Goal: Contribute content: Contribute content

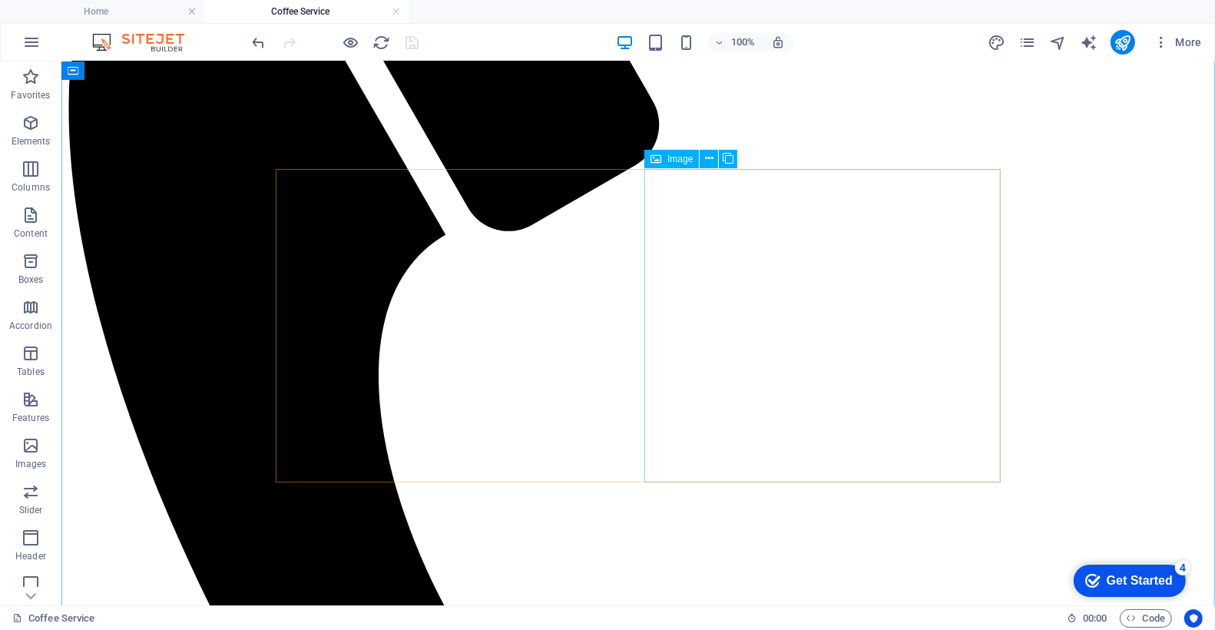
scroll to position [519, 0]
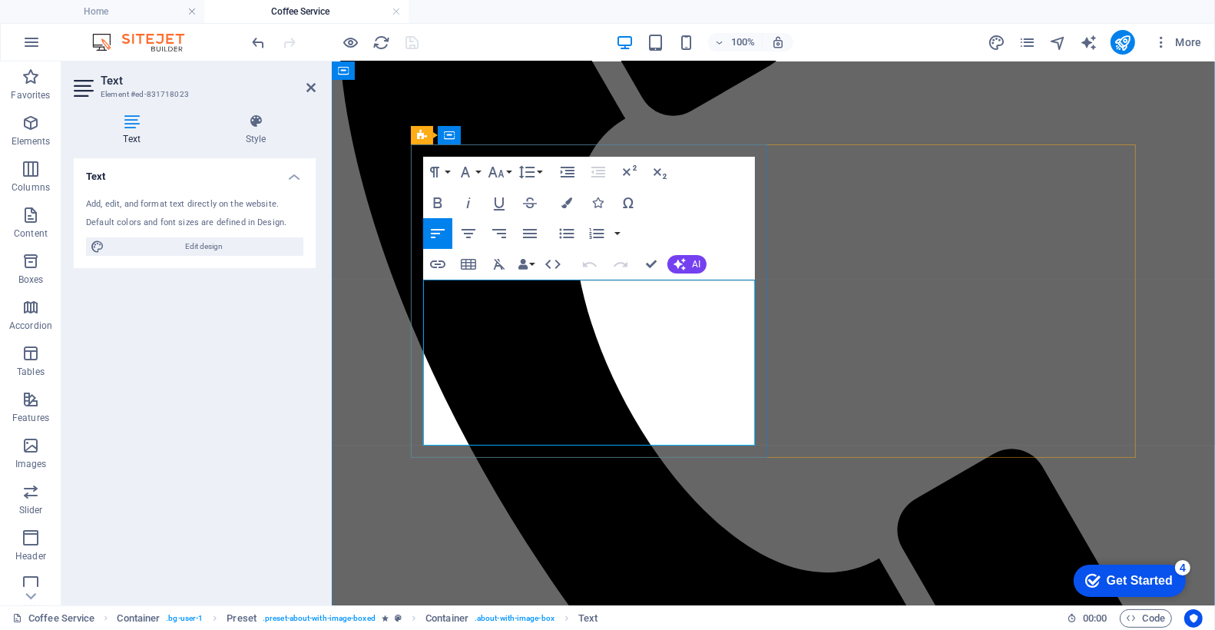
drag, startPoint x: 663, startPoint y: 435, endPoint x: 425, endPoint y: 434, distance: 237.3
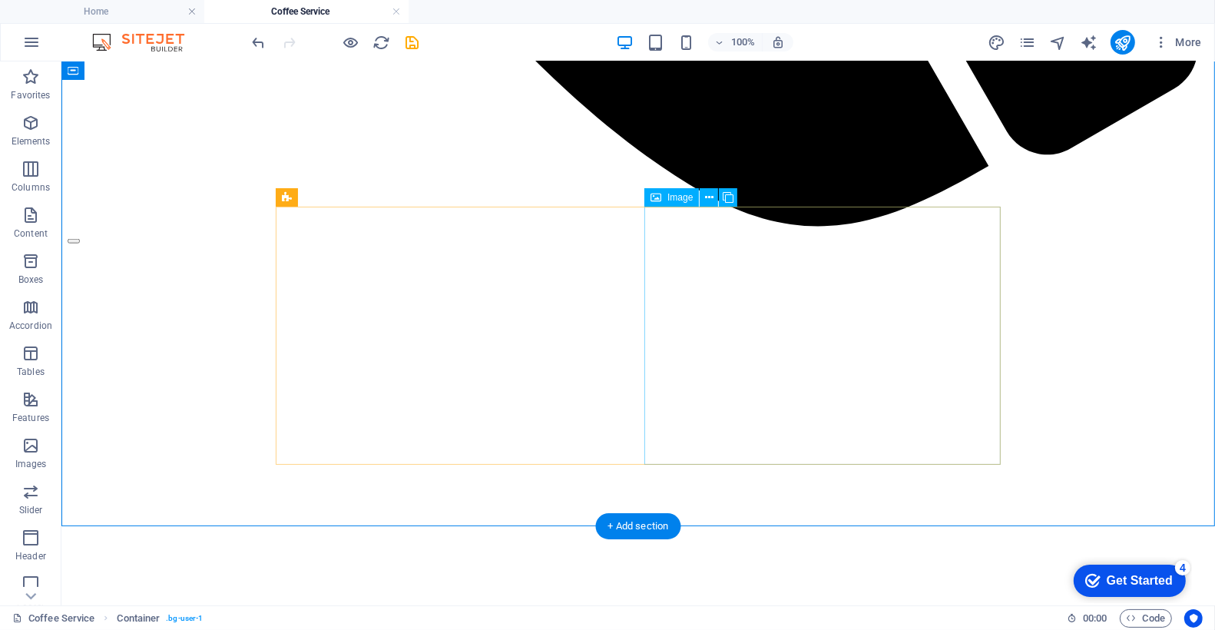
scroll to position [1629, 0]
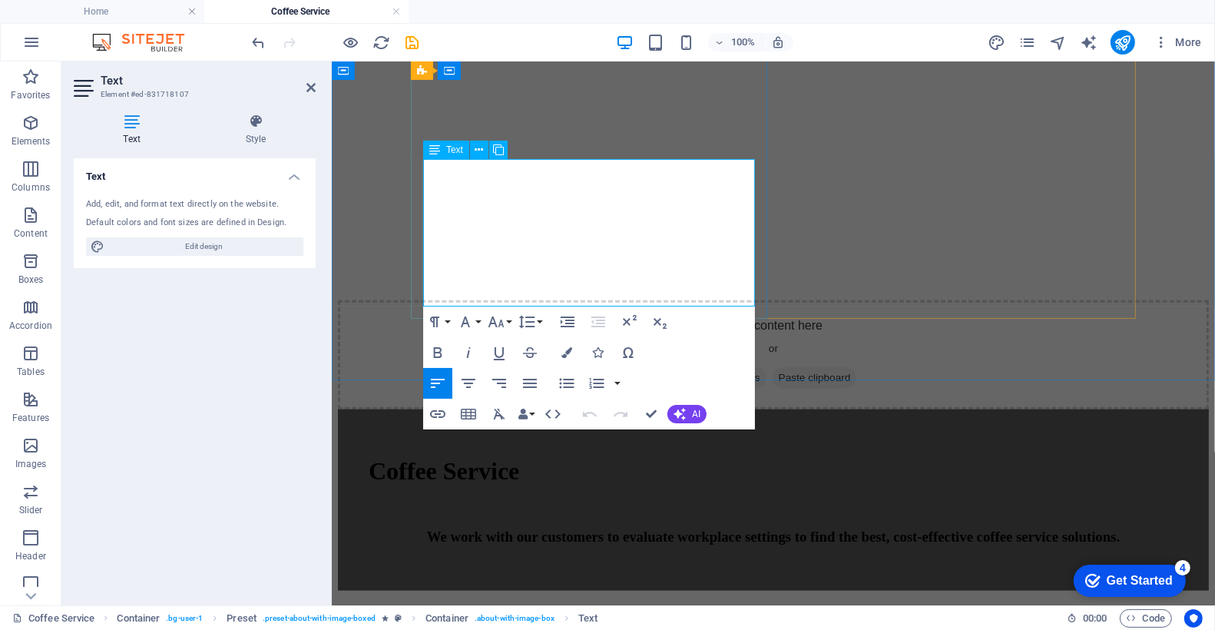
drag, startPoint x: 675, startPoint y: 296, endPoint x: 429, endPoint y: 292, distance: 245.8
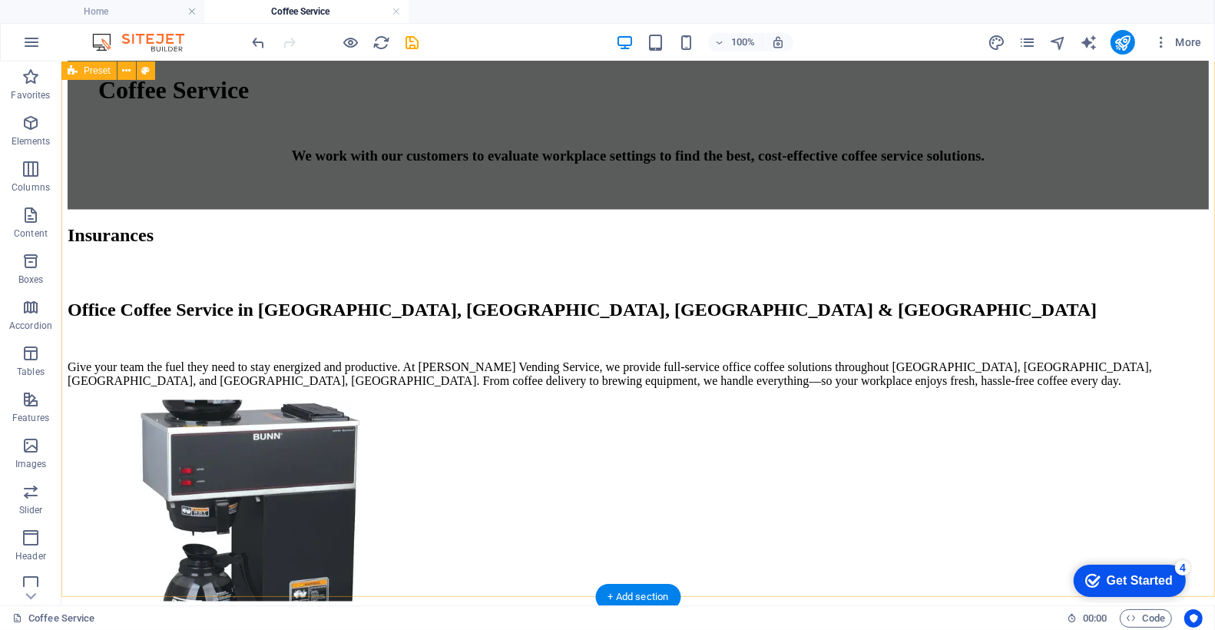
scroll to position [2381, 0]
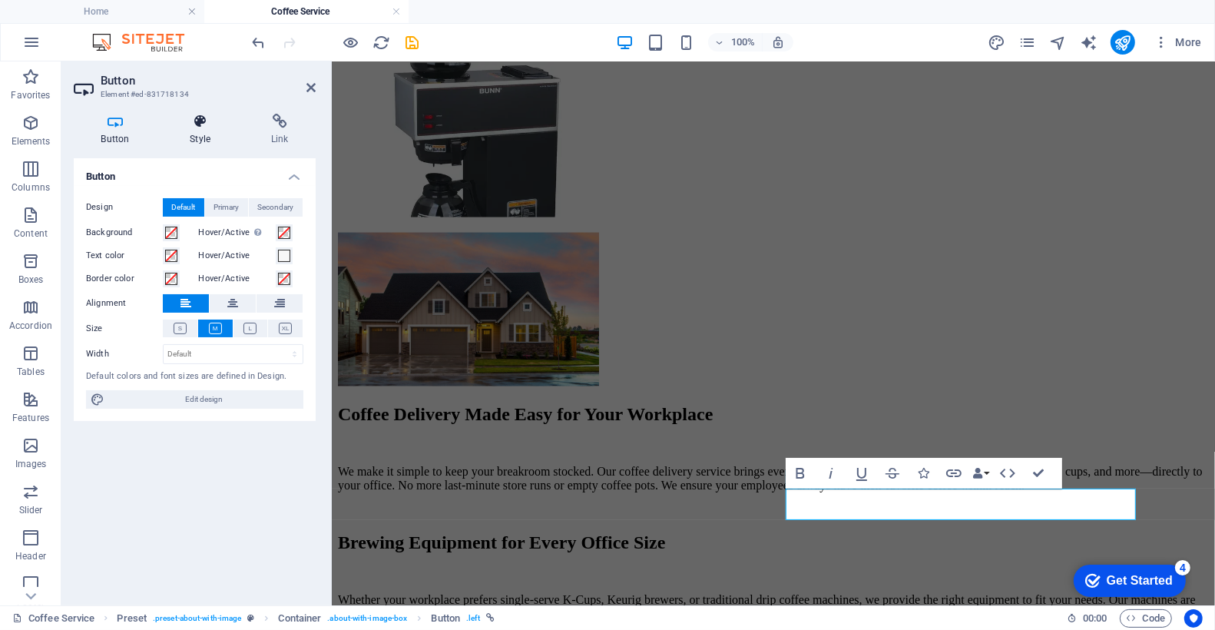
click at [202, 136] on h4 "Style" at bounding box center [203, 130] width 81 height 32
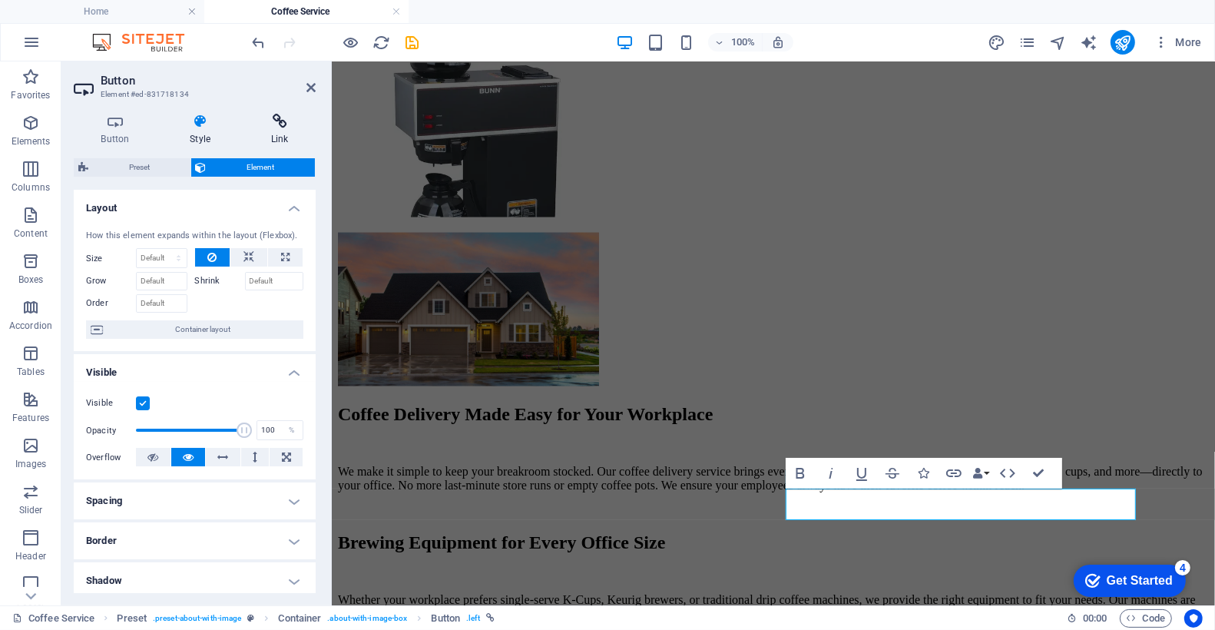
click at [275, 127] on icon at bounding box center [279, 121] width 72 height 15
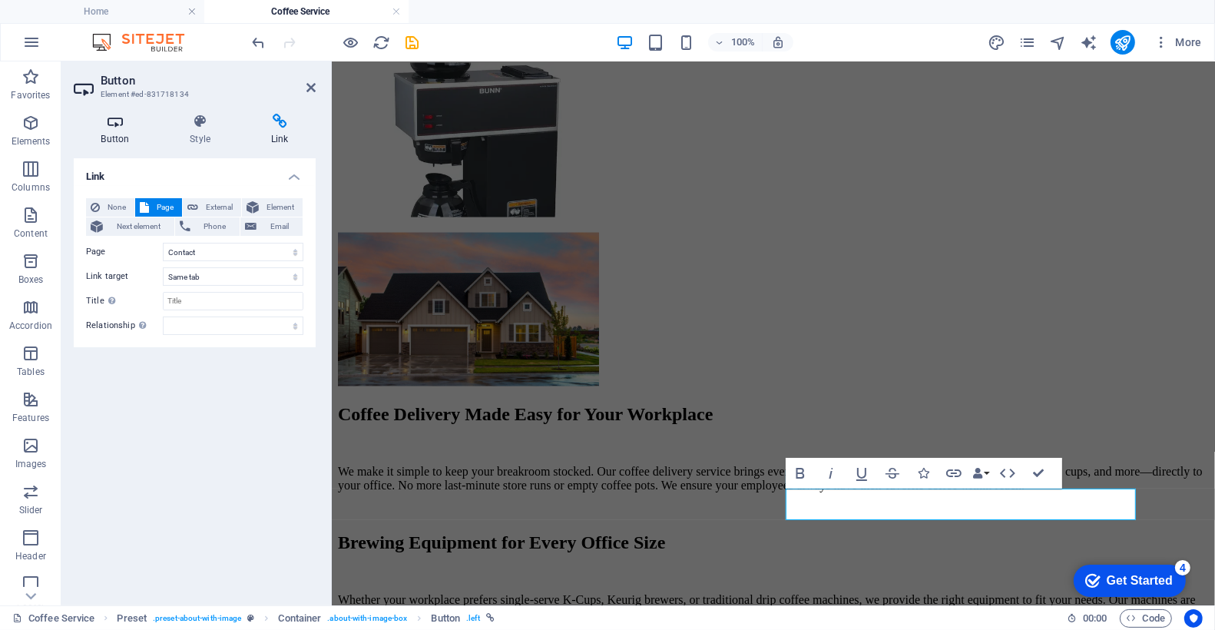
click at [129, 139] on h4 "Button" at bounding box center [118, 130] width 89 height 32
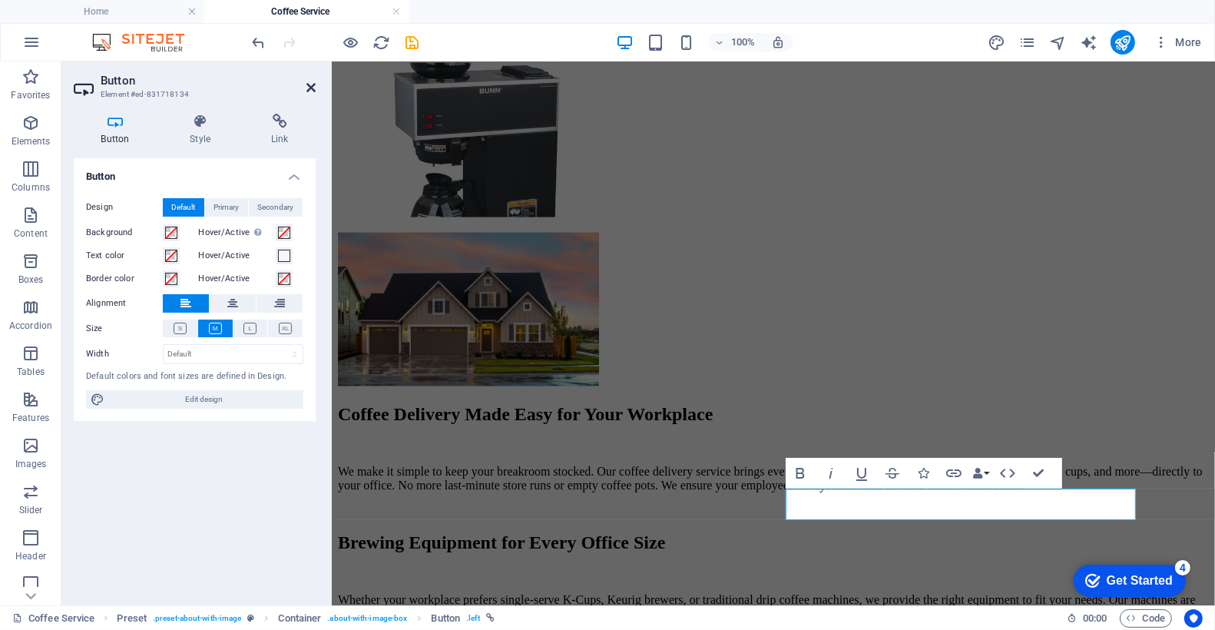
click at [311, 85] on icon at bounding box center [310, 87] width 9 height 12
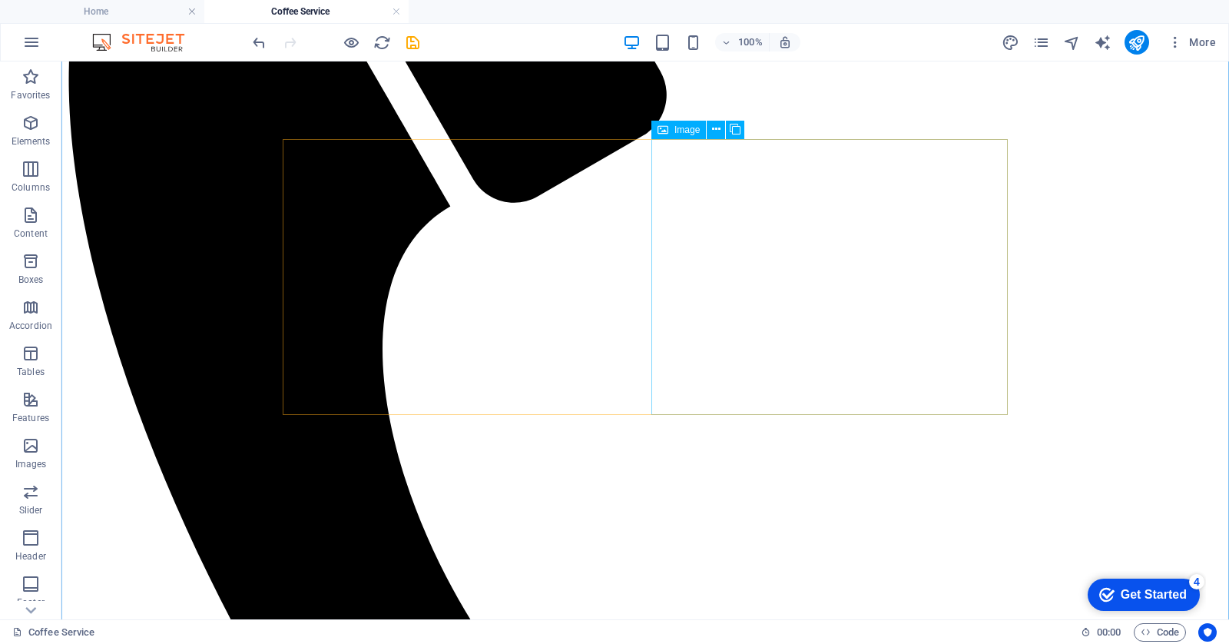
scroll to position [547, 0]
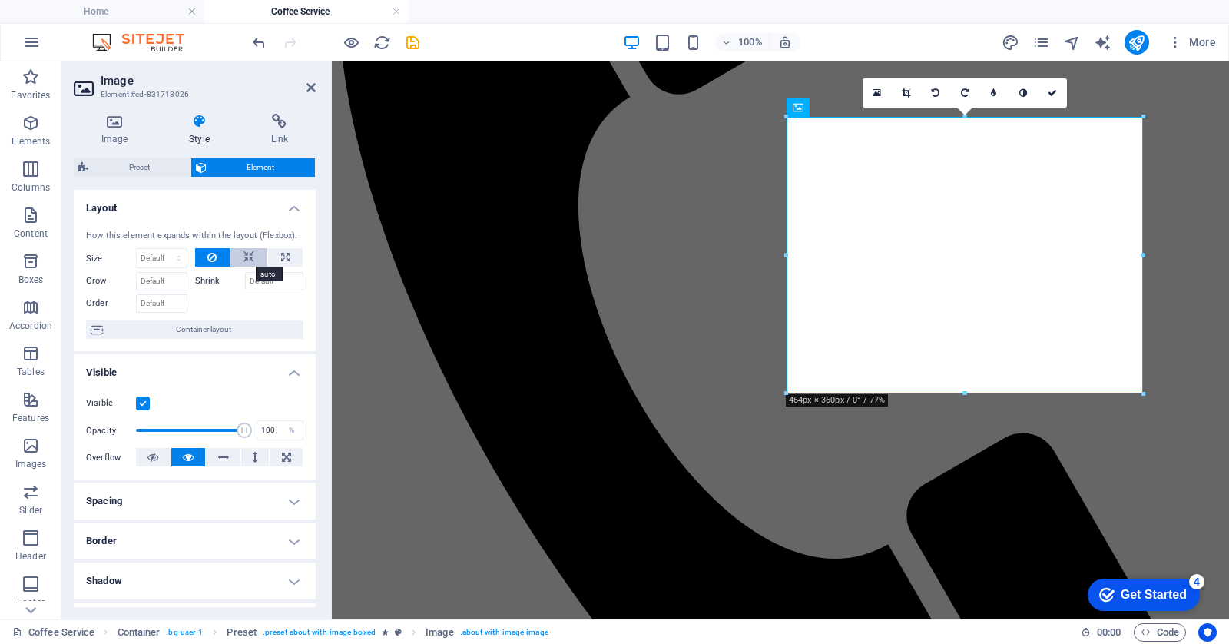
click at [247, 262] on icon at bounding box center [248, 257] width 11 height 18
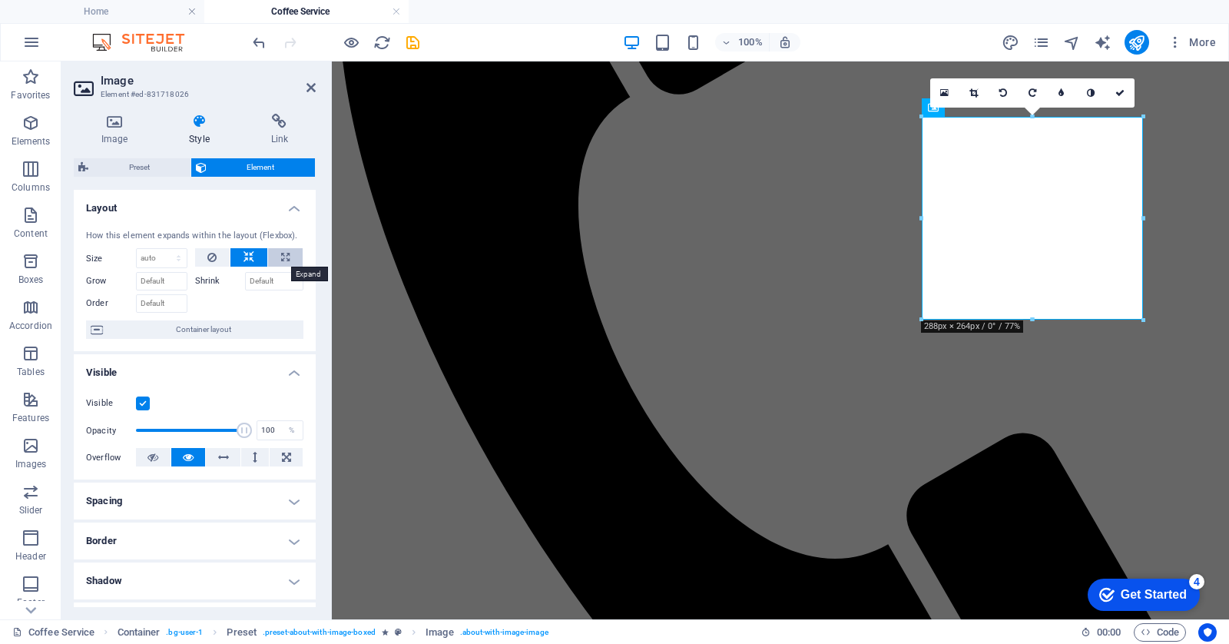
click at [281, 263] on icon at bounding box center [285, 257] width 8 height 18
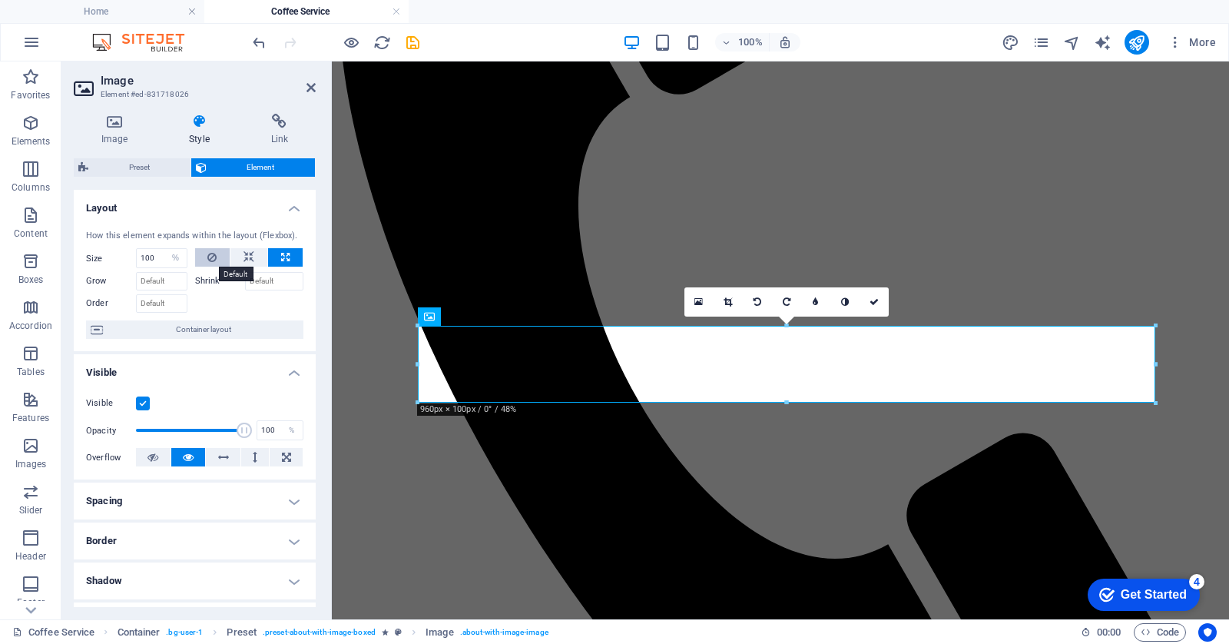
click at [213, 261] on icon at bounding box center [211, 257] width 9 height 18
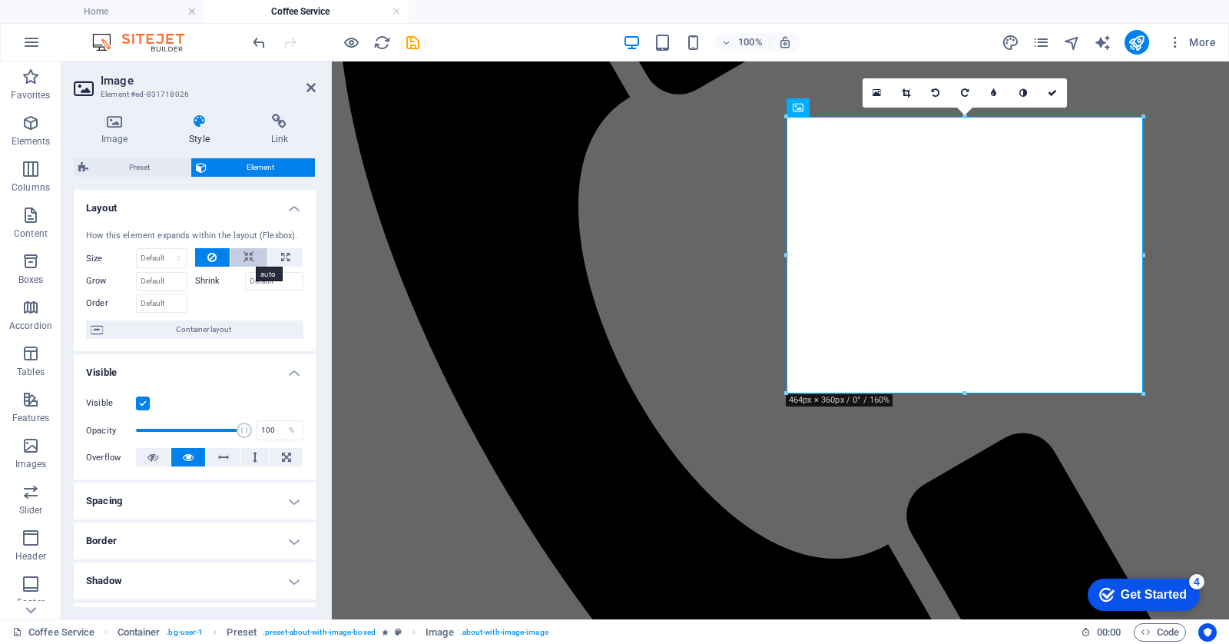
click at [250, 260] on icon at bounding box center [248, 257] width 11 height 18
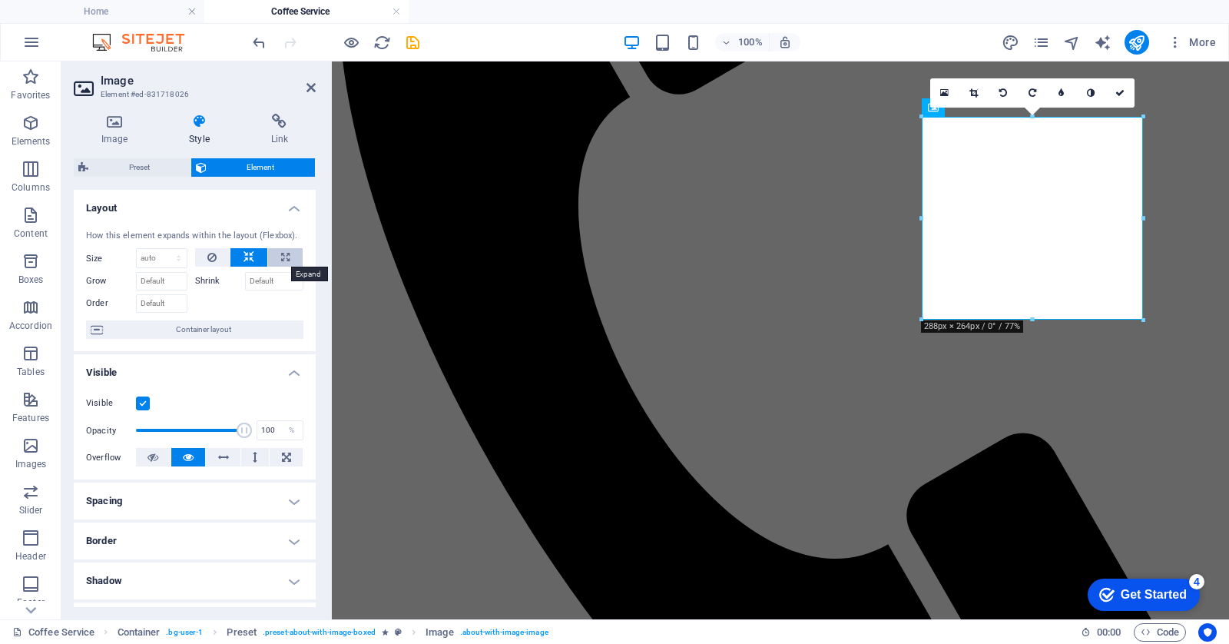
click at [276, 256] on button at bounding box center [285, 257] width 35 height 18
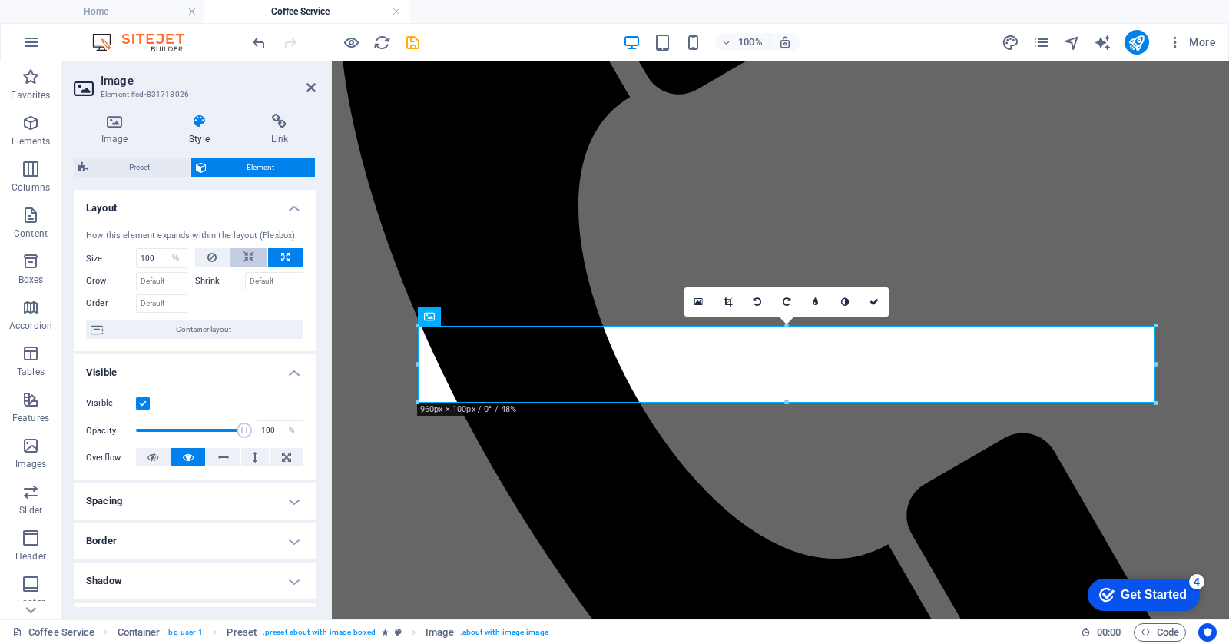
click at [253, 257] on button at bounding box center [248, 257] width 37 height 18
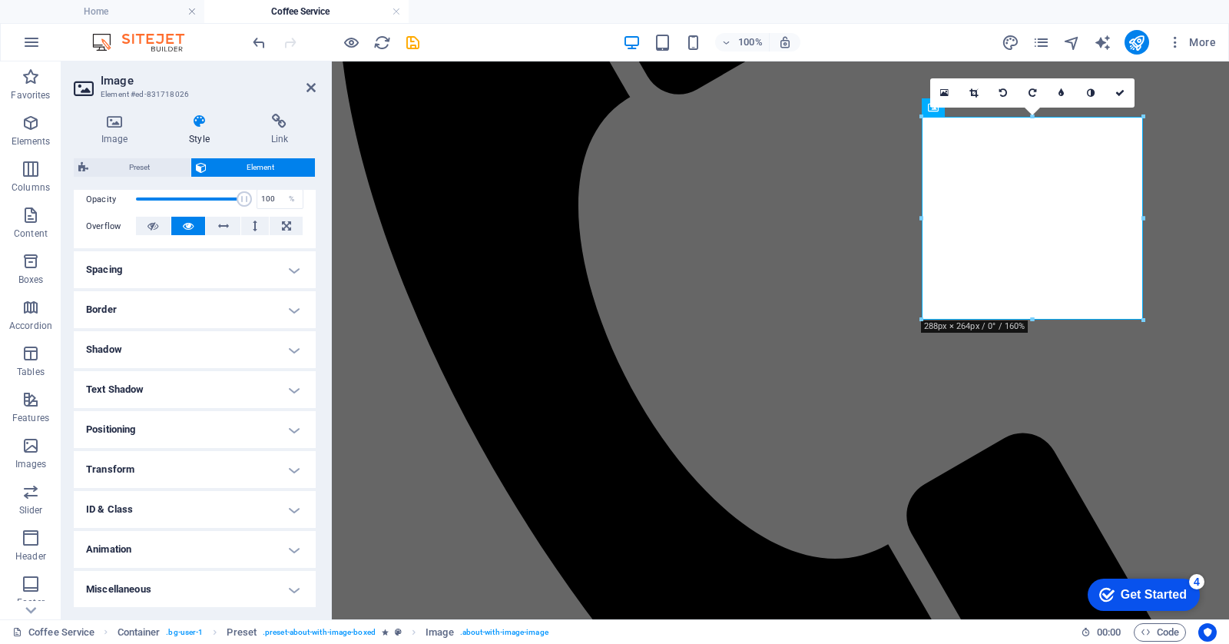
scroll to position [0, 0]
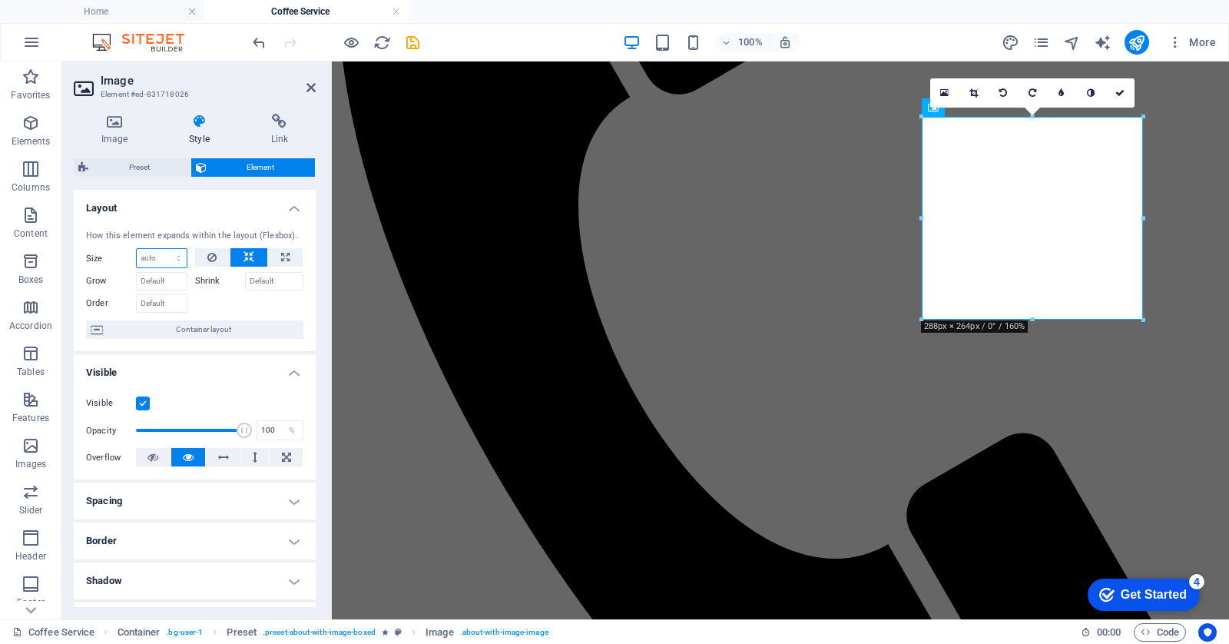
click at [173, 256] on select "Default auto px % 1/1 1/2 1/3 1/4 1/5 1/6 1/7 1/8 1/9 1/10" at bounding box center [162, 258] width 50 height 18
select select "%"
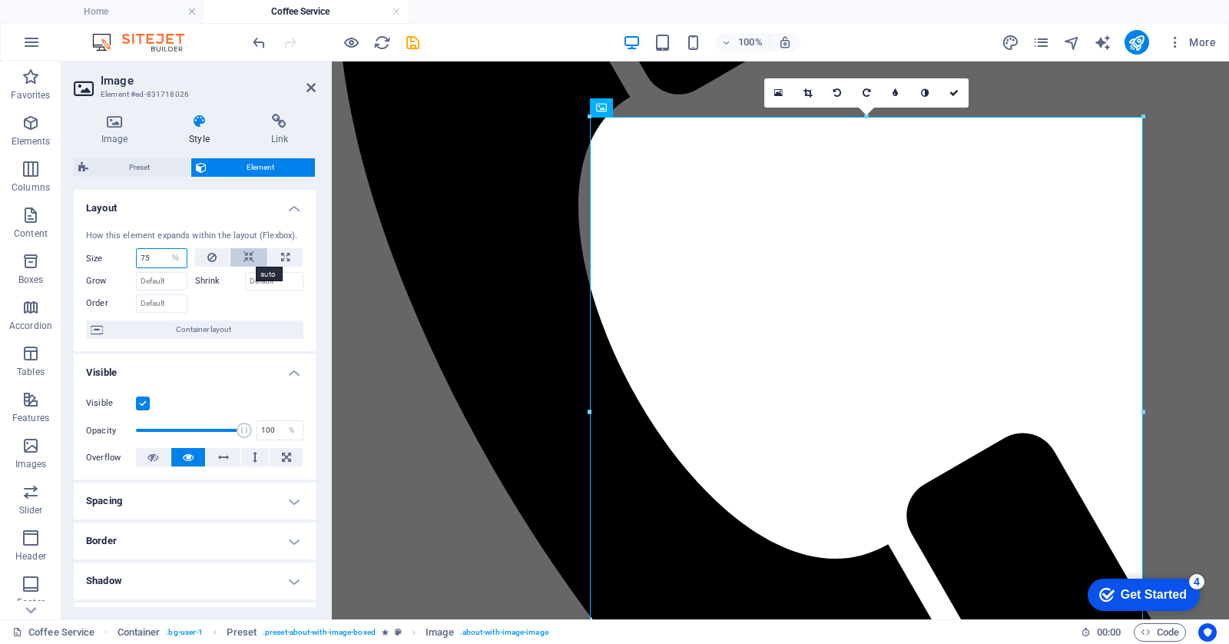
type input "75"
click at [252, 259] on button at bounding box center [248, 257] width 37 height 18
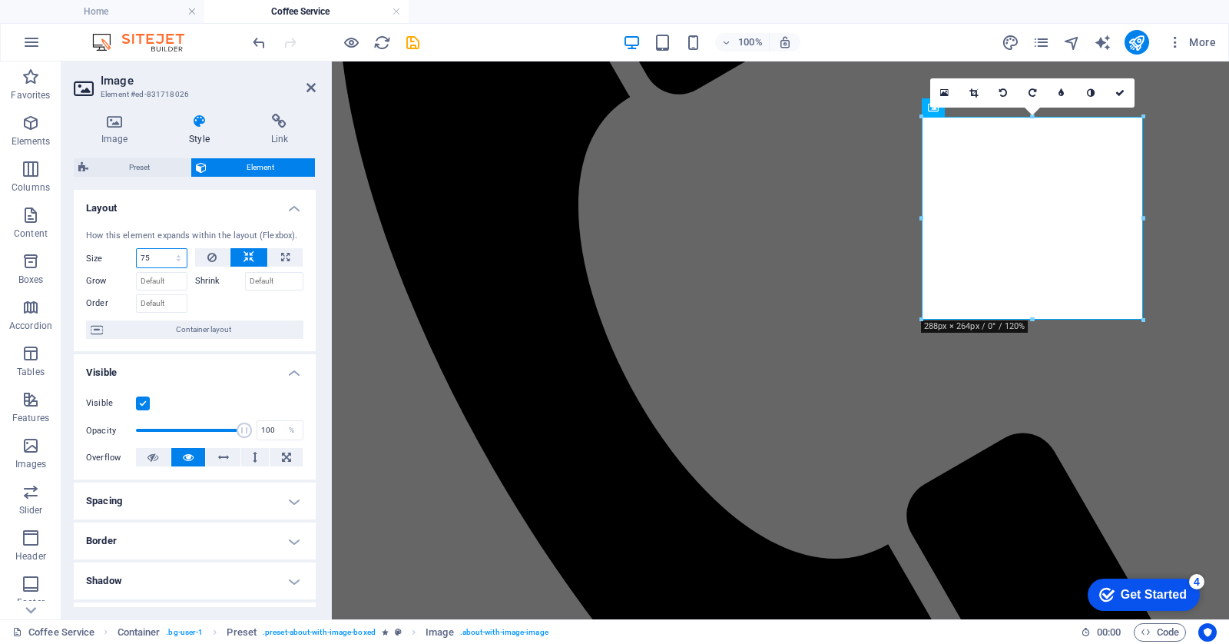
click at [165, 256] on select "Default auto px % 1/1 1/2 1/3 1/4 1/5 1/6 1/7 1/8 1/9 1/10" at bounding box center [162, 258] width 50 height 18
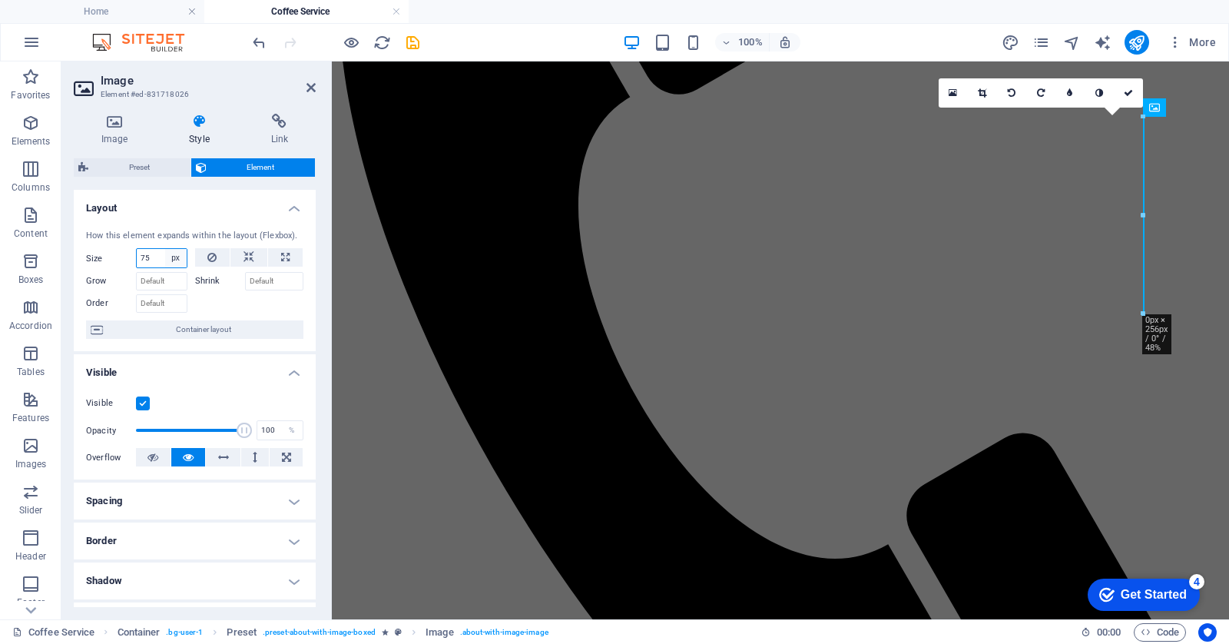
click at [176, 257] on select "Default auto px % 1/1 1/2 1/3 1/4 1/5 1/6 1/7 1/8 1/9 1/10" at bounding box center [176, 258] width 22 height 18
select select "%"
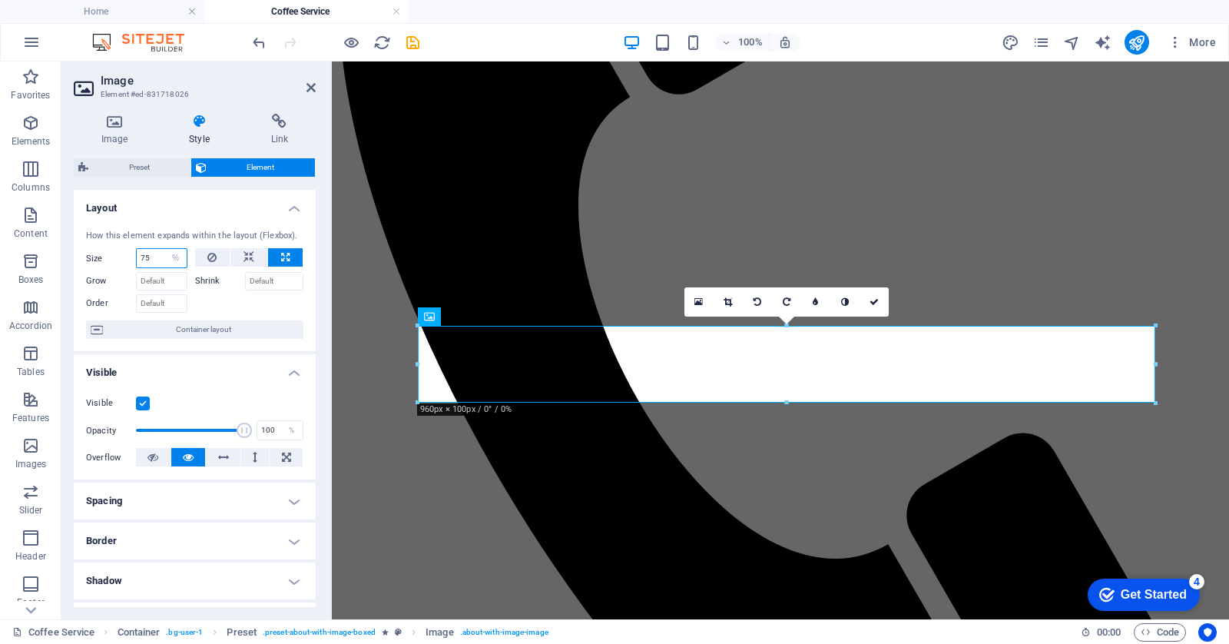
type input "75"
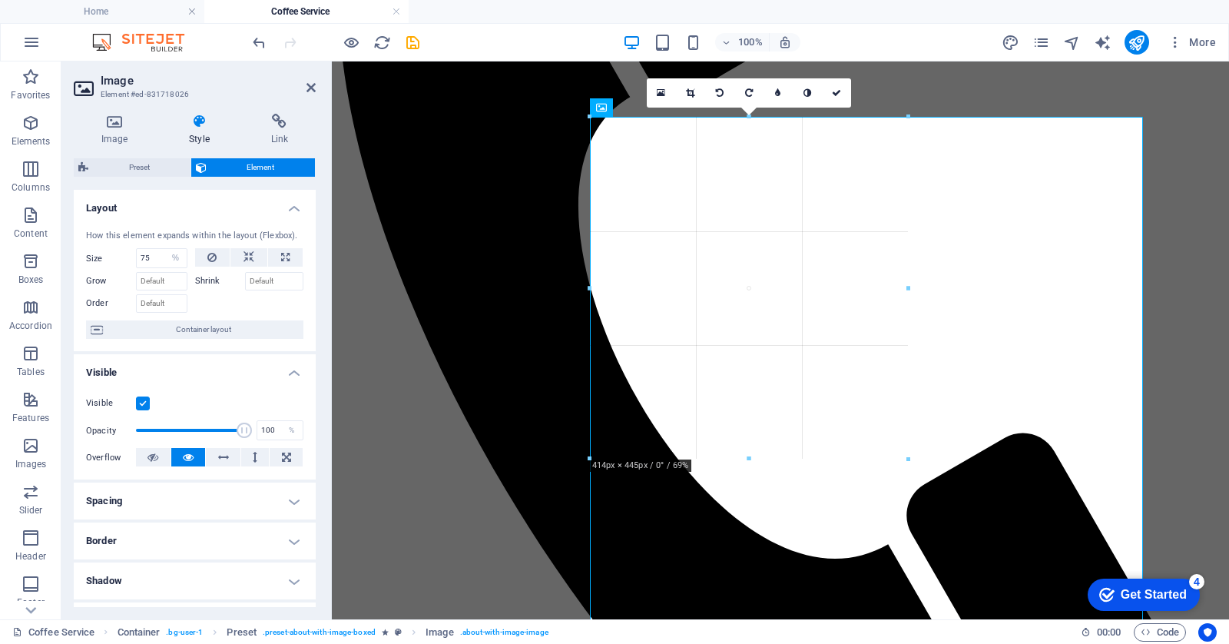
drag, startPoint x: 1142, startPoint y: 119, endPoint x: 738, endPoint y: 368, distance: 474.4
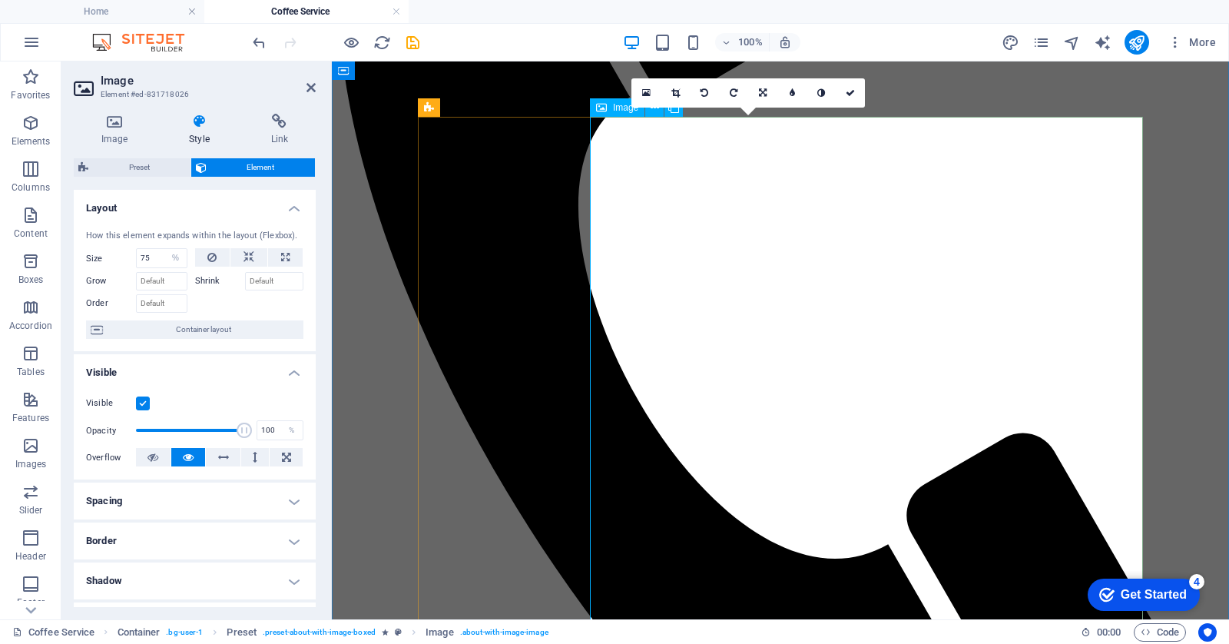
click at [247, 255] on icon at bounding box center [248, 257] width 11 height 18
select select "DISABLED_OPTION_VALUE"
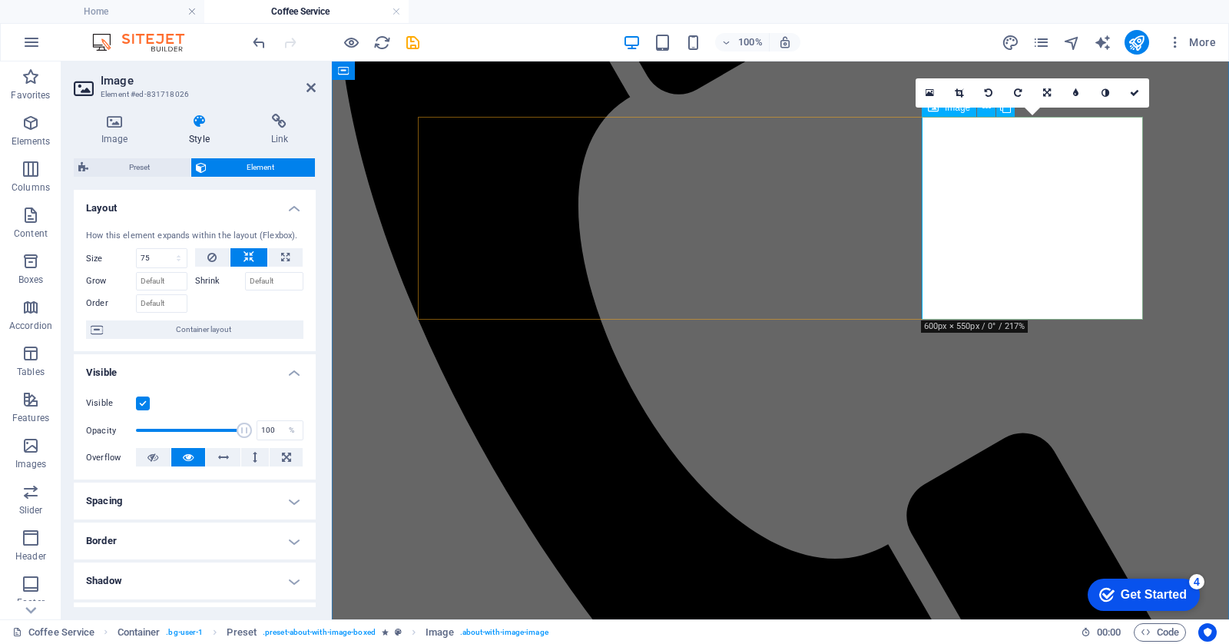
click at [117, 130] on h4 "Image" at bounding box center [118, 130] width 88 height 32
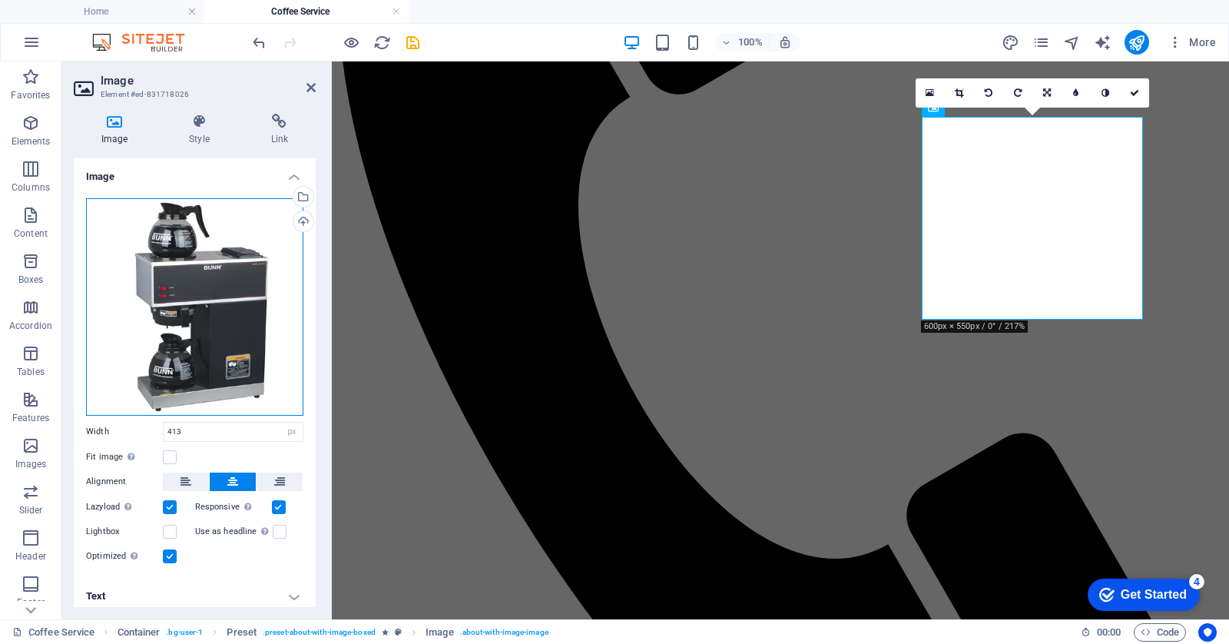
click at [198, 312] on div "Drag files here, click to choose files or select files from Files or our free s…" at bounding box center [194, 306] width 217 height 217
click at [198, 312] on body "[PERSON_NAME] Vending and Coffee Service Home Coffee Service Favorites Elements…" at bounding box center [614, 322] width 1229 height 644
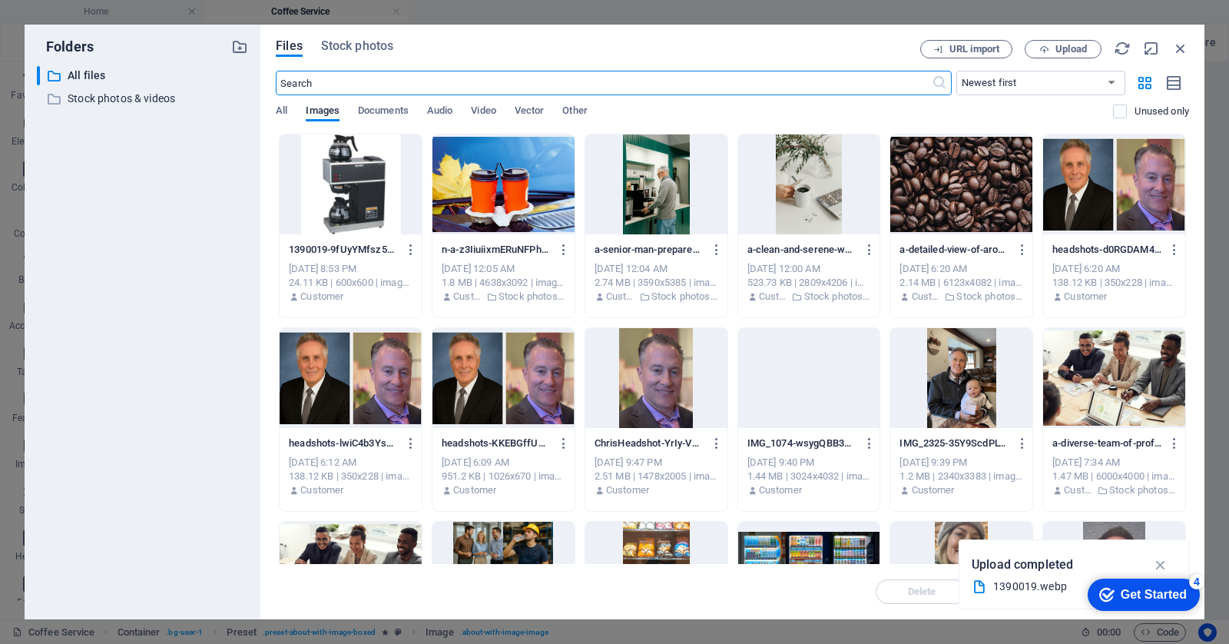
scroll to position [580, 0]
click at [1058, 40] on button "Upload" at bounding box center [1062, 49] width 77 height 18
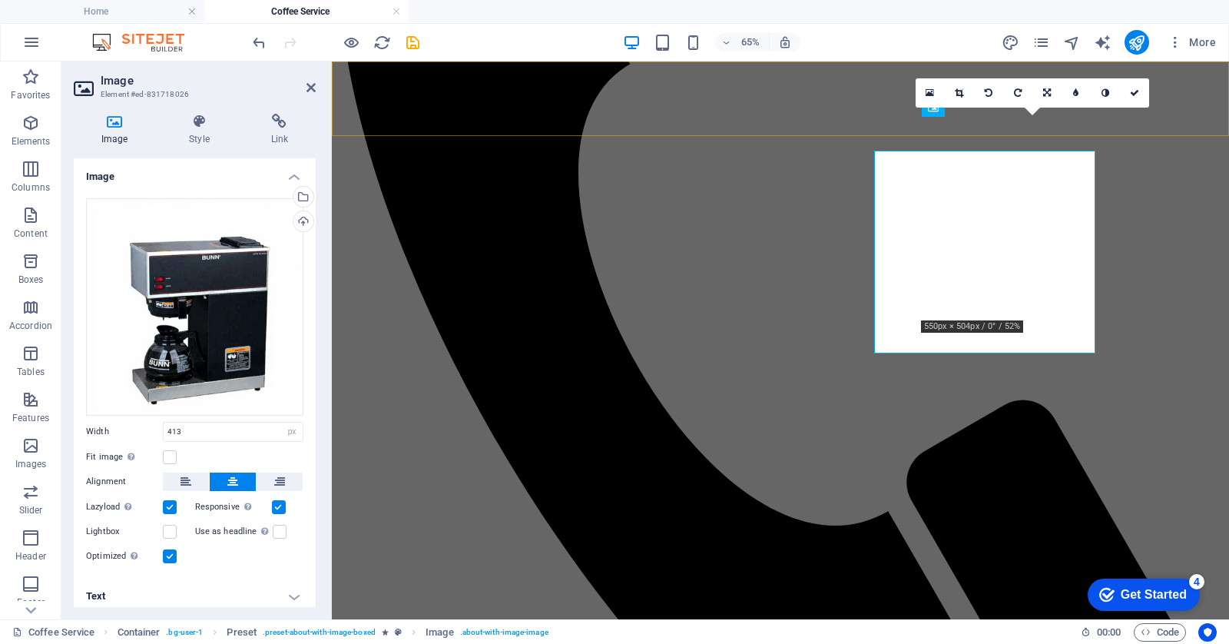
scroll to position [547, 0]
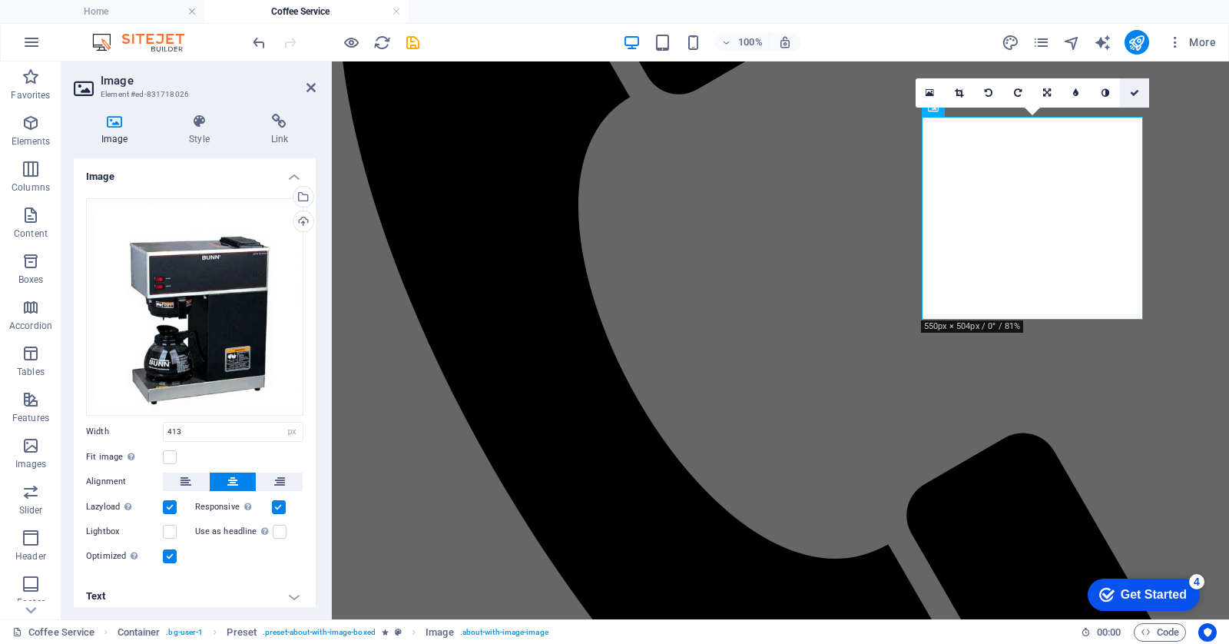
click at [1135, 92] on icon at bounding box center [1134, 92] width 9 height 9
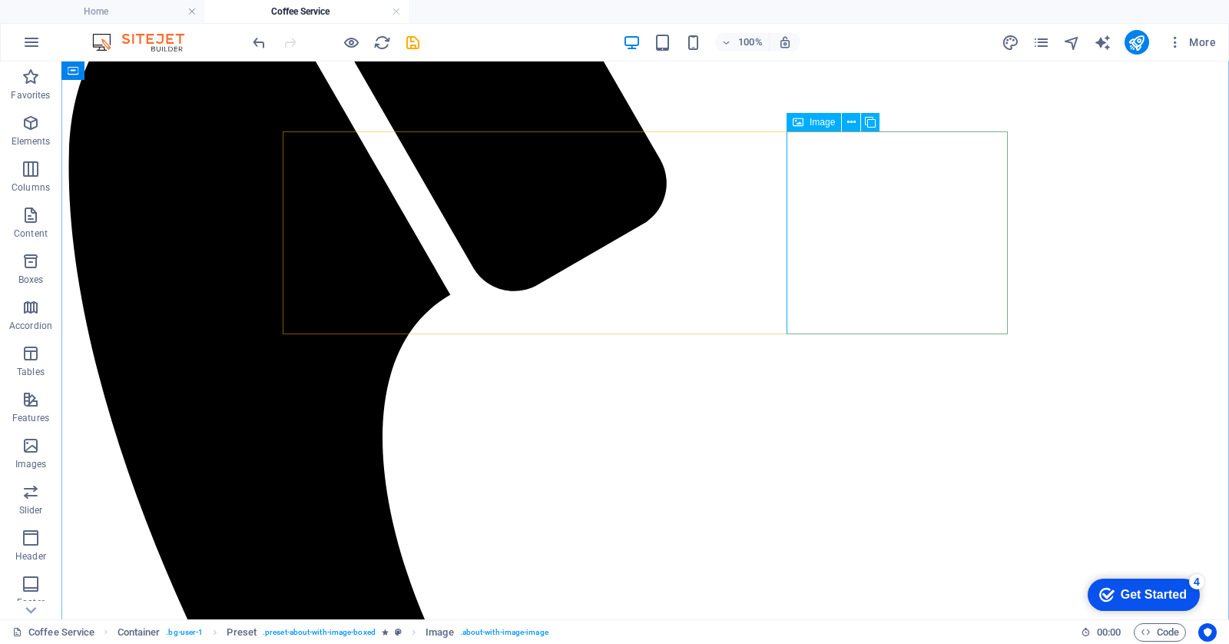
scroll to position [455, 0]
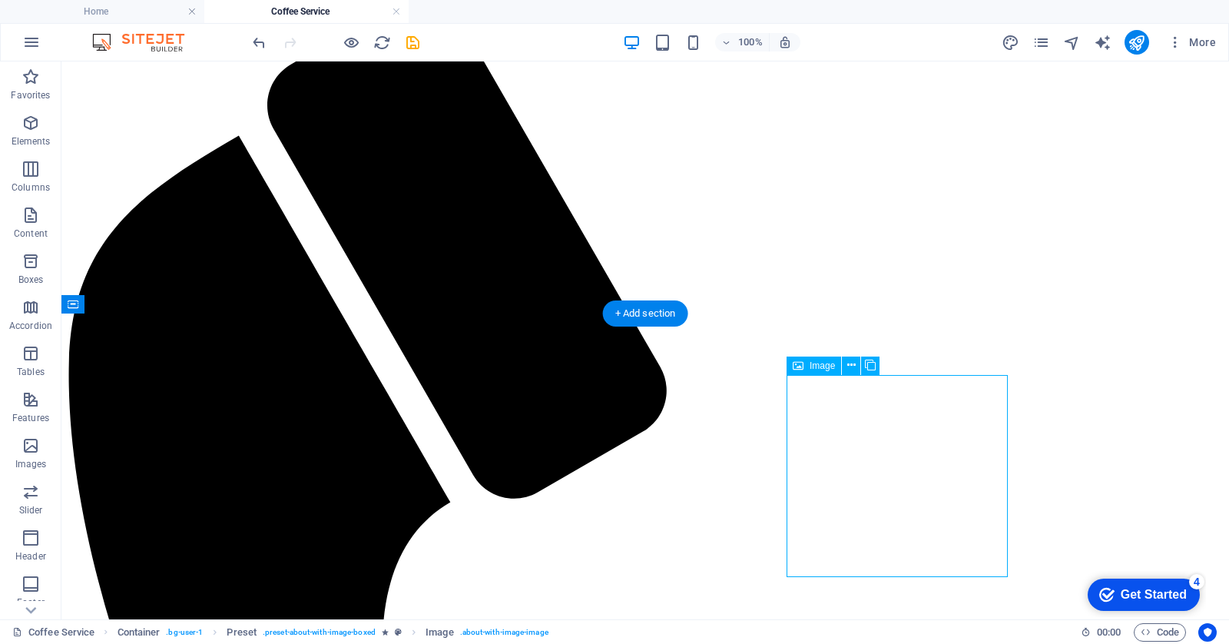
select select "px"
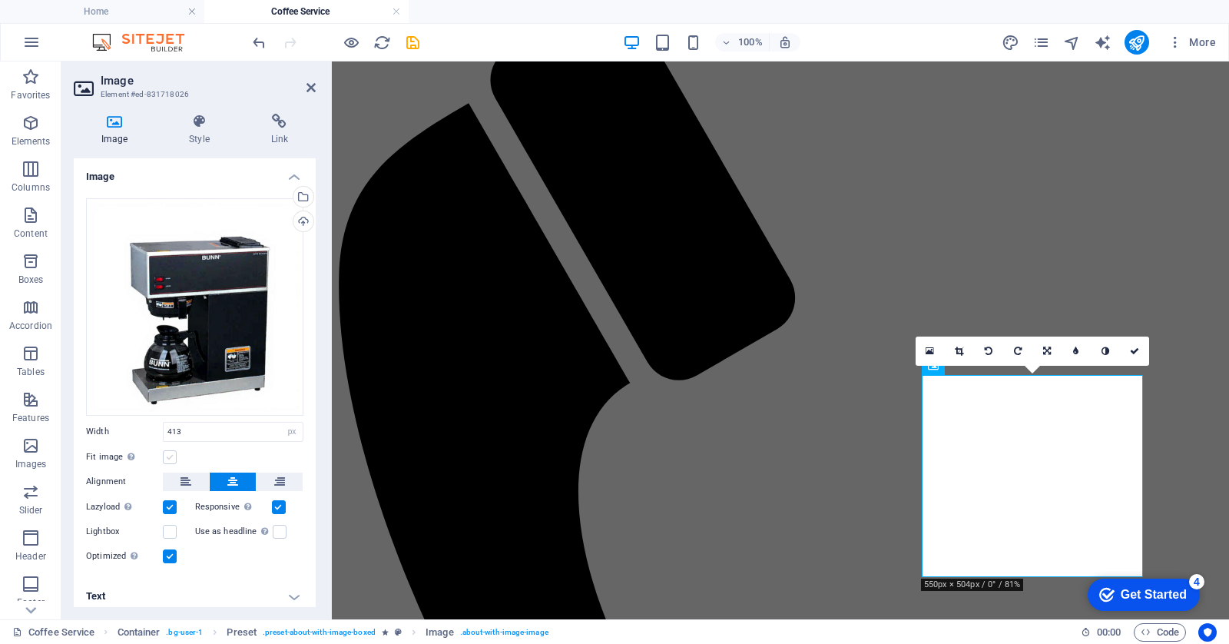
click at [165, 455] on label at bounding box center [170, 457] width 14 height 14
click at [0, 0] on input "Fit image Automatically fit image to a fixed width and height" at bounding box center [0, 0] width 0 height 0
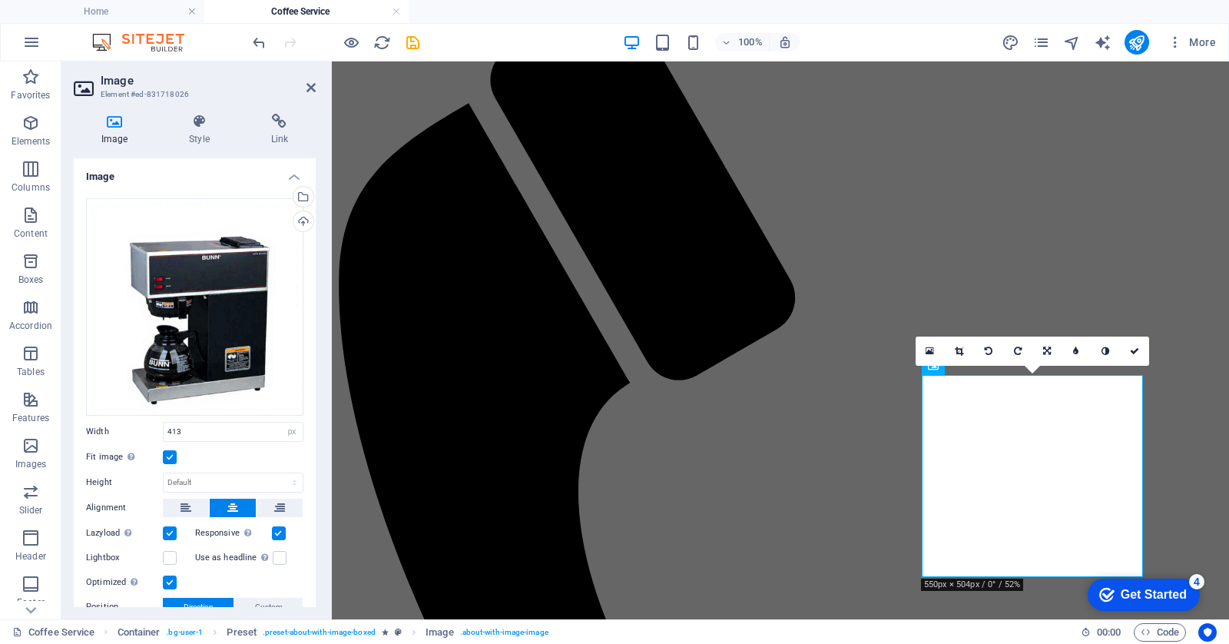
click at [165, 455] on label at bounding box center [170, 457] width 14 height 14
click at [0, 0] on input "Fit image Automatically fit image to a fixed width and height" at bounding box center [0, 0] width 0 height 0
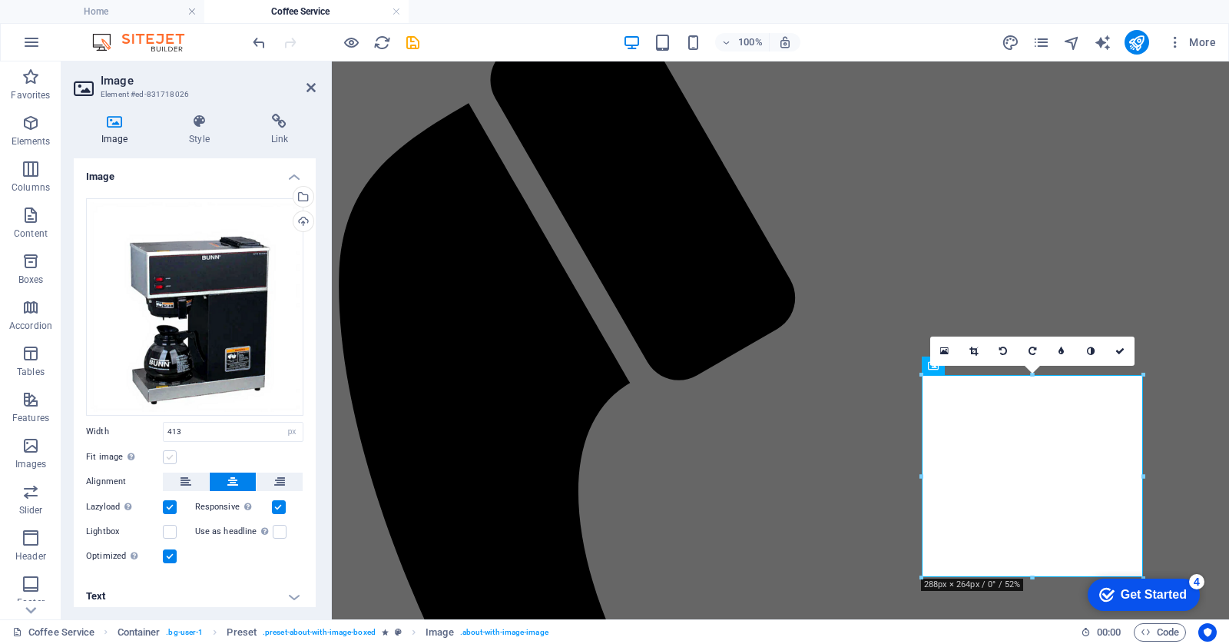
click at [165, 455] on label at bounding box center [170, 457] width 14 height 14
click at [0, 0] on input "Fit image Automatically fit image to a fixed width and height" at bounding box center [0, 0] width 0 height 0
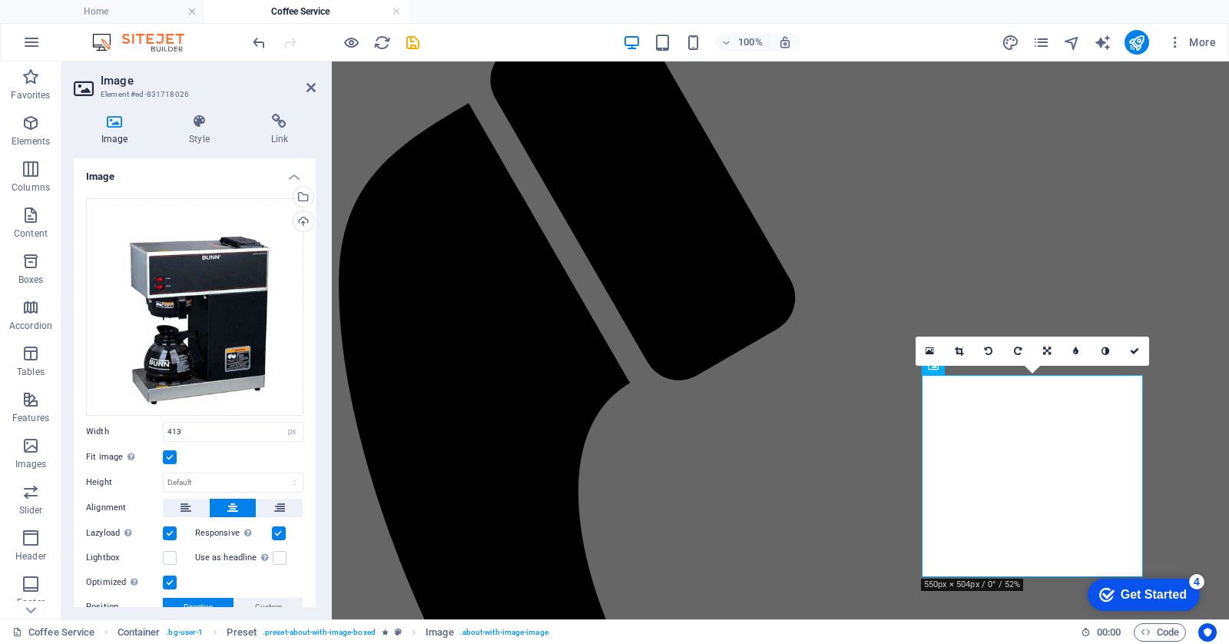
click at [165, 455] on label at bounding box center [170, 457] width 14 height 14
click at [0, 0] on input "Fit image Automatically fit image to a fixed width and height" at bounding box center [0, 0] width 0 height 0
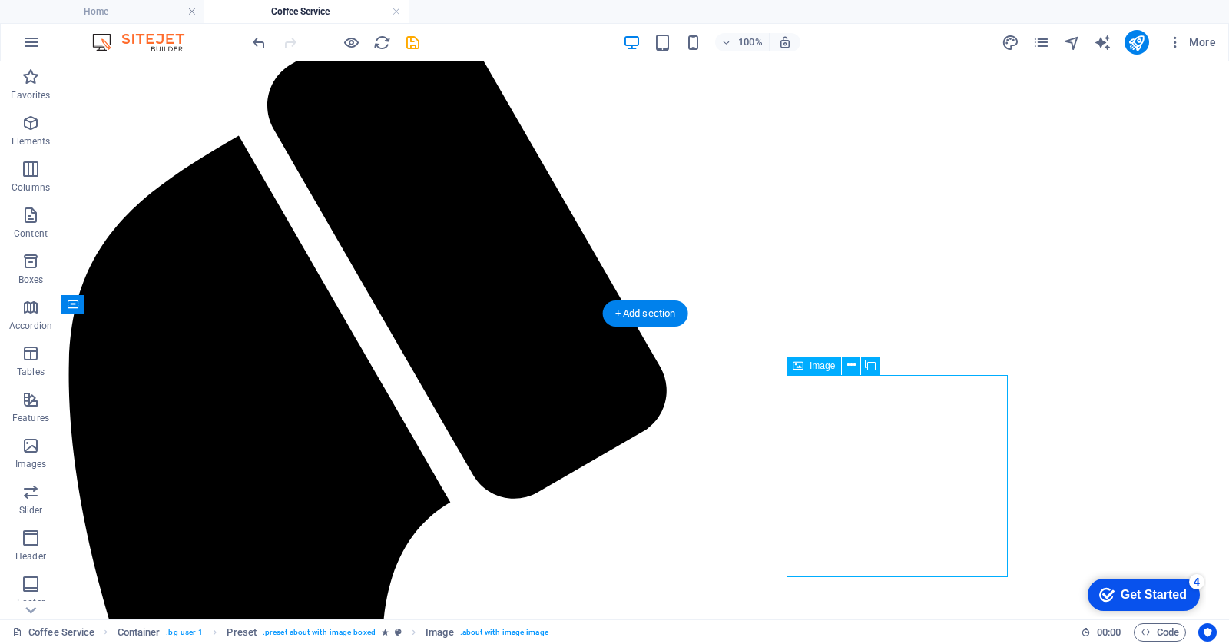
select select "px"
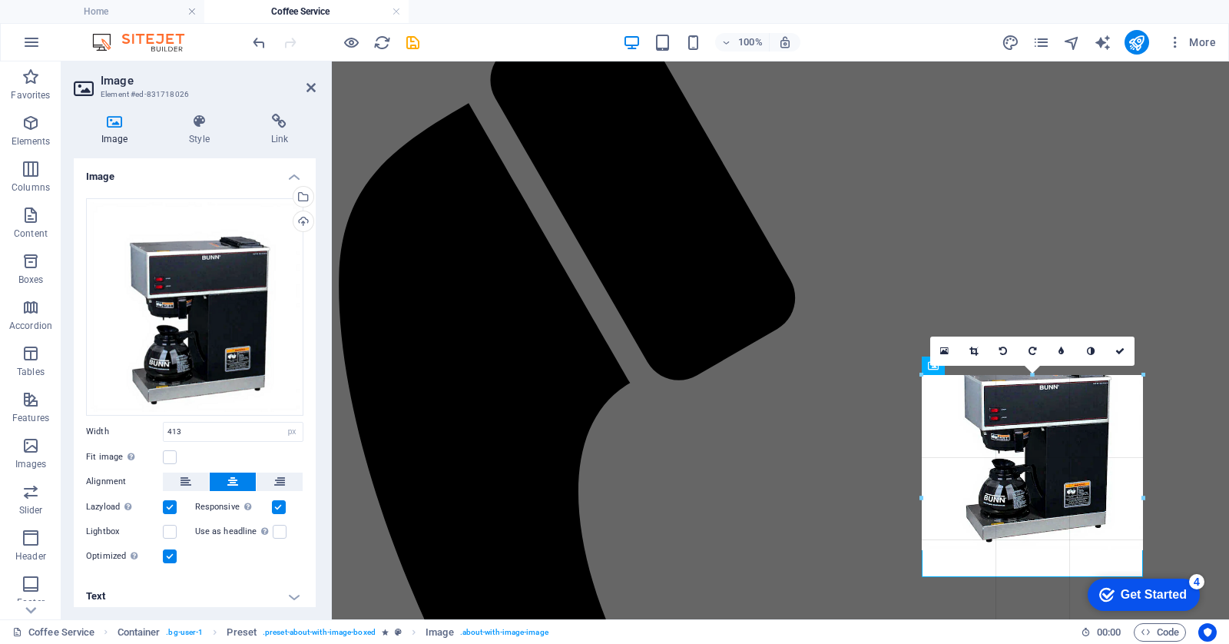
drag, startPoint x: 1142, startPoint y: 372, endPoint x: 1150, endPoint y: 369, distance: 9.3
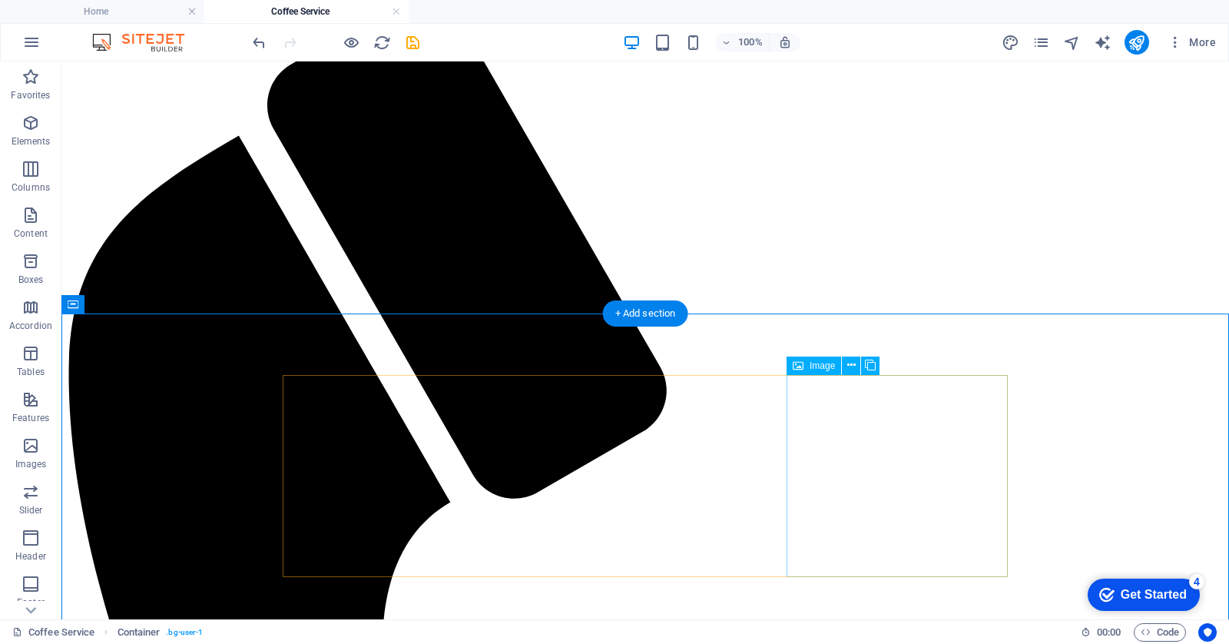
select select "px"
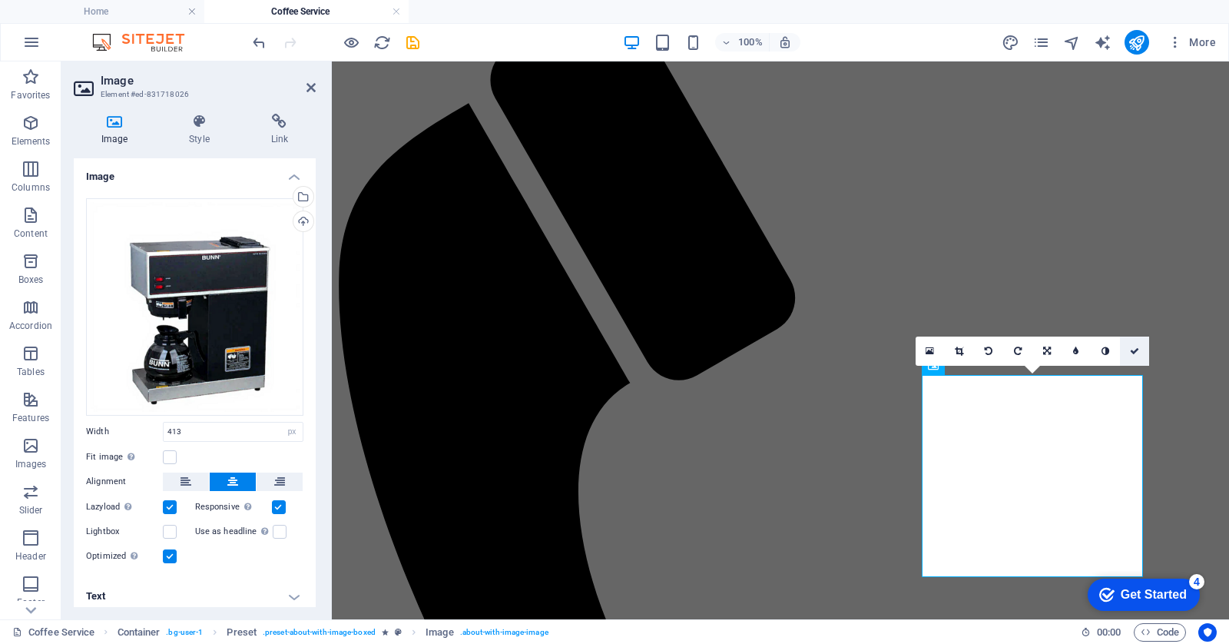
click at [1134, 354] on icon at bounding box center [1134, 350] width 9 height 9
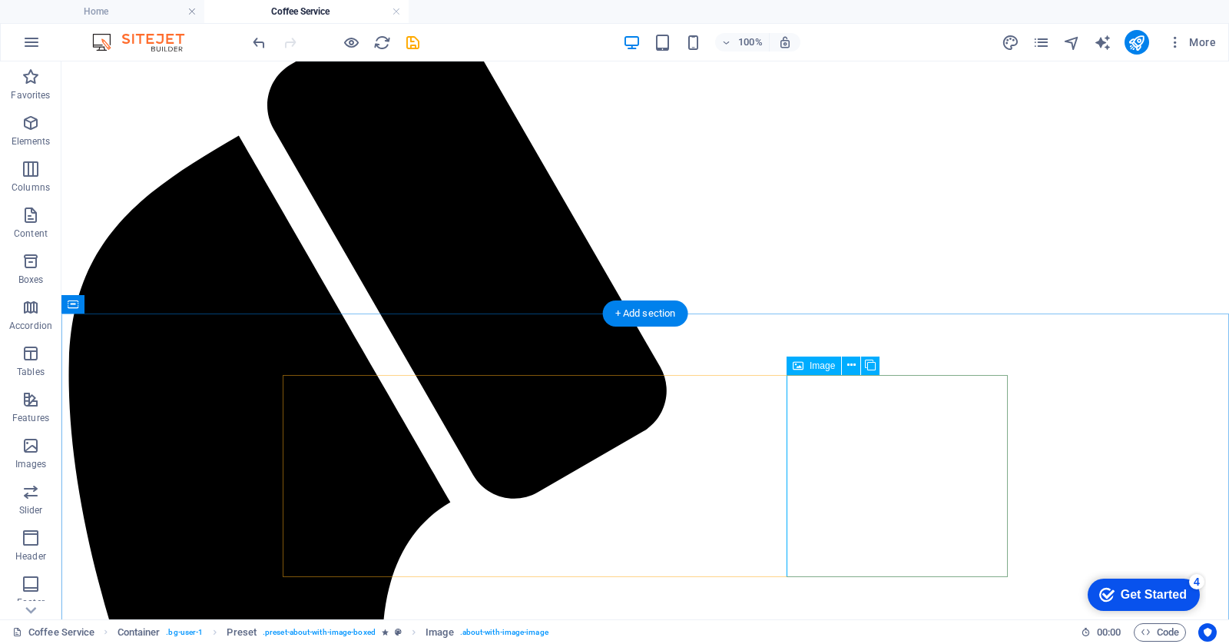
select select "px"
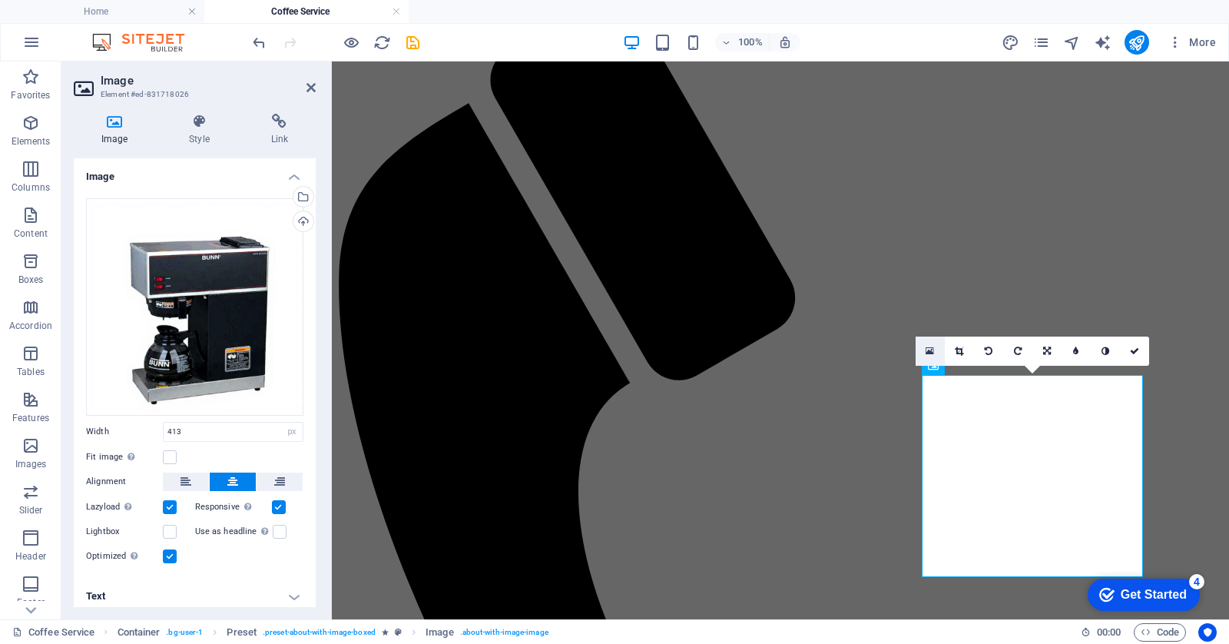
click at [931, 346] on icon at bounding box center [929, 351] width 8 height 11
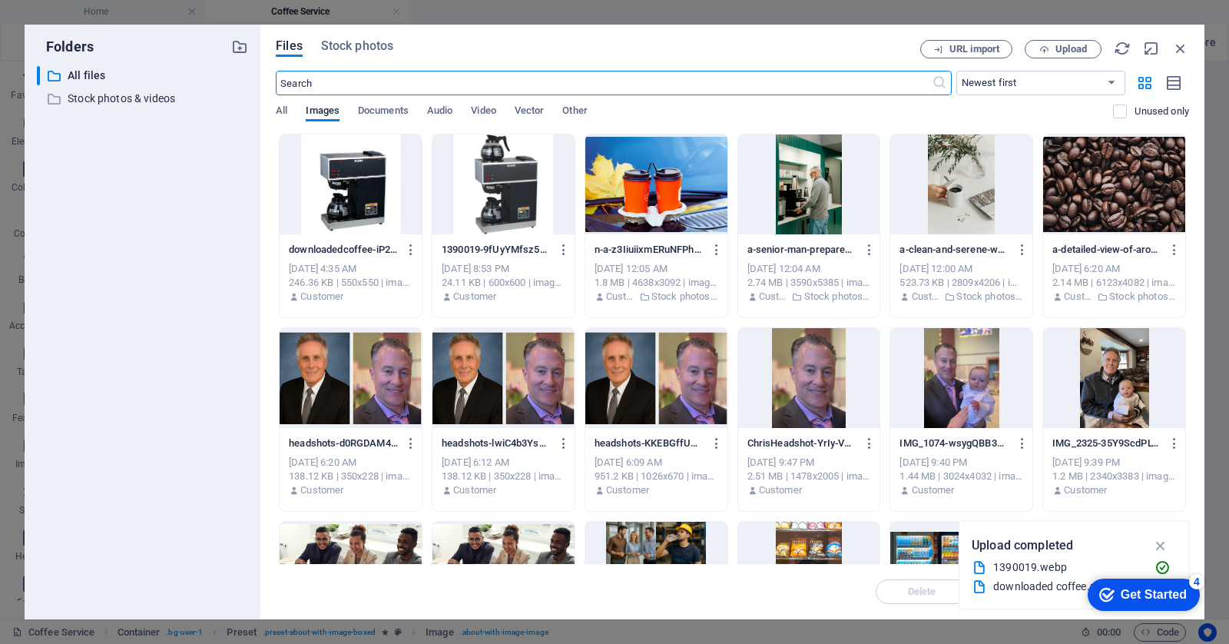
click at [1190, 41] on div "Files Stock photos URL import Upload ​ Newest first Oldest first Name (A-Z) Nam…" at bounding box center [732, 322] width 944 height 594
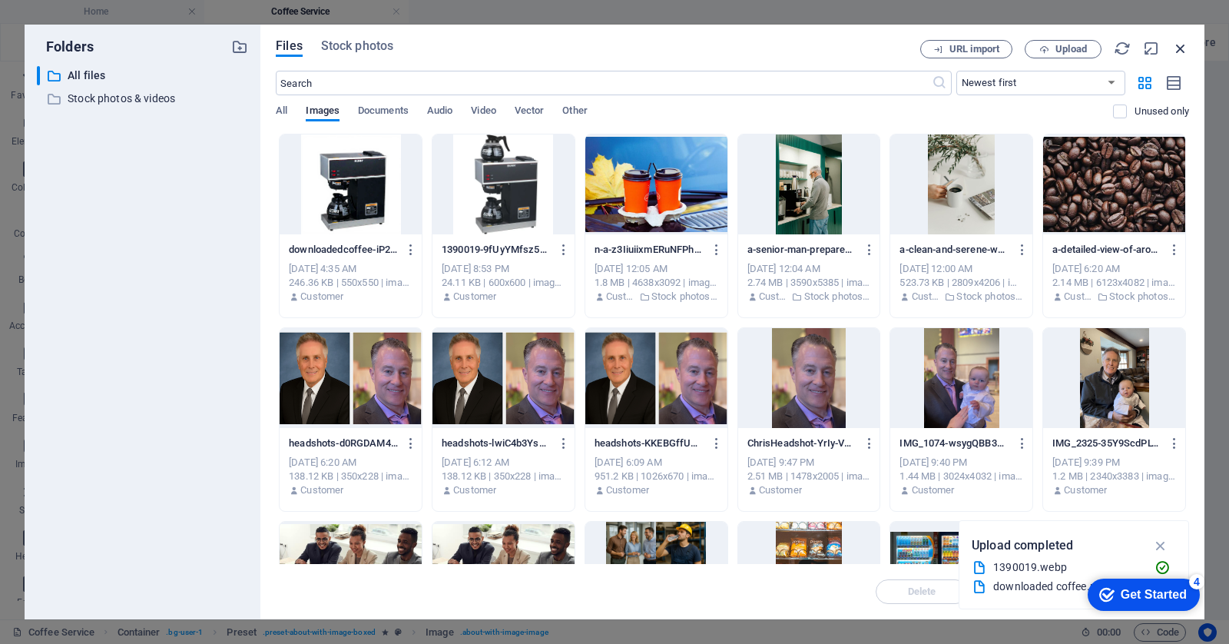
click at [1181, 48] on icon "button" at bounding box center [1180, 48] width 17 height 17
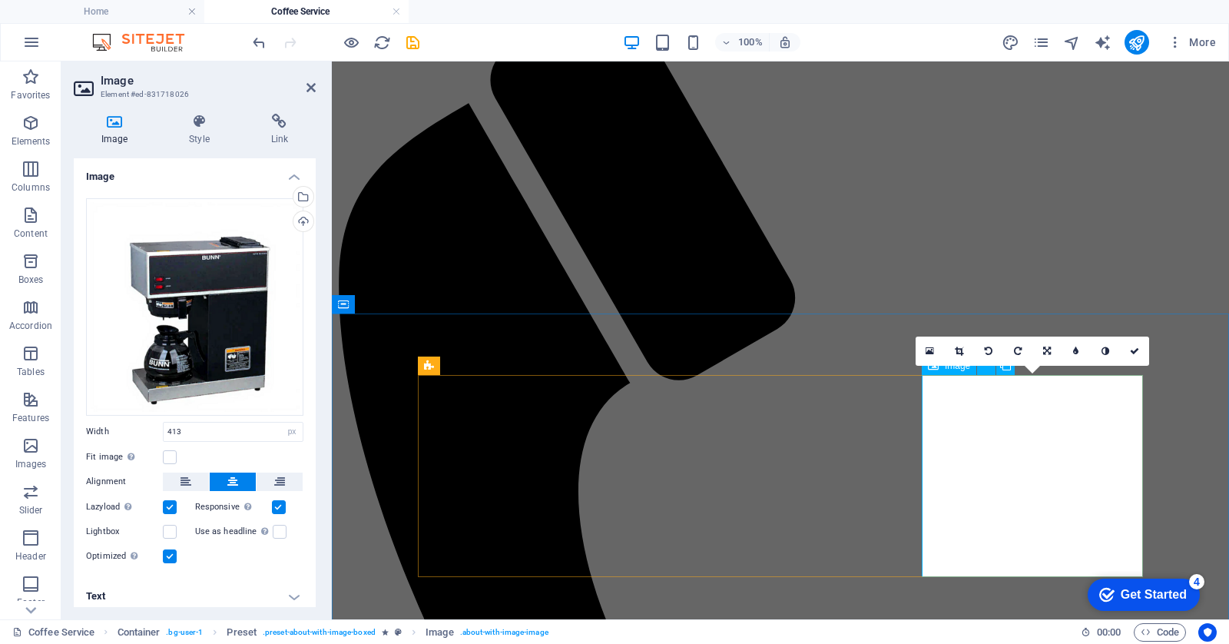
click at [172, 453] on label at bounding box center [170, 457] width 14 height 14
click at [0, 0] on input "Fit image Automatically fit image to a fixed width and height" at bounding box center [0, 0] width 0 height 0
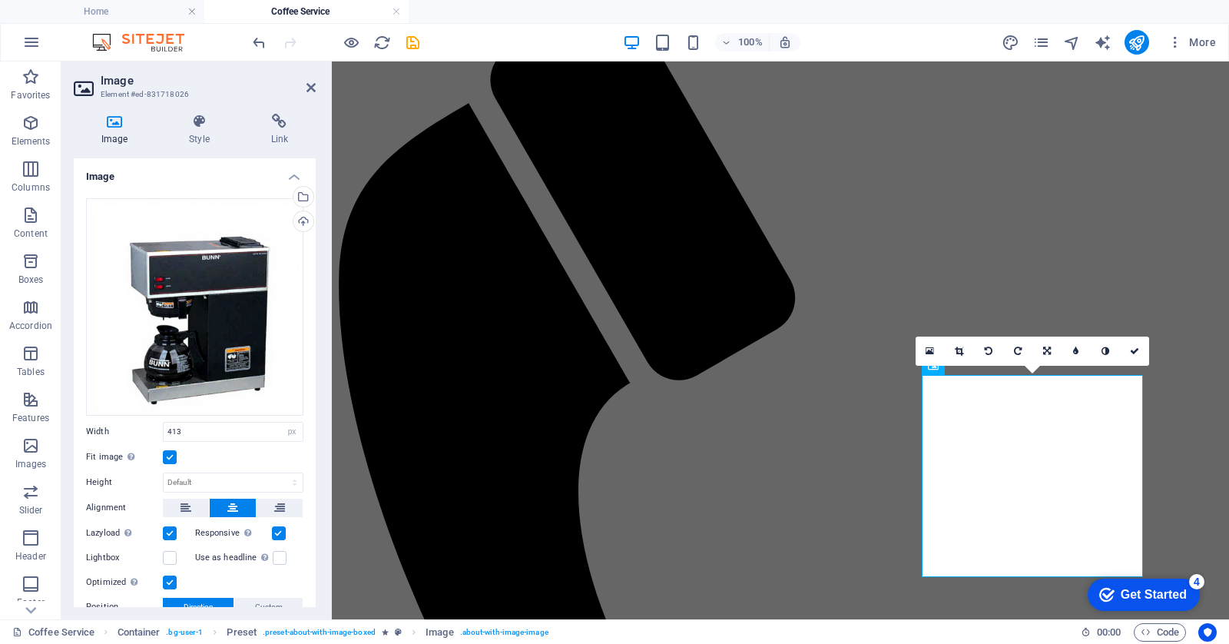
click at [172, 453] on label at bounding box center [170, 457] width 14 height 14
click at [0, 0] on input "Fit image Automatically fit image to a fixed width and height" at bounding box center [0, 0] width 0 height 0
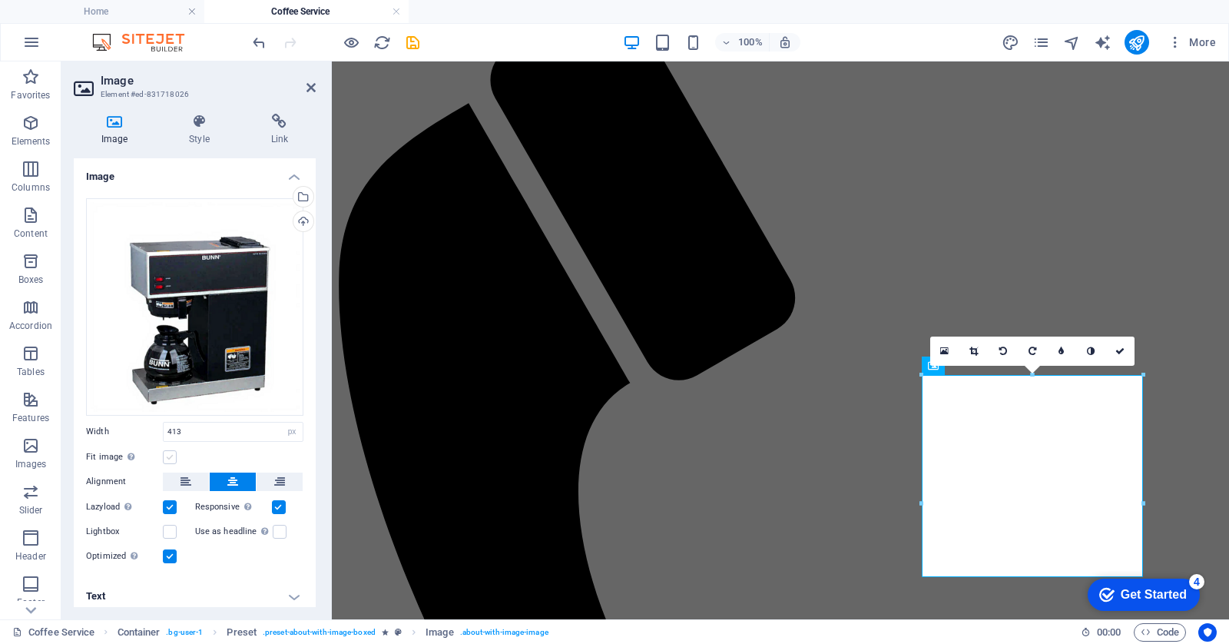
click at [167, 452] on label at bounding box center [170, 457] width 14 height 14
click at [0, 0] on input "Fit image Automatically fit image to a fixed width and height" at bounding box center [0, 0] width 0 height 0
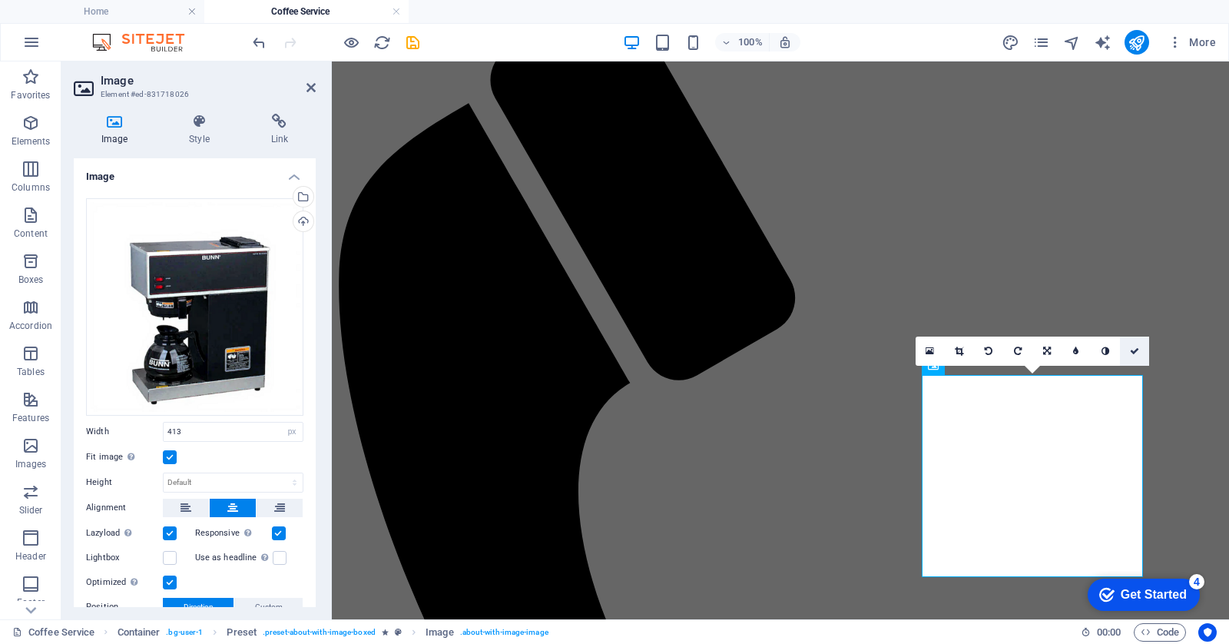
click at [1136, 349] on icon at bounding box center [1134, 350] width 9 height 9
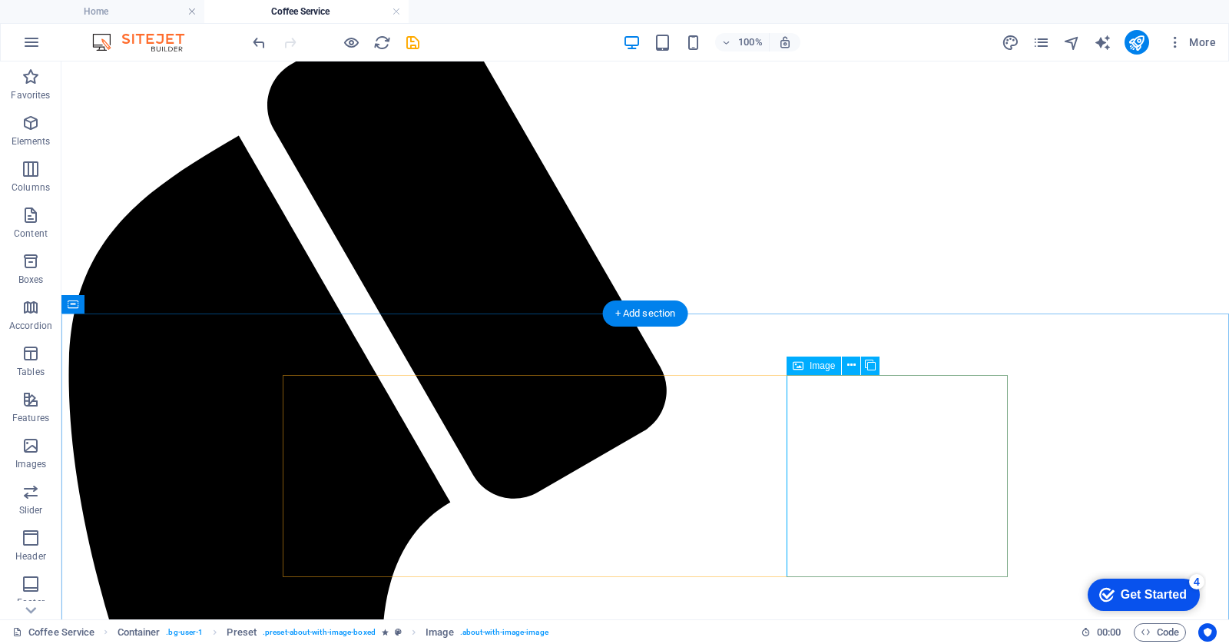
select select "px"
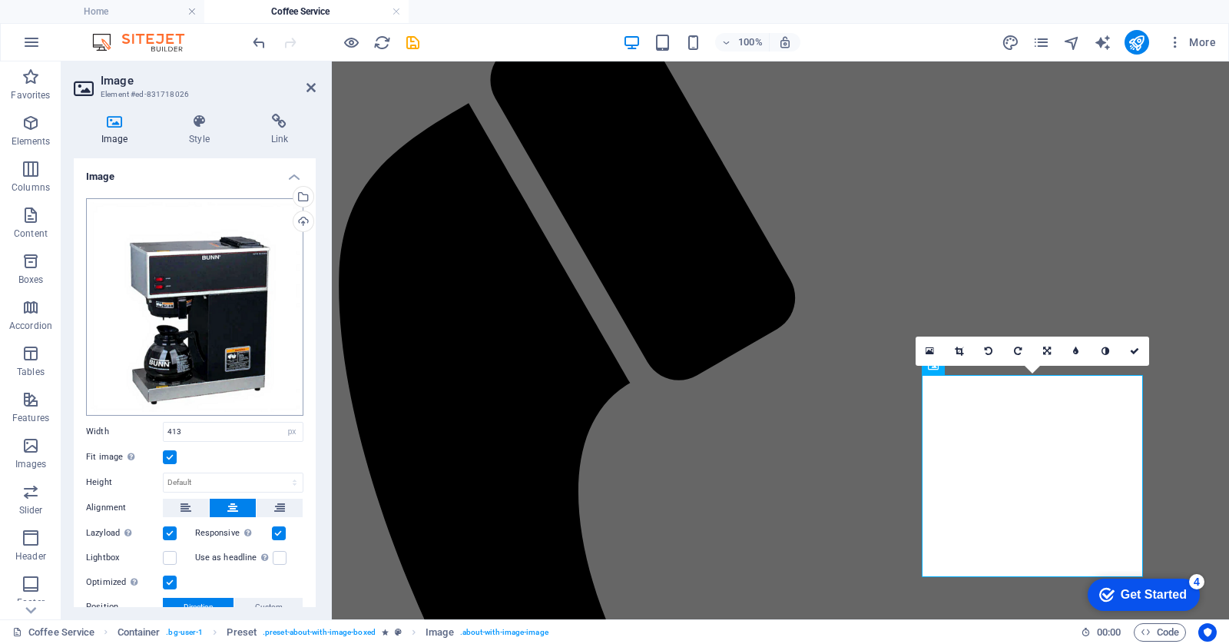
scroll to position [107, 0]
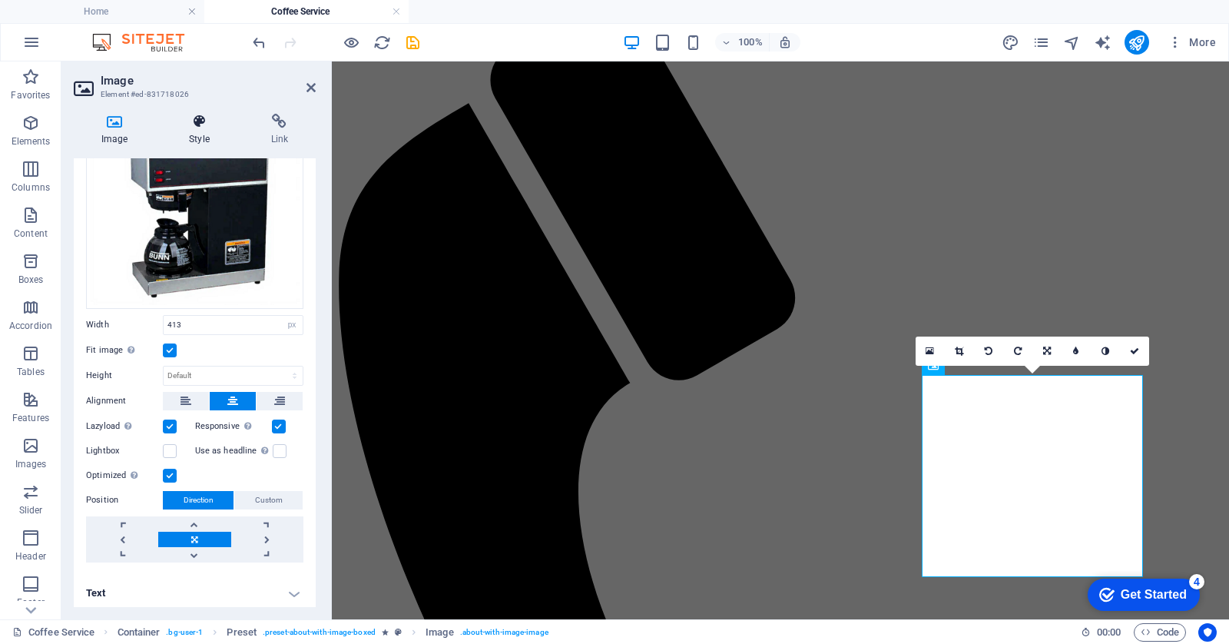
click at [207, 121] on icon at bounding box center [198, 121] width 75 height 15
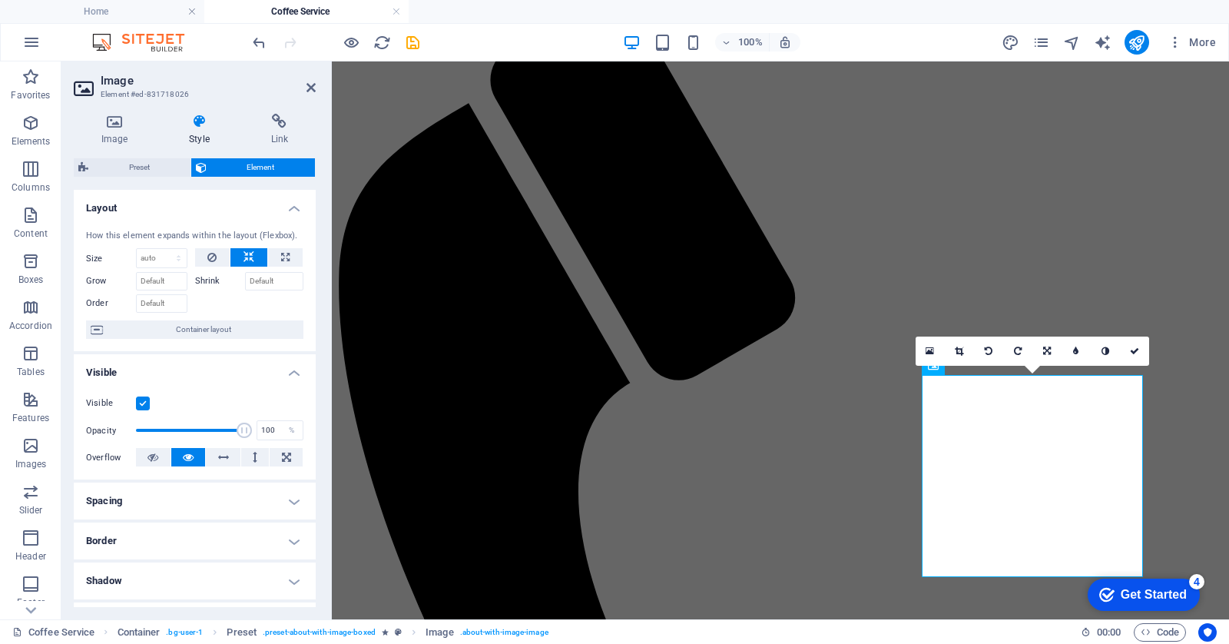
click at [208, 280] on label "Shrink" at bounding box center [220, 281] width 50 height 18
click at [245, 280] on input "Shrink" at bounding box center [274, 281] width 59 height 18
click at [215, 259] on icon at bounding box center [211, 257] width 9 height 18
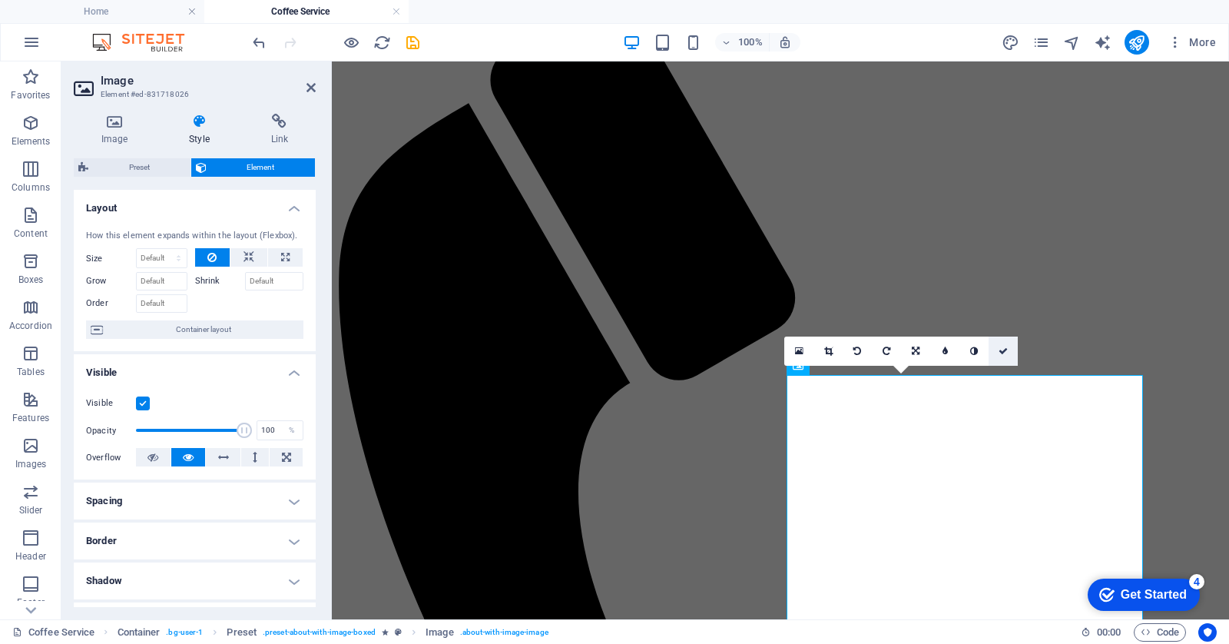
click at [1008, 350] on link at bounding box center [1002, 350] width 29 height 29
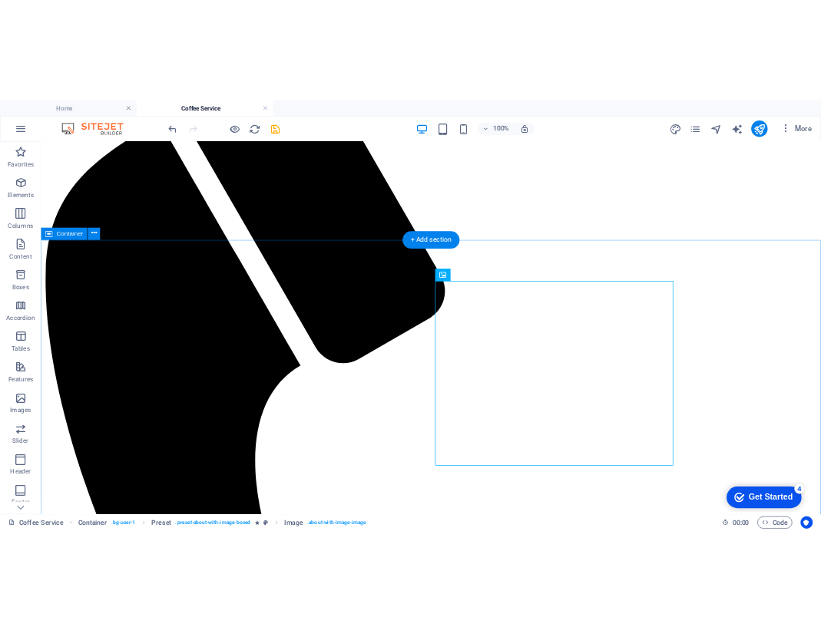
scroll to position [366, 0]
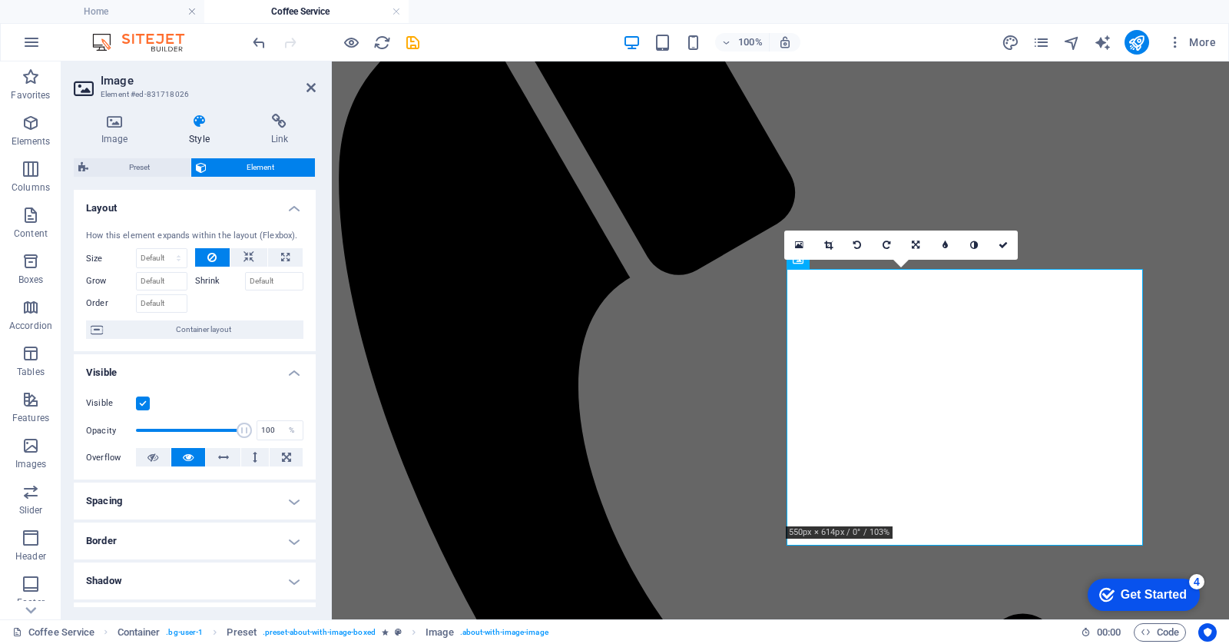
click at [213, 256] on icon at bounding box center [211, 257] width 9 height 18
click at [264, 253] on button at bounding box center [248, 257] width 37 height 18
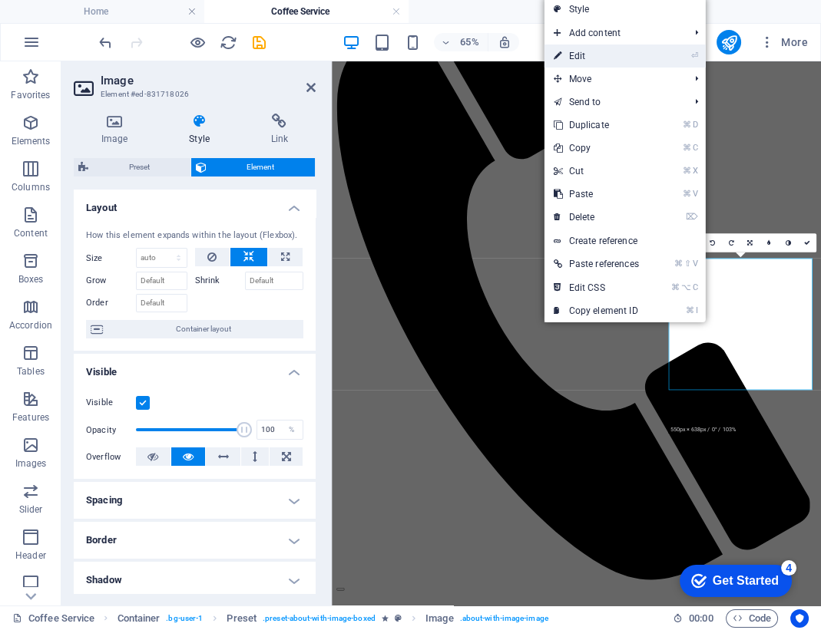
click at [605, 55] on link "⏎ Edit" at bounding box center [596, 56] width 104 height 23
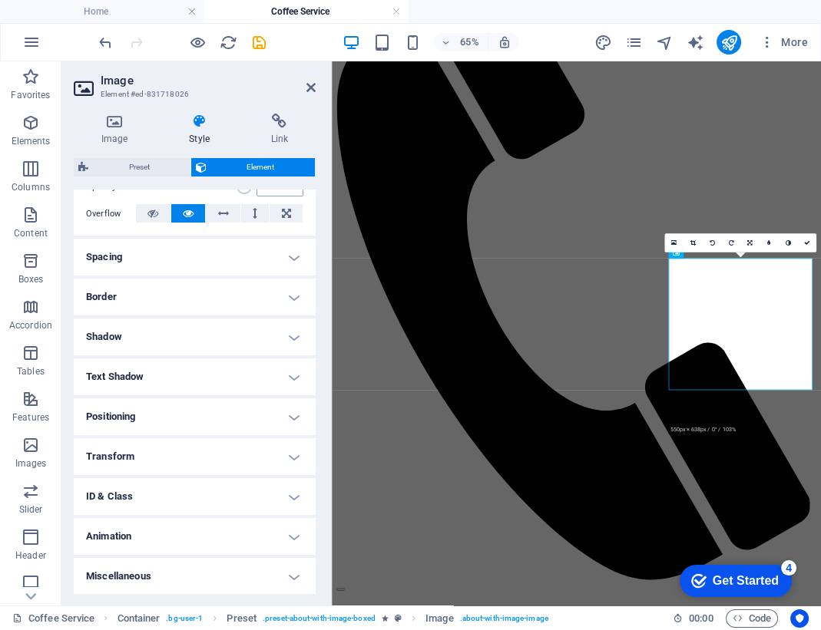
scroll to position [0, 0]
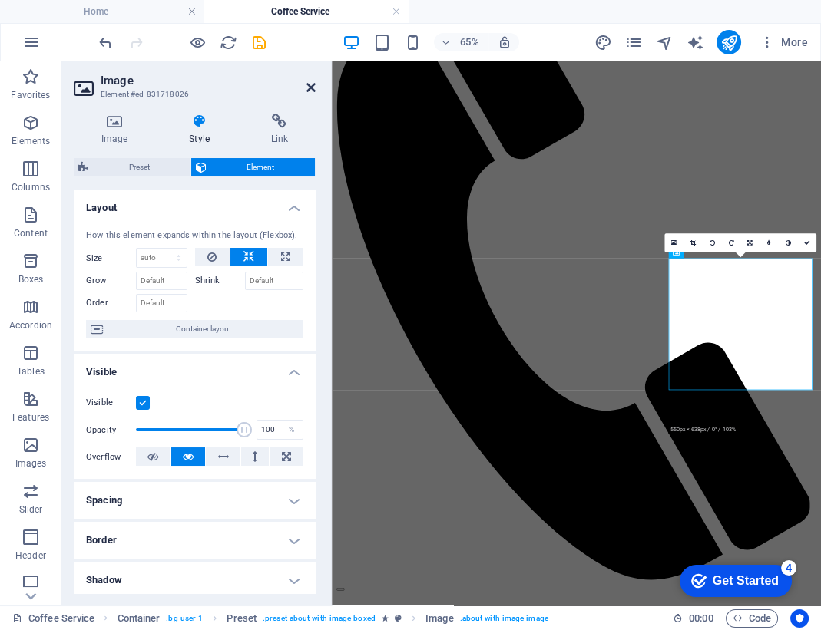
click at [310, 87] on icon at bounding box center [310, 87] width 9 height 12
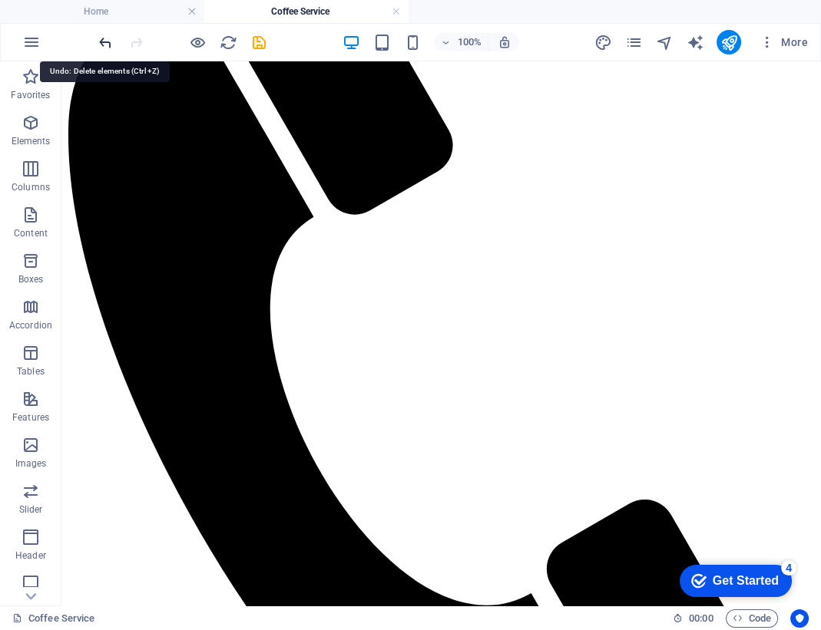
click at [101, 44] on icon "undo" at bounding box center [106, 43] width 18 height 18
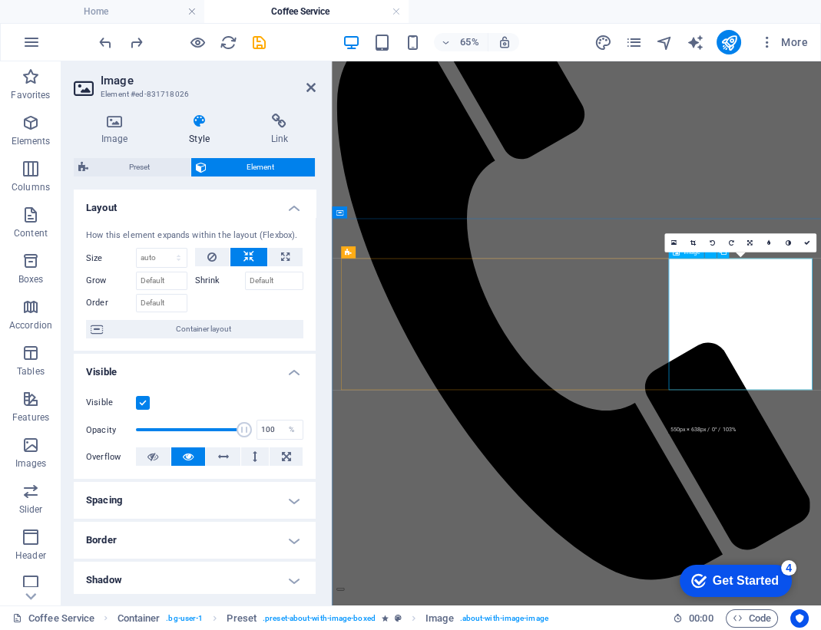
click at [667, 245] on link at bounding box center [673, 242] width 19 height 19
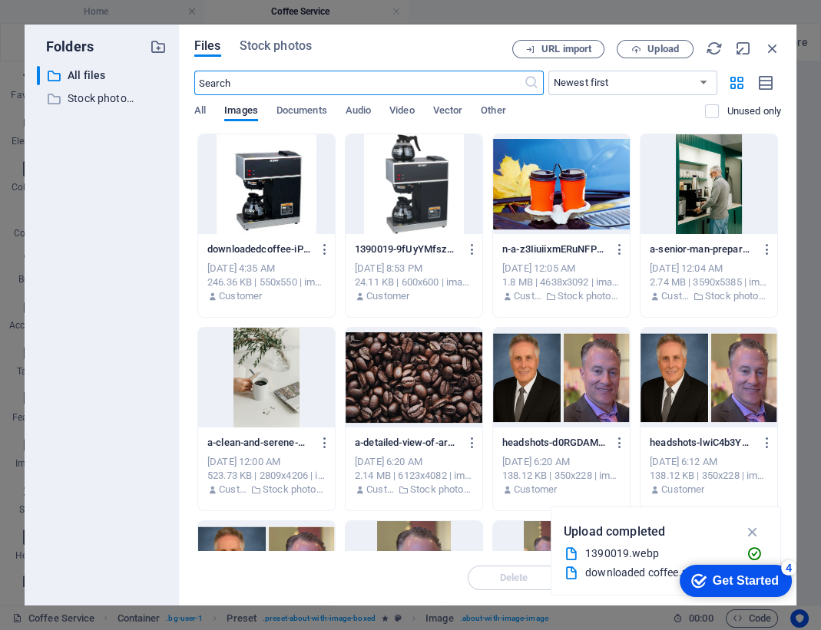
click at [297, 180] on div at bounding box center [266, 184] width 137 height 100
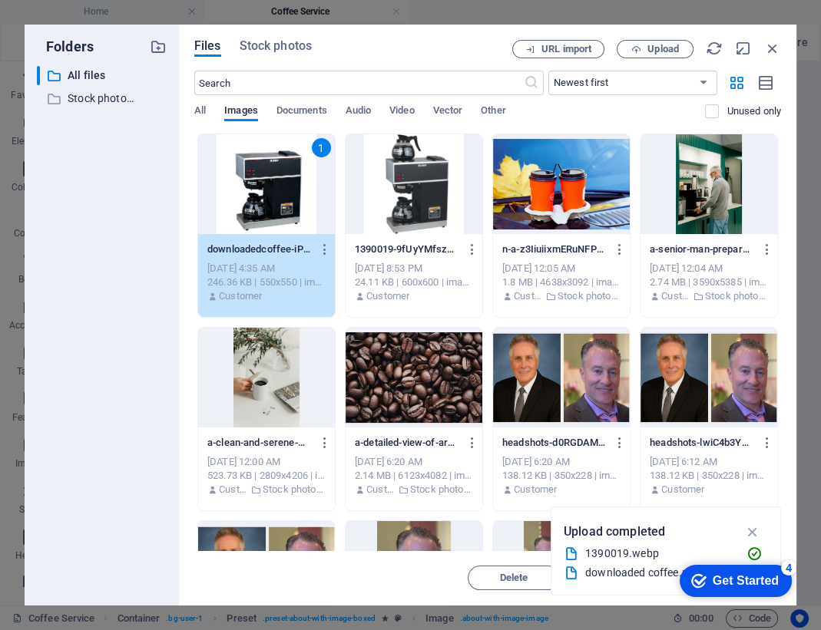
click at [297, 180] on div "1" at bounding box center [266, 184] width 137 height 100
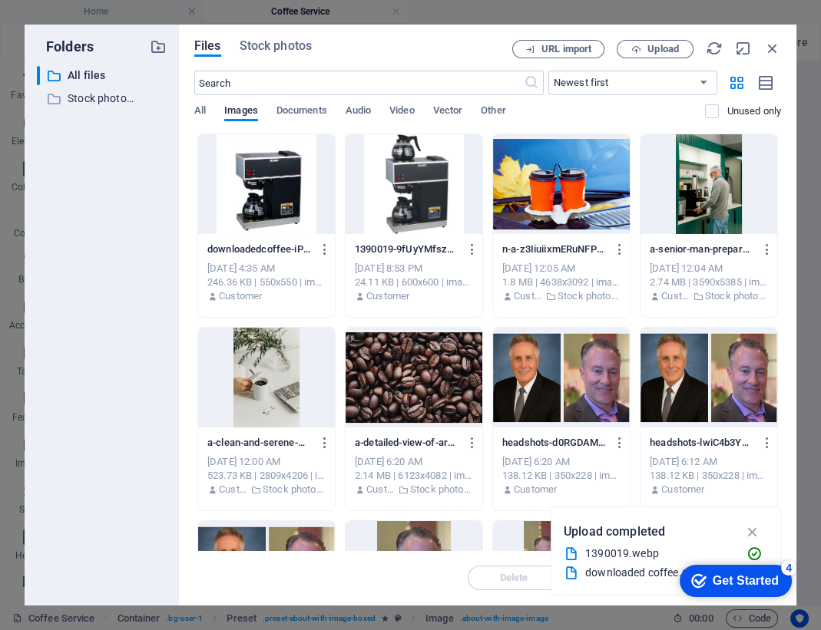
click at [297, 180] on div at bounding box center [266, 184] width 137 height 100
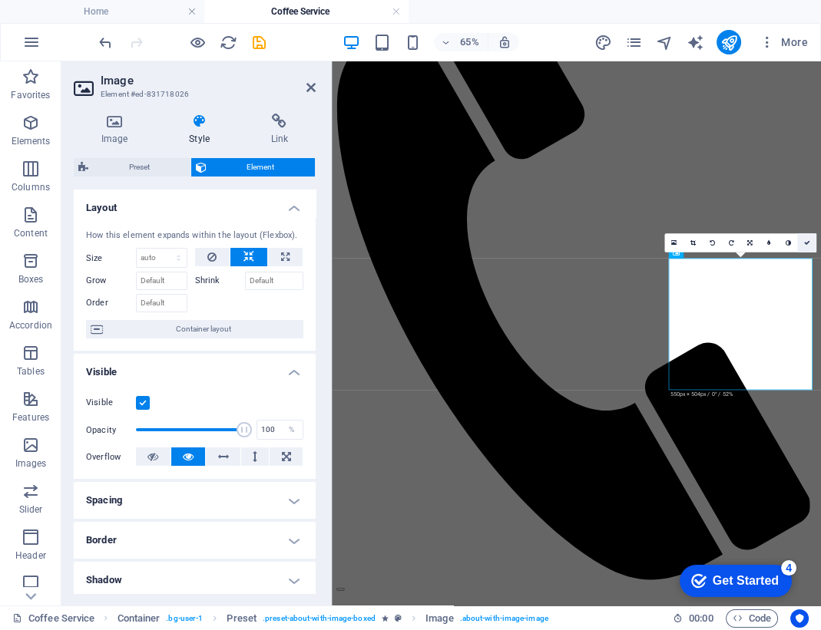
click at [806, 241] on icon at bounding box center [806, 243] width 6 height 6
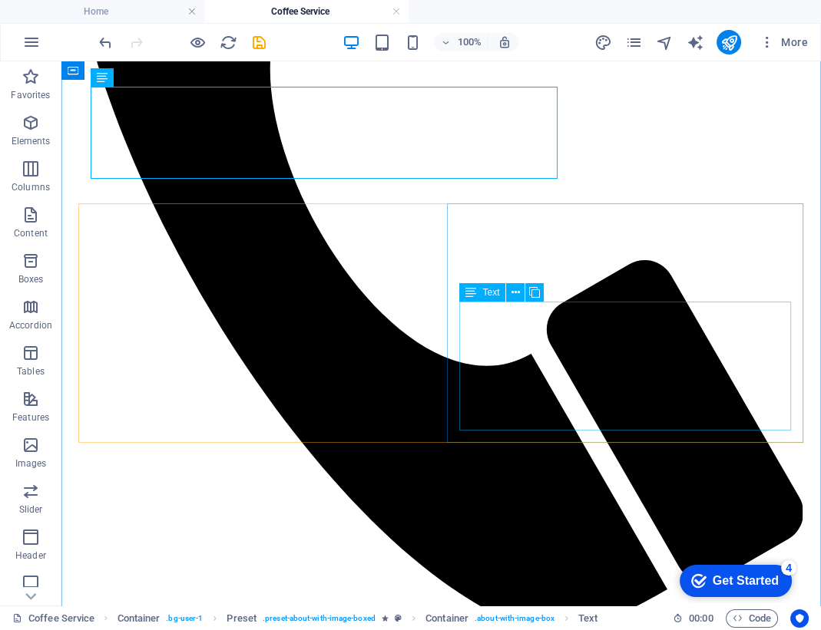
scroll to position [488, 0]
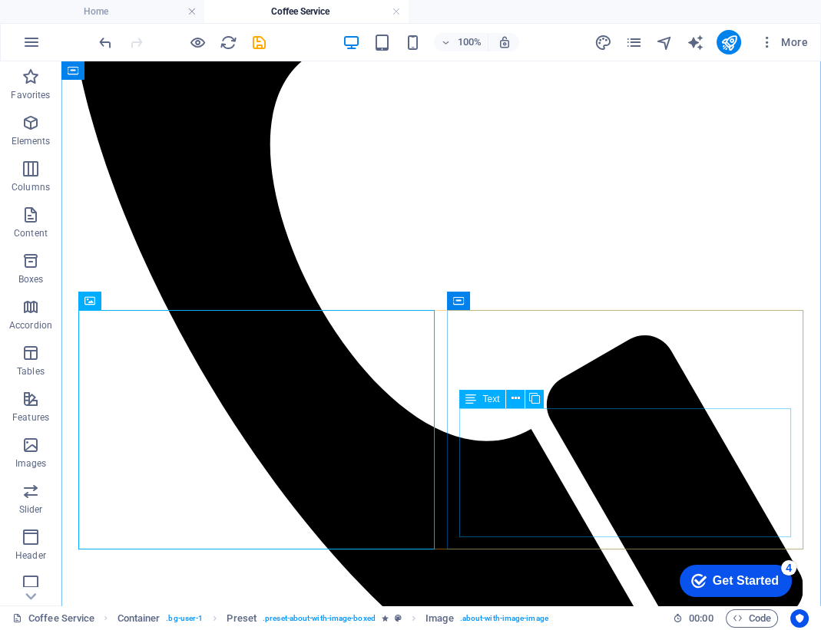
scroll to position [534, 0]
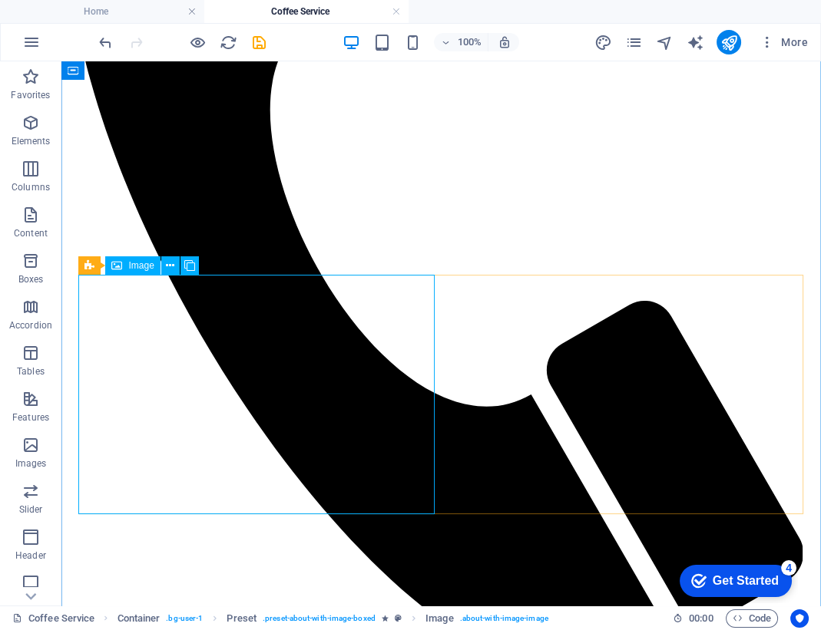
select select "%"
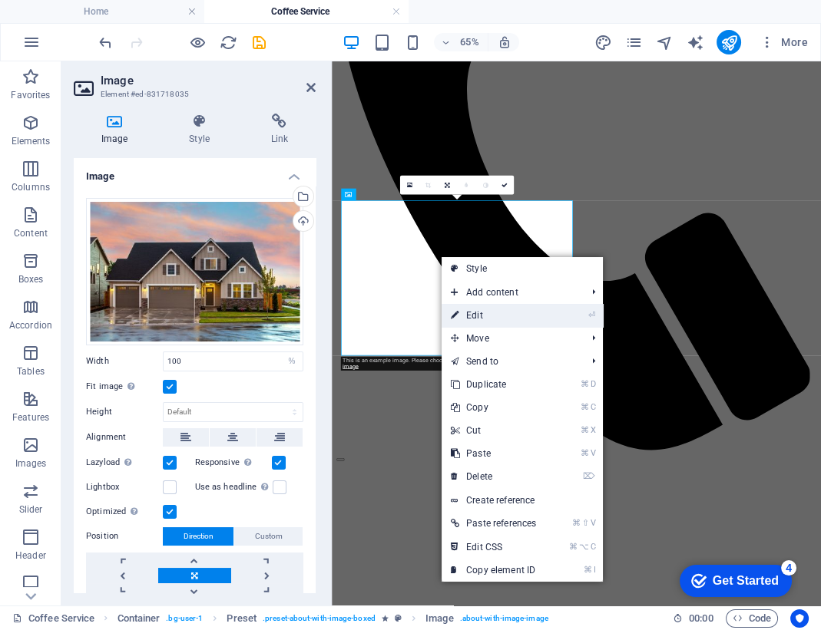
click at [478, 319] on link "⏎ Edit" at bounding box center [494, 315] width 104 height 23
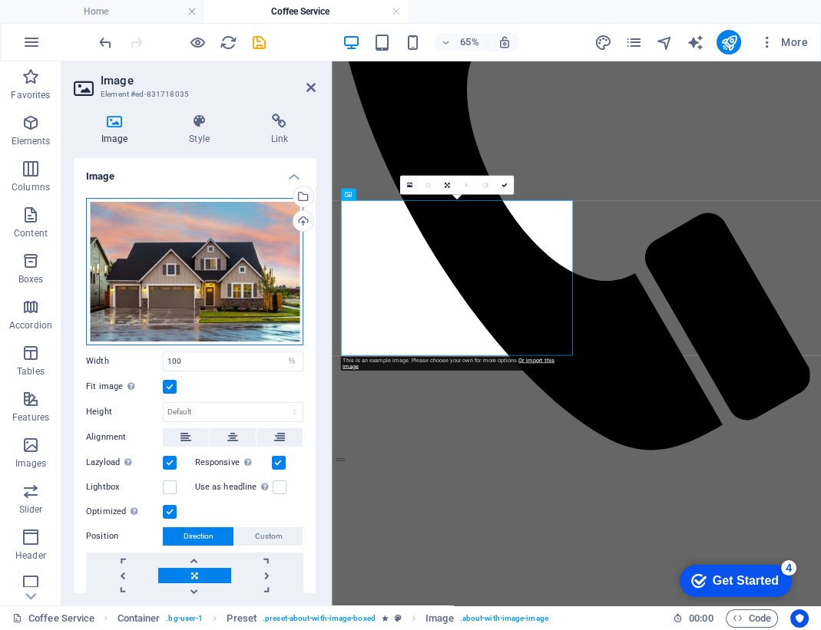
click at [213, 264] on div "Drag files here, click to choose files or select files from Files or our free s…" at bounding box center [194, 271] width 217 height 147
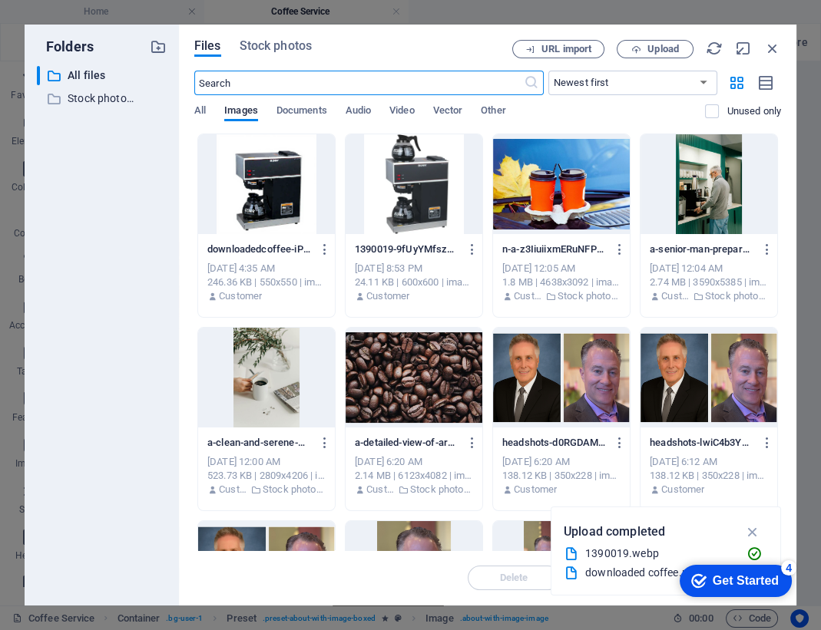
scroll to position [1064, 0]
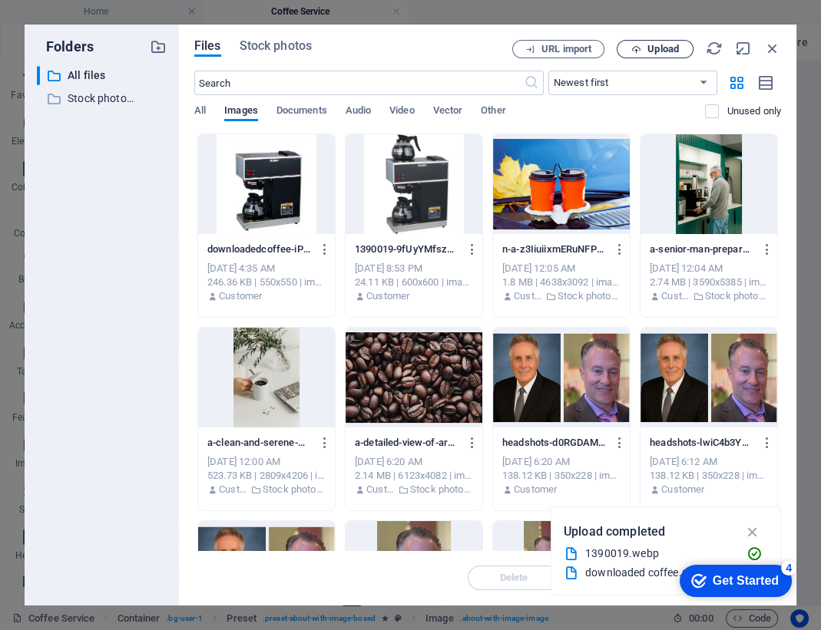
click at [650, 55] on button "Upload" at bounding box center [655, 49] width 77 height 18
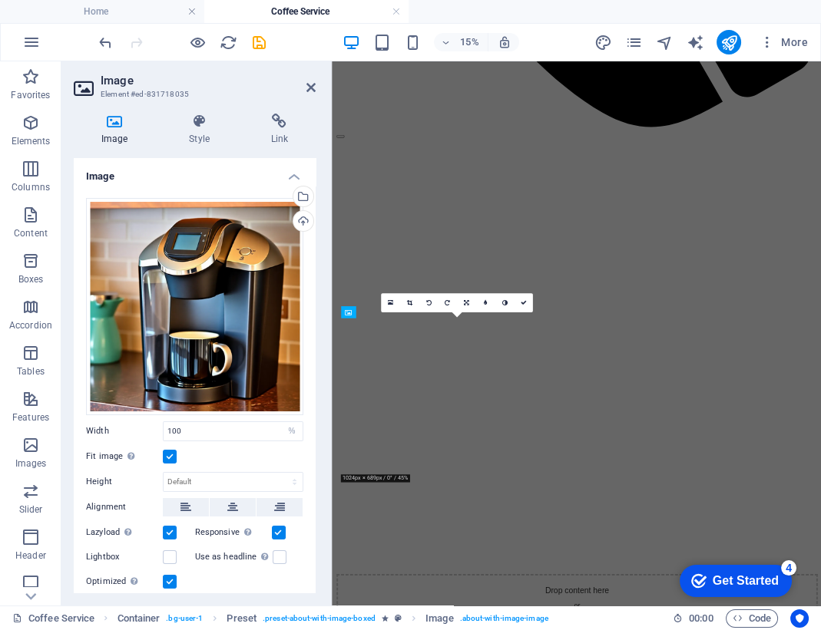
scroll to position [489, 0]
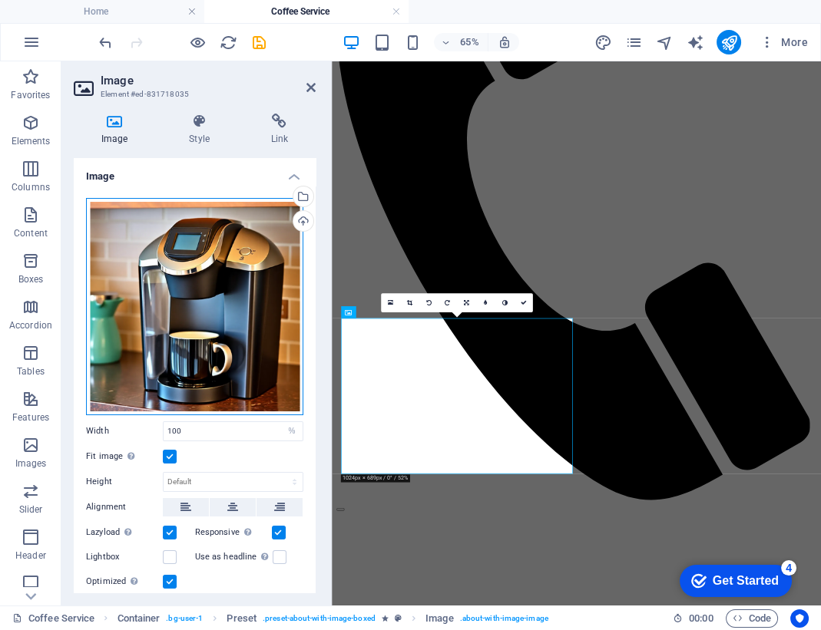
click at [234, 299] on div "Drag files here, click to choose files or select files from Files or our free s…" at bounding box center [194, 306] width 217 height 217
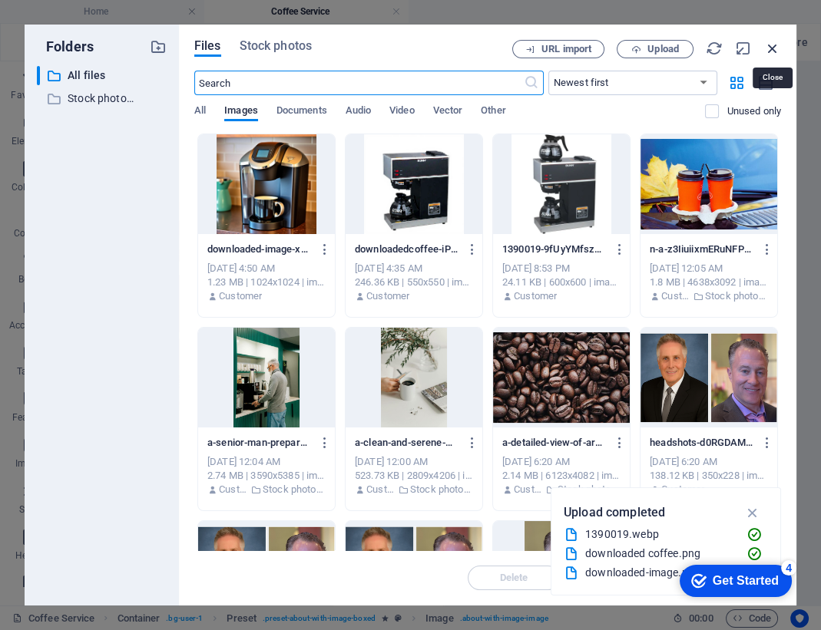
click at [775, 48] on icon "button" at bounding box center [772, 48] width 17 height 17
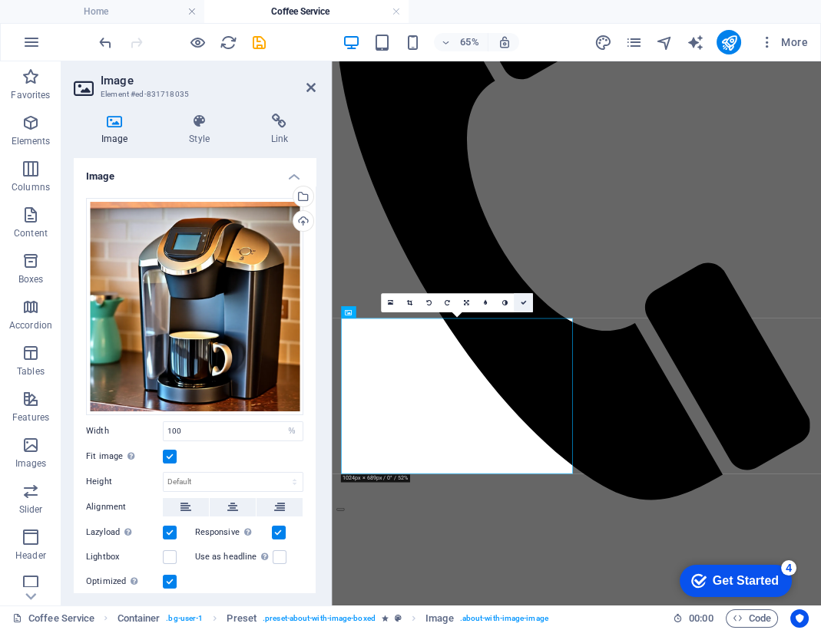
click at [523, 303] on icon at bounding box center [523, 303] width 6 height 6
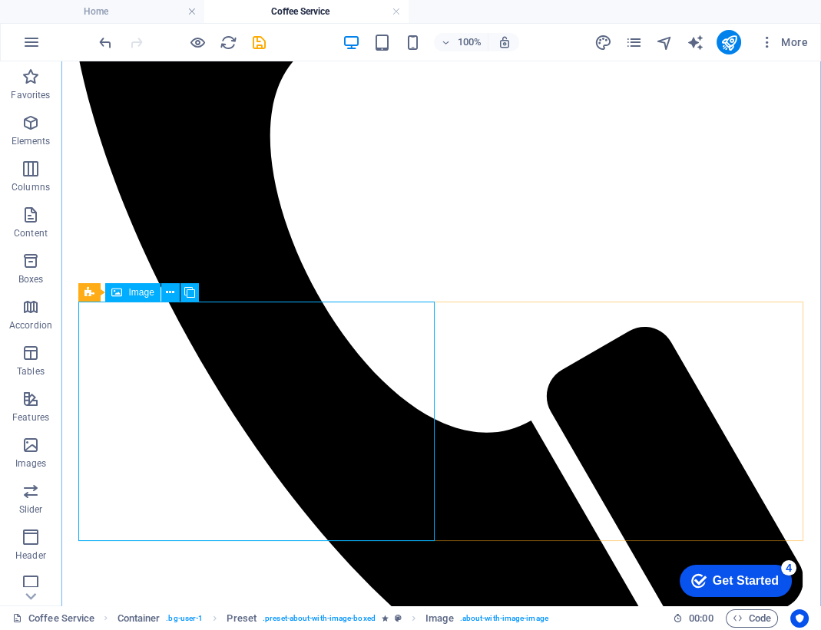
scroll to position [528, 0]
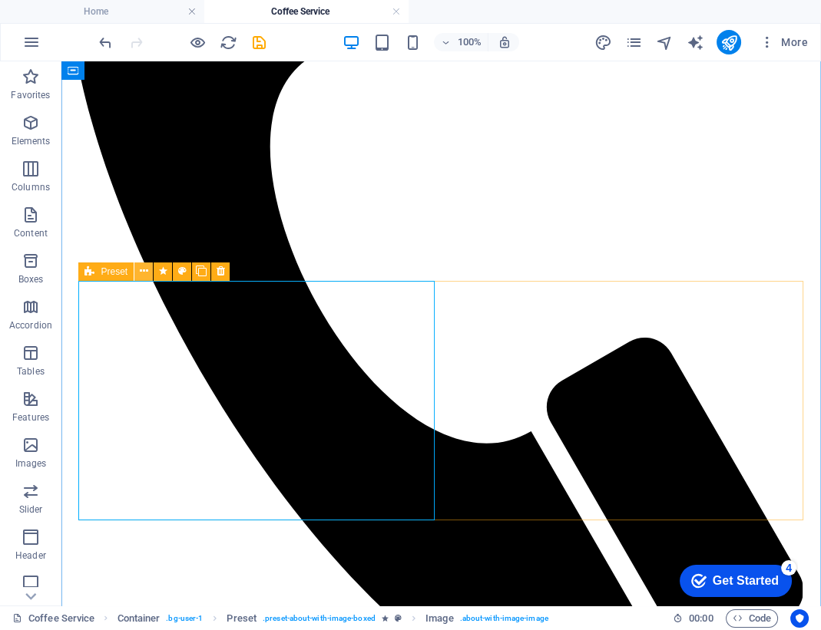
click at [144, 276] on icon at bounding box center [144, 271] width 8 height 16
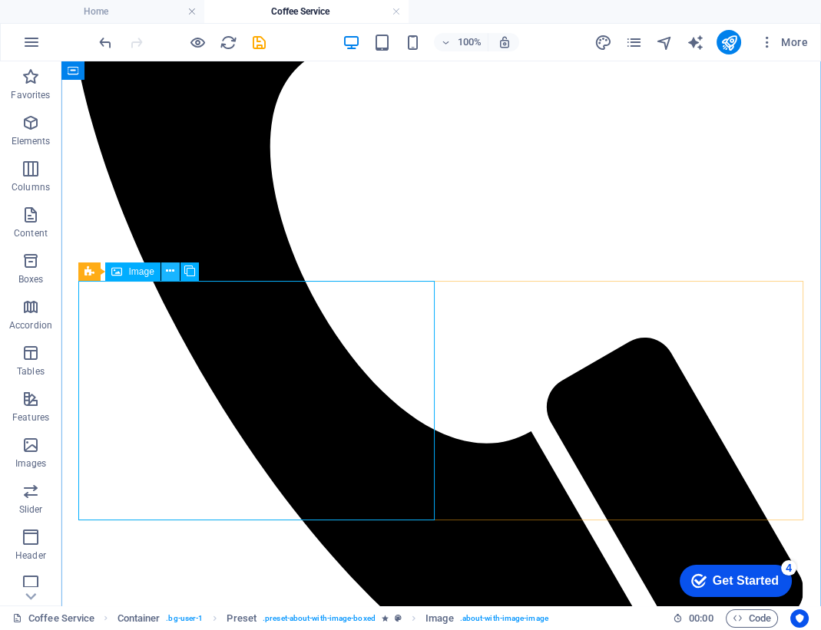
click at [168, 271] on icon at bounding box center [170, 271] width 8 height 16
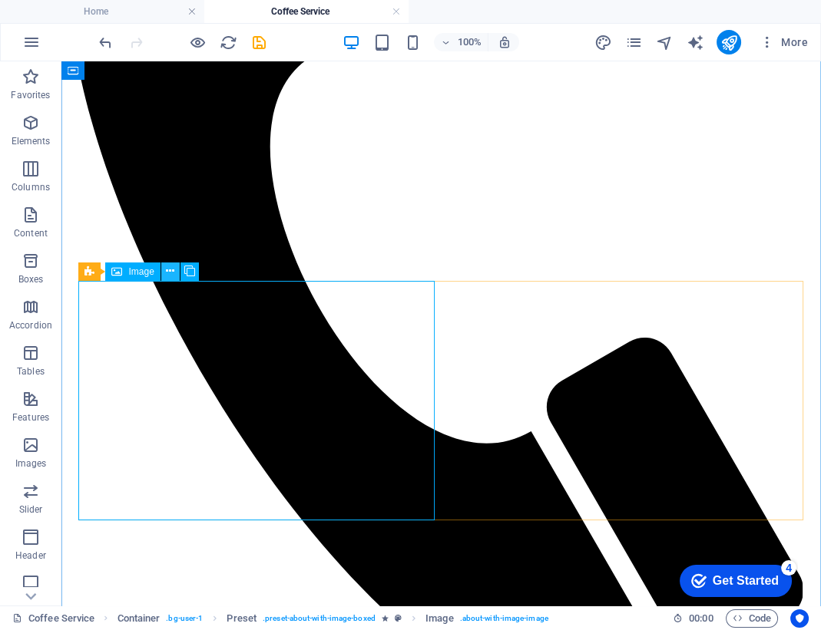
click at [169, 275] on icon at bounding box center [170, 271] width 8 height 16
click at [173, 273] on icon at bounding box center [170, 271] width 8 height 16
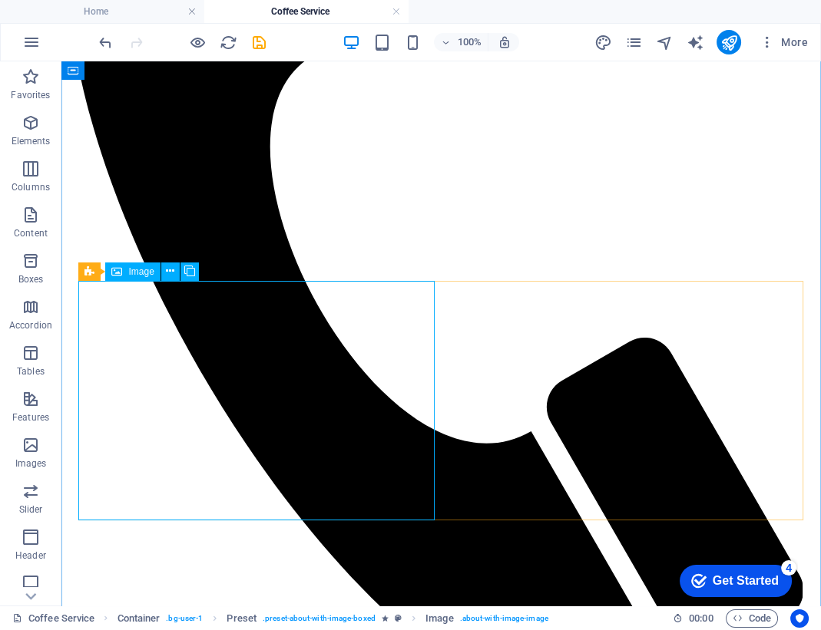
select select "%"
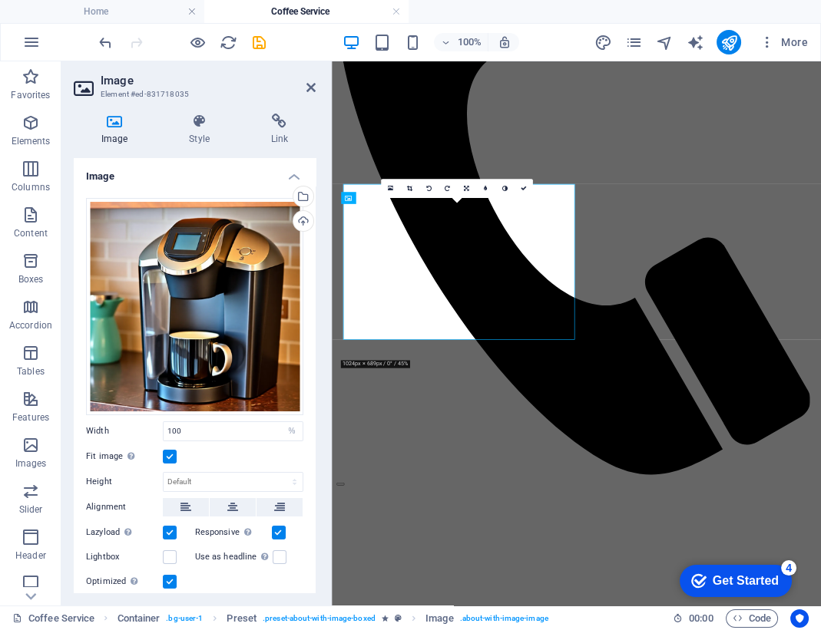
scroll to position [559, 0]
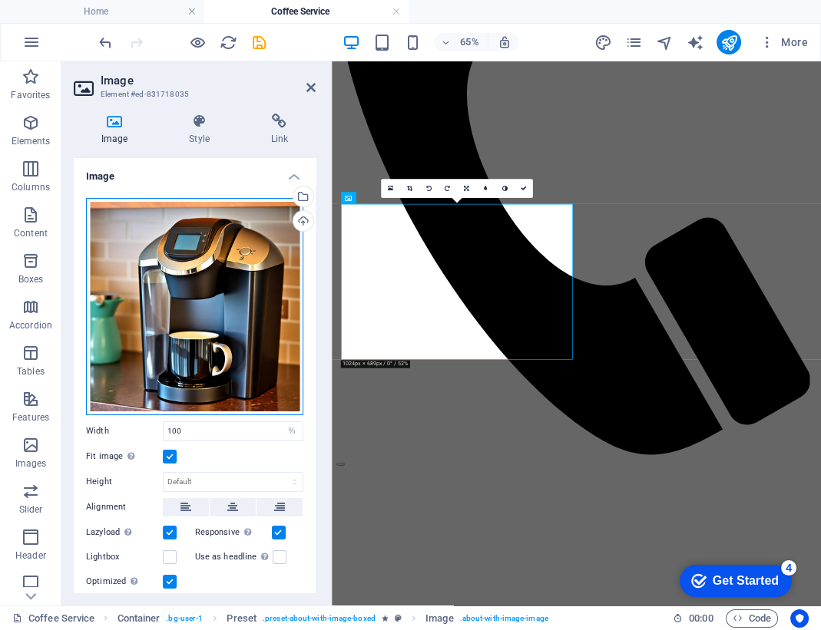
click at [262, 313] on div "Drag files here, click to choose files or select files from Files or our free s…" at bounding box center [194, 306] width 217 height 217
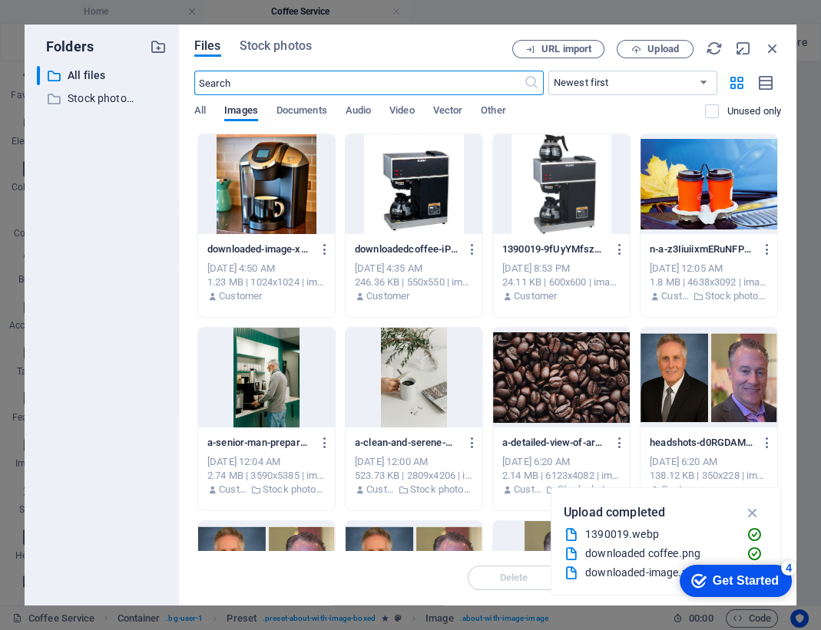
scroll to position [1064, 0]
click at [770, 45] on icon "button" at bounding box center [772, 48] width 17 height 17
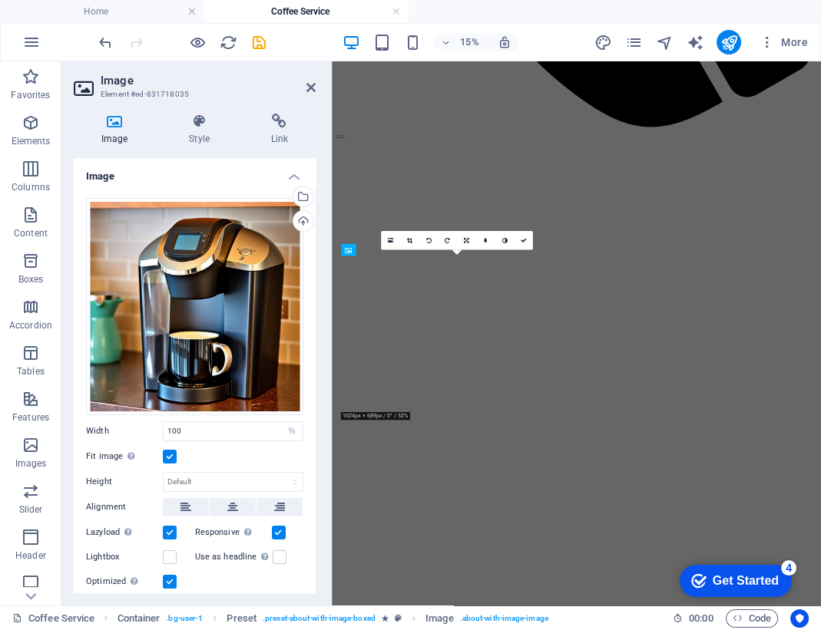
scroll to position [489, 0]
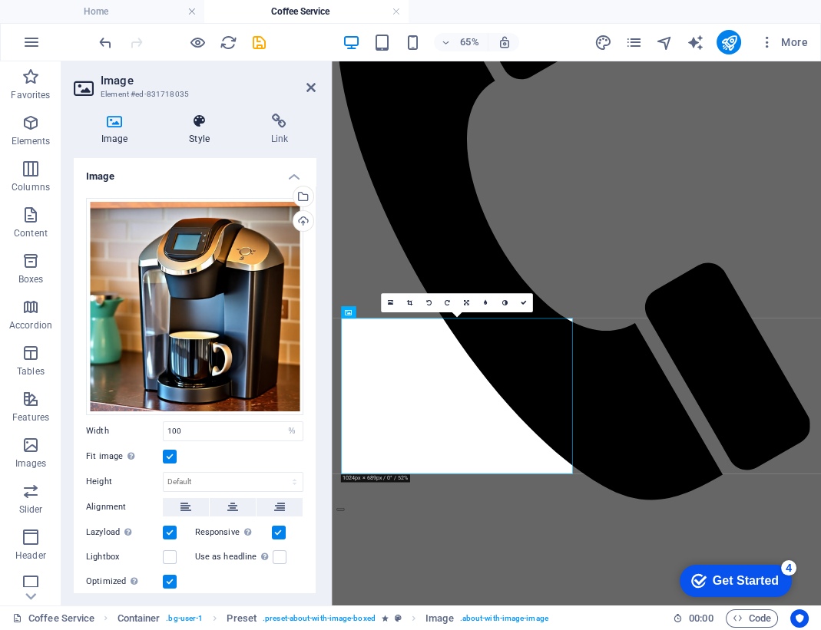
click at [203, 129] on h4 "Style" at bounding box center [201, 130] width 81 height 32
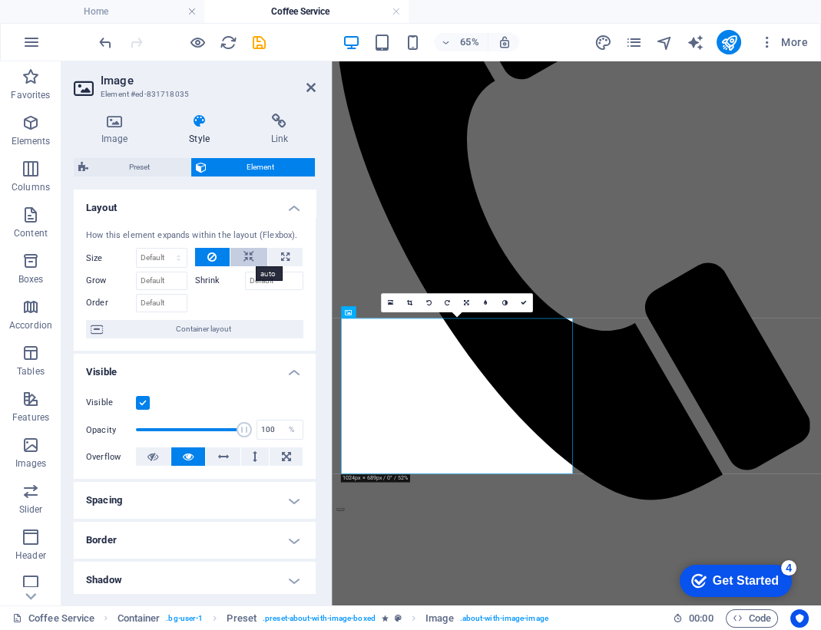
click at [250, 264] on icon at bounding box center [248, 257] width 11 height 18
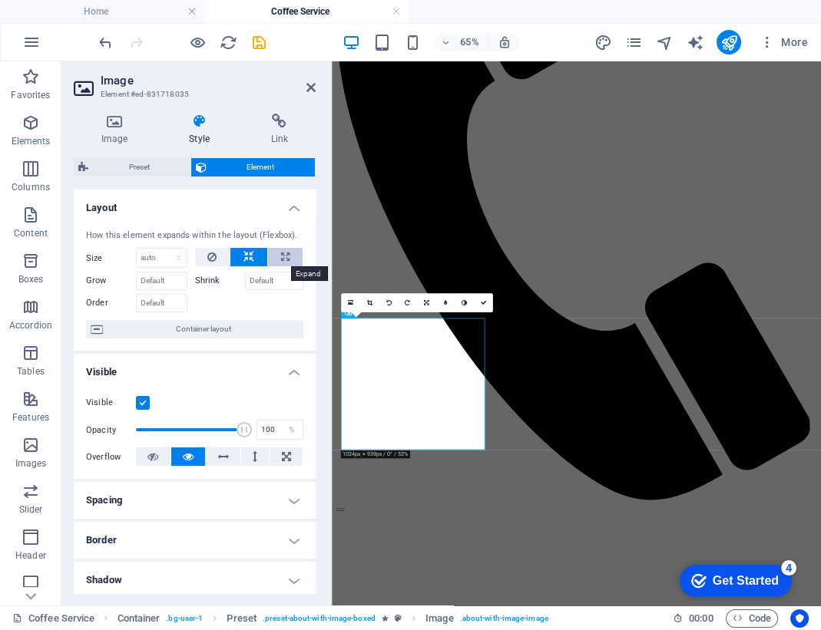
click at [282, 260] on icon at bounding box center [285, 257] width 8 height 18
type input "100"
select select "%"
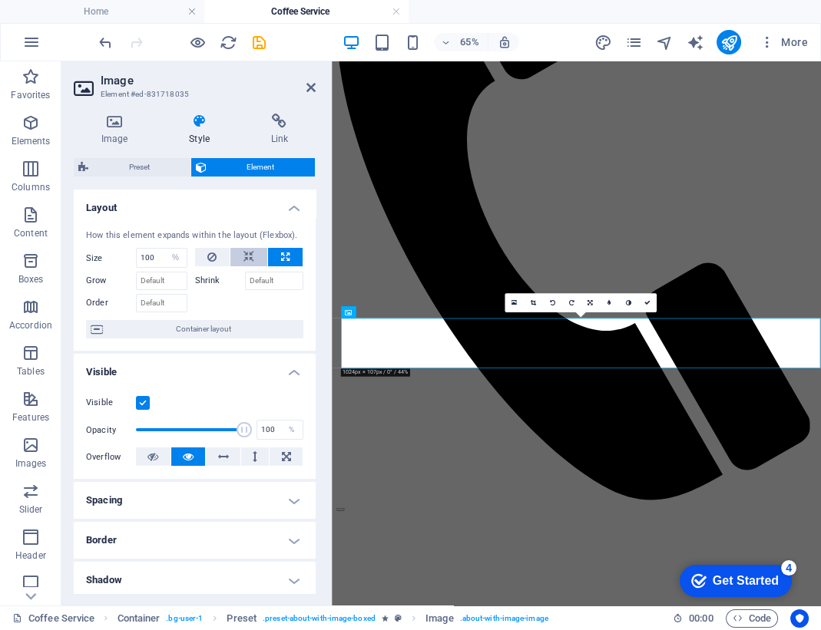
click at [243, 257] on icon at bounding box center [248, 257] width 11 height 18
select select "DISABLED_OPTION_VALUE"
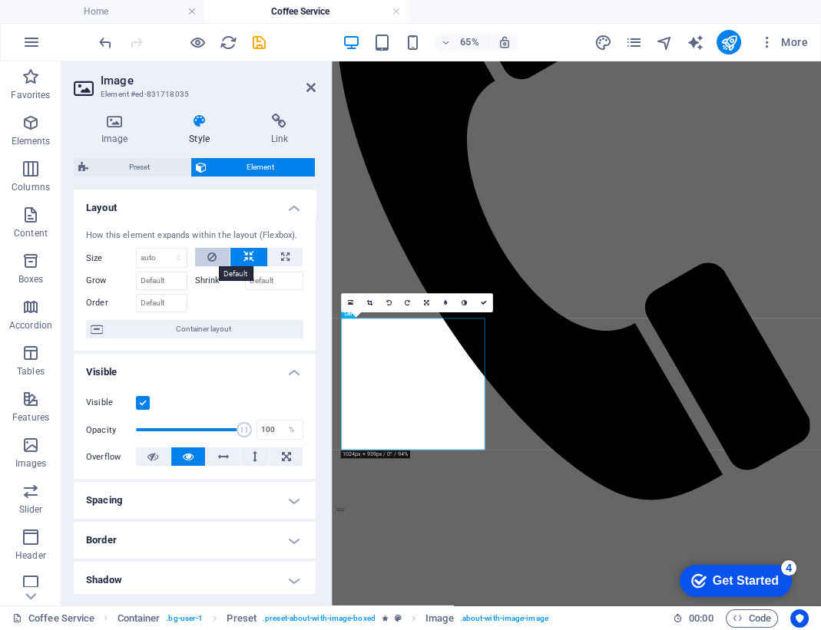
click at [213, 257] on icon at bounding box center [211, 257] width 9 height 18
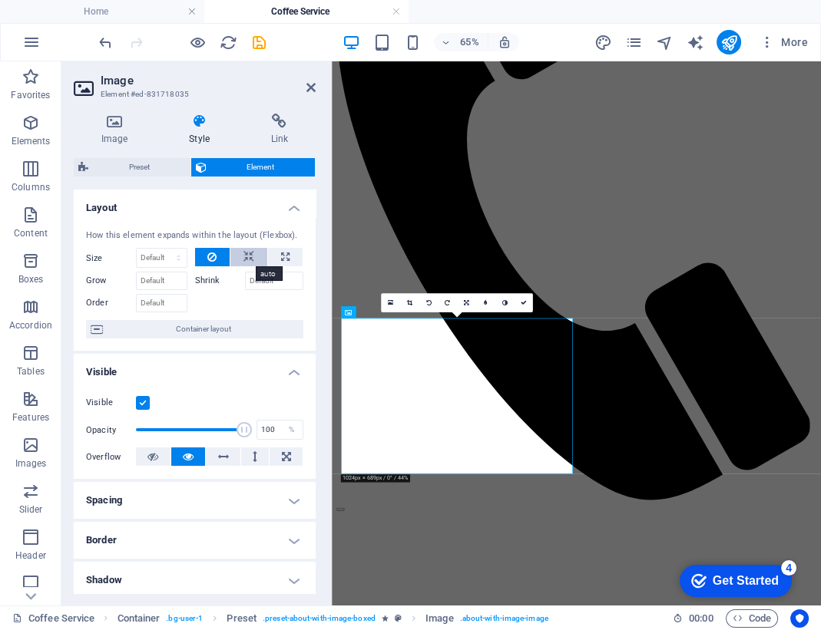
click at [245, 260] on icon at bounding box center [248, 257] width 11 height 18
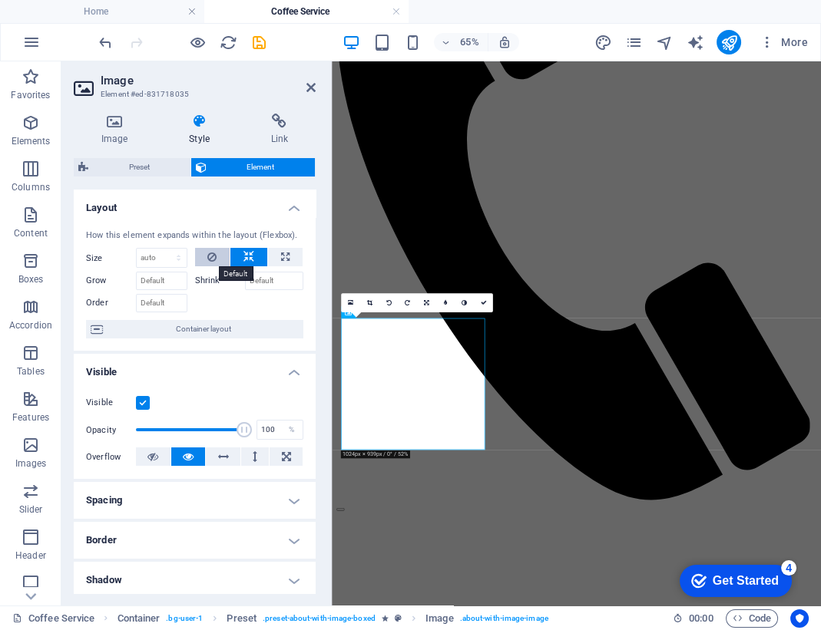
click at [217, 260] on button at bounding box center [212, 257] width 35 height 18
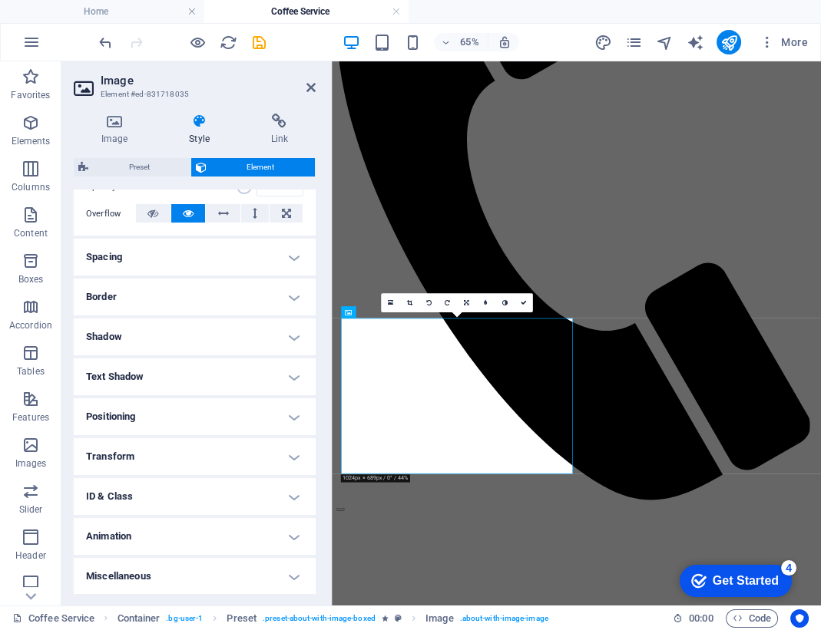
scroll to position [0, 0]
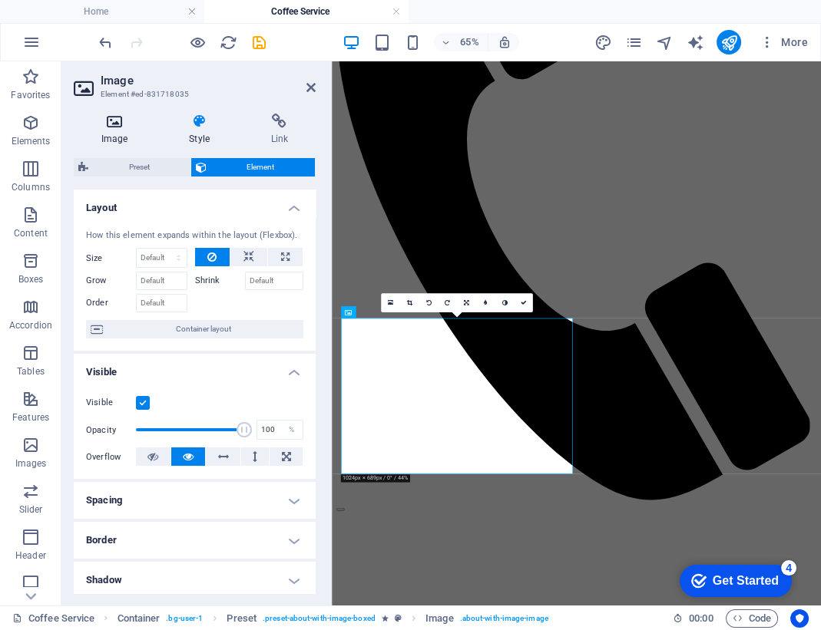
click at [117, 124] on icon at bounding box center [114, 121] width 81 height 15
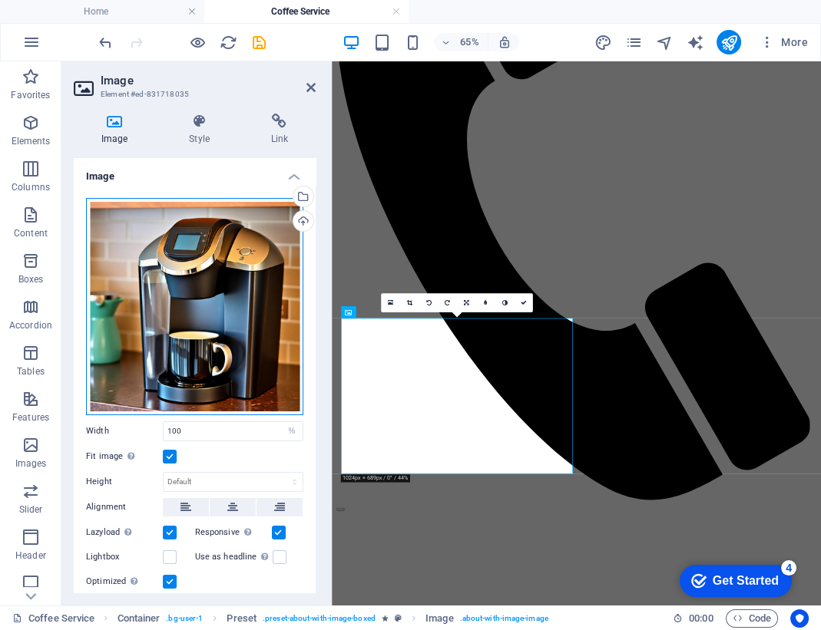
click at [167, 292] on div "Drag files here, click to choose files or select files from Files or our free s…" at bounding box center [194, 306] width 217 height 217
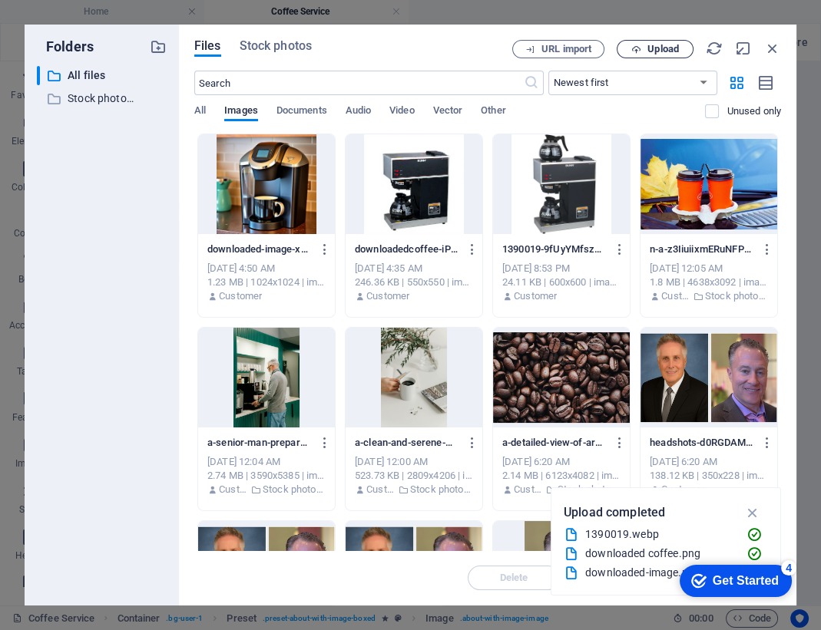
click at [656, 50] on span "Upload" at bounding box center [662, 49] width 31 height 9
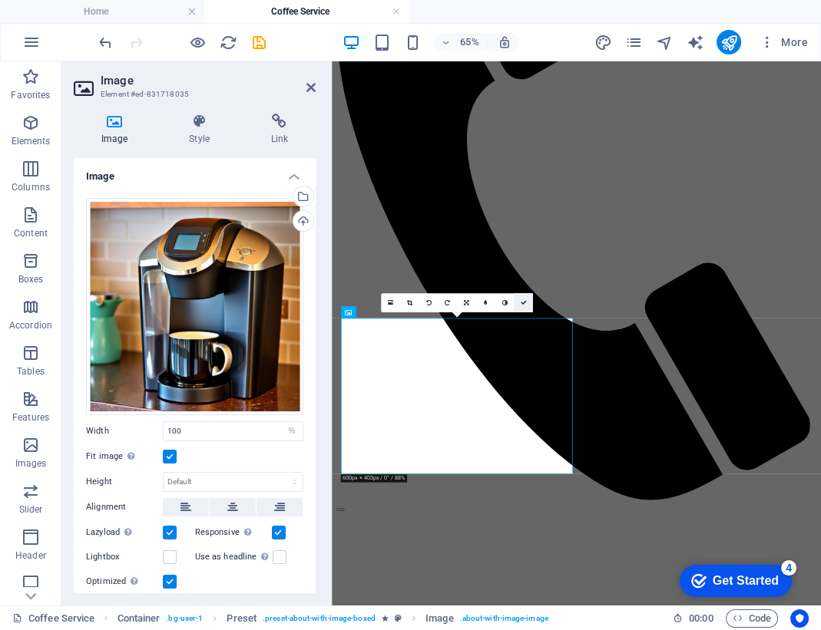
click at [515, 305] on link at bounding box center [523, 302] width 19 height 19
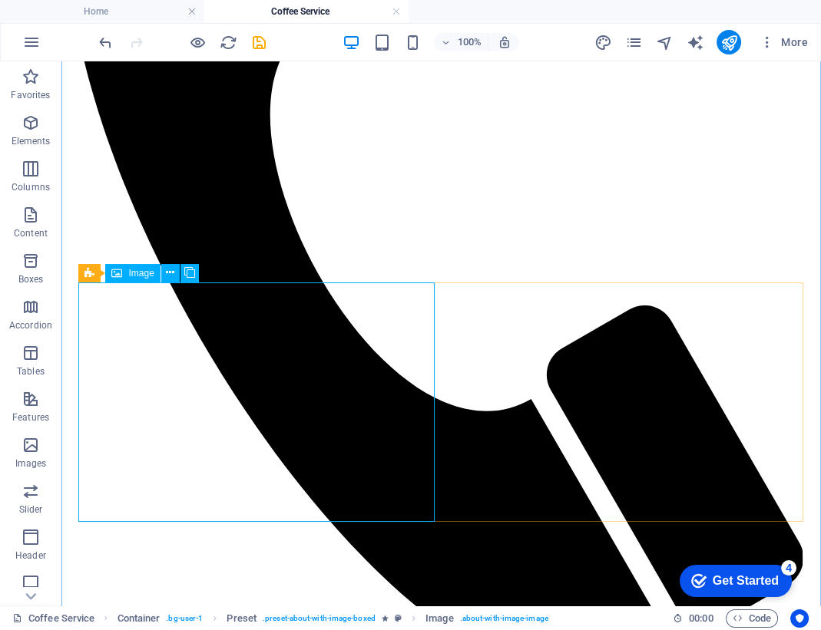
scroll to position [554, 0]
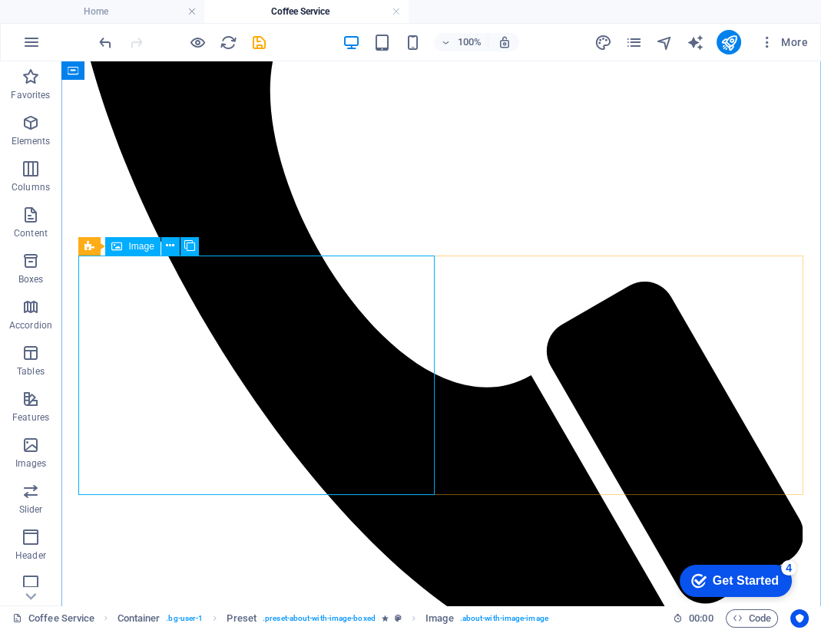
select select "%"
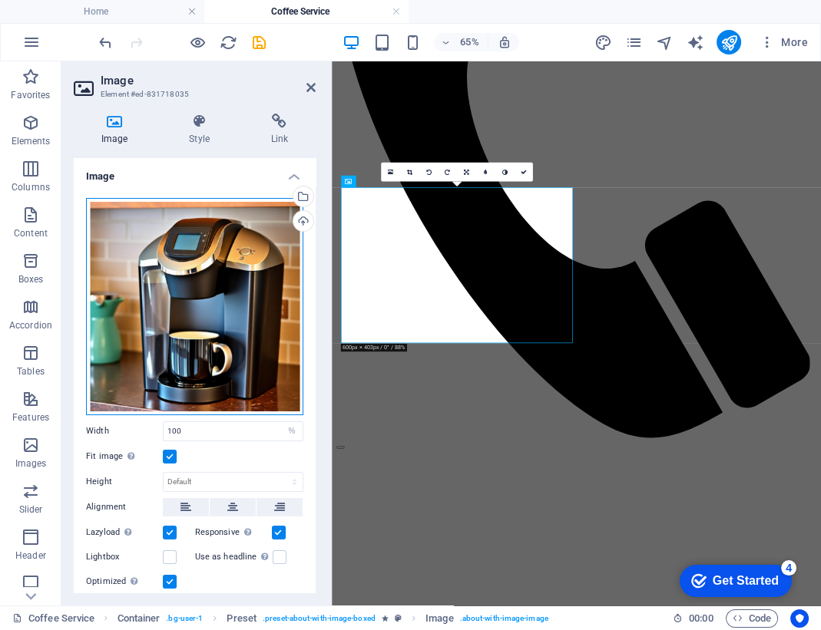
click at [250, 332] on div "Drag files here, click to choose files or select files from Files or our free s…" at bounding box center [194, 306] width 217 height 217
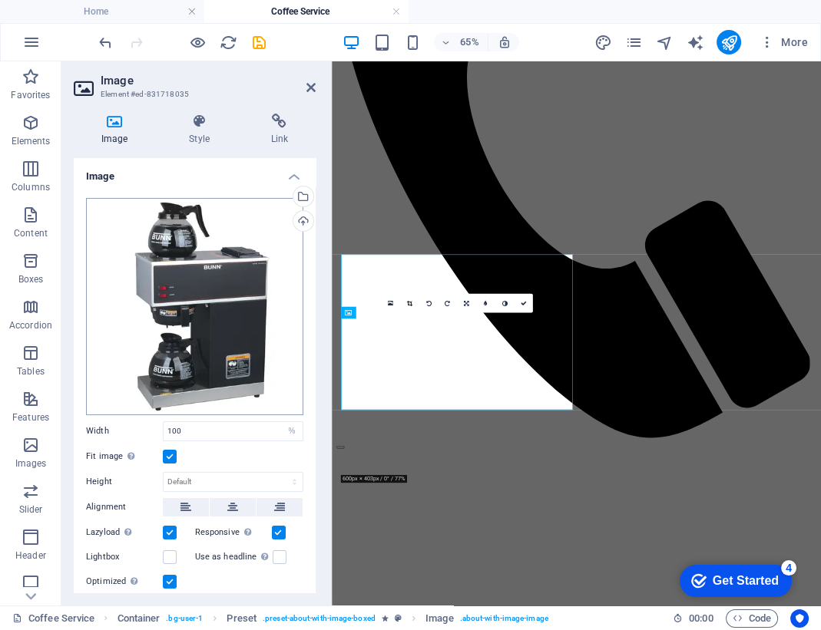
scroll to position [482, 0]
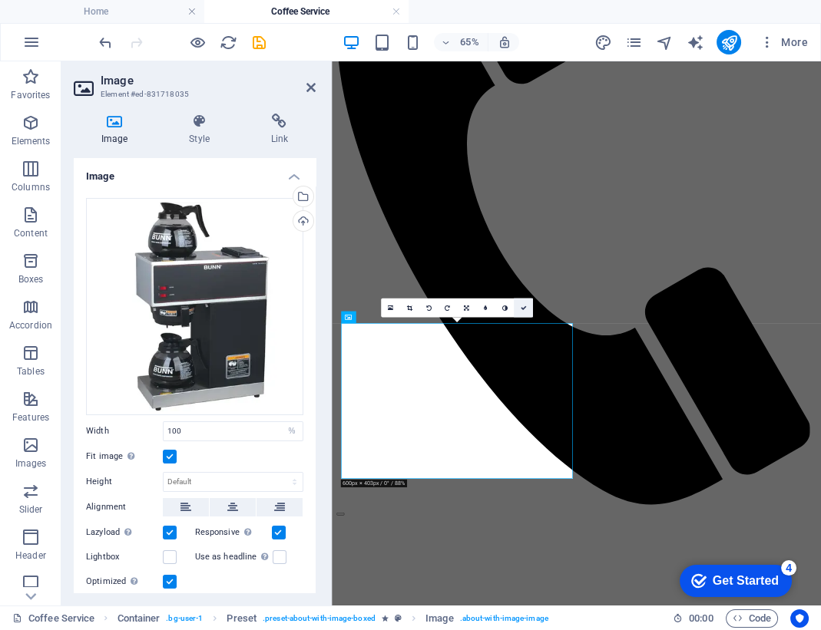
click at [523, 309] on icon at bounding box center [523, 308] width 6 height 6
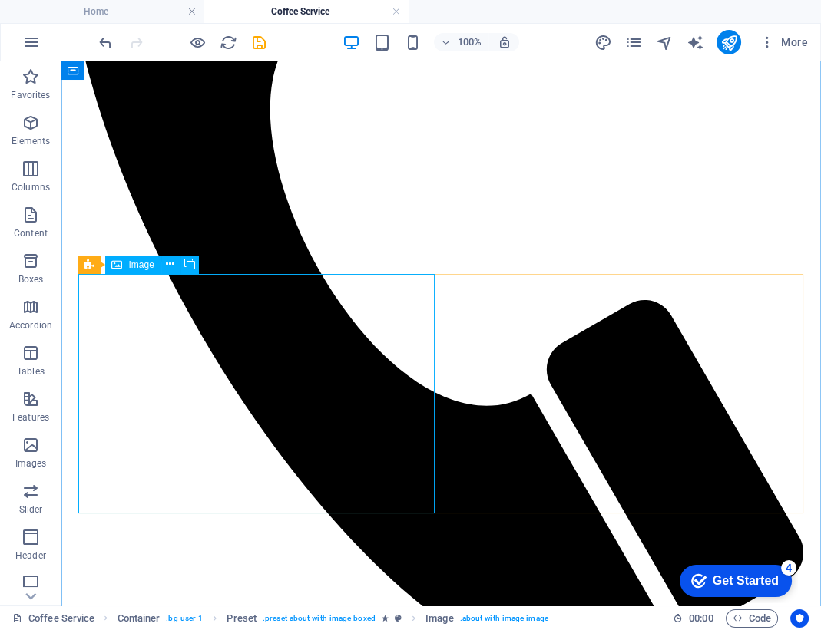
select select "%"
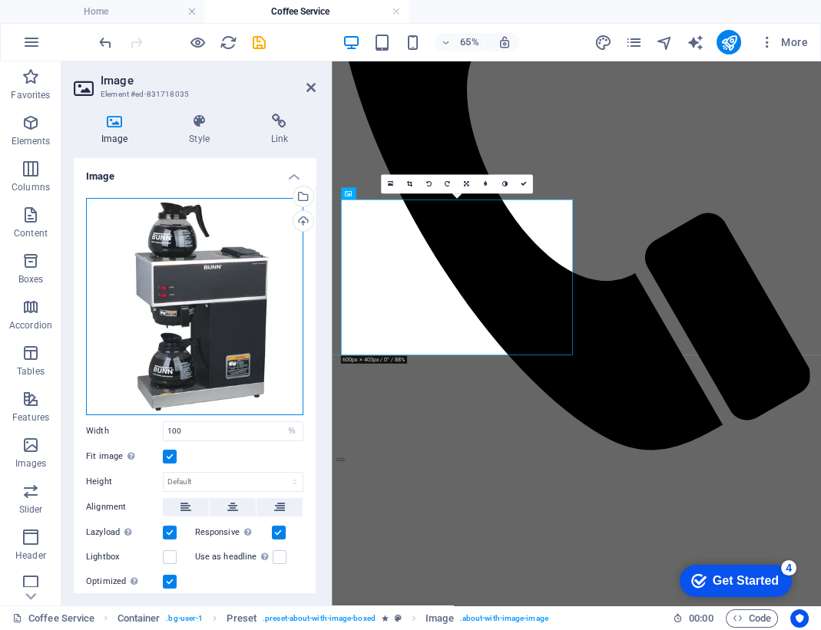
click at [210, 309] on div "Drag files here, click to choose files or select files from Files or our free s…" at bounding box center [194, 306] width 217 height 217
click at [210, 309] on body "[PERSON_NAME] Vending and Coffee Service Home Coffee Service Favorites Elements…" at bounding box center [410, 315] width 821 height 630
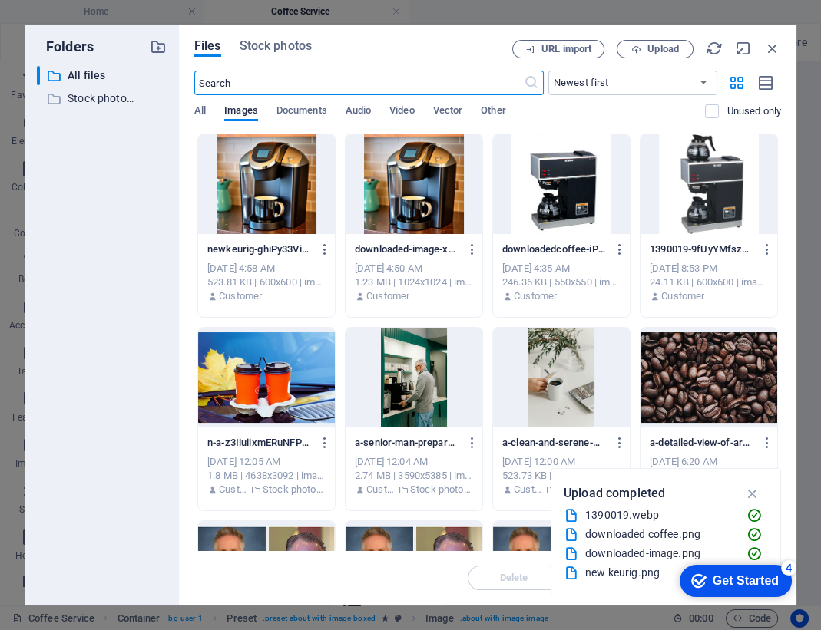
scroll to position [1064, 0]
click at [308, 204] on div at bounding box center [266, 184] width 137 height 100
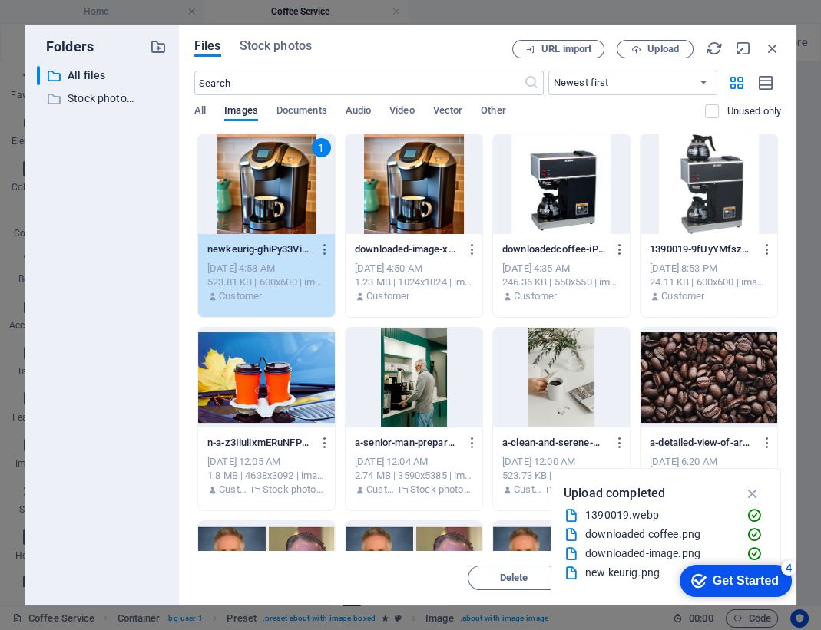
click at [308, 204] on div "1" at bounding box center [266, 184] width 137 height 100
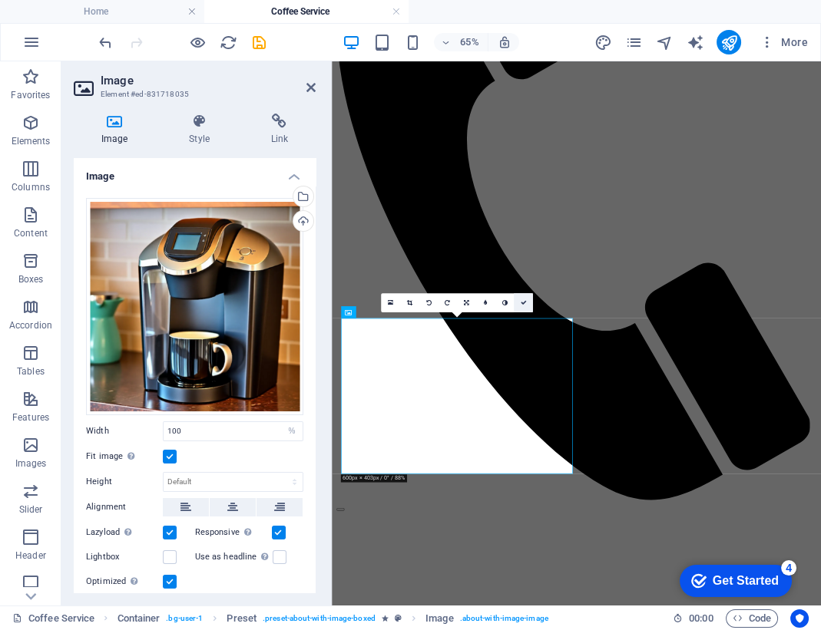
click at [525, 305] on icon at bounding box center [523, 303] width 6 height 6
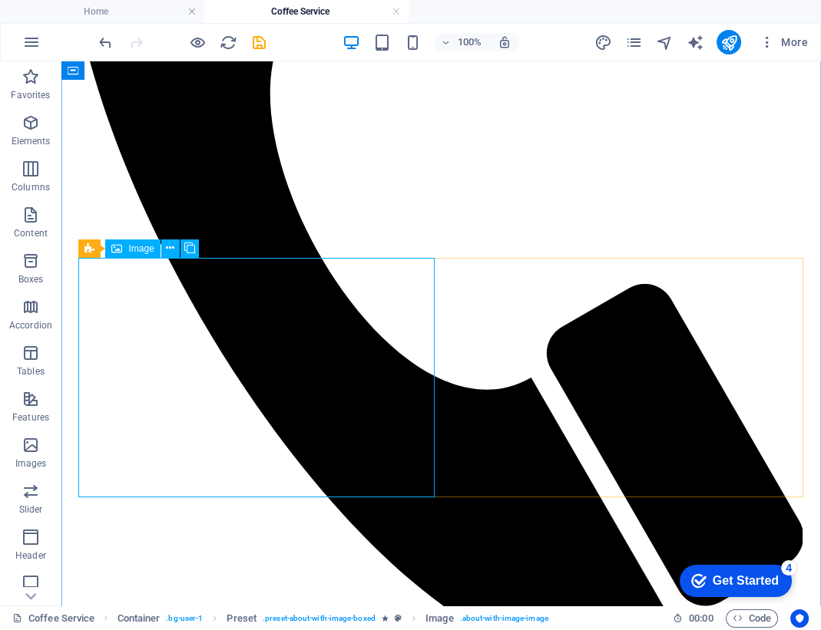
select select "%"
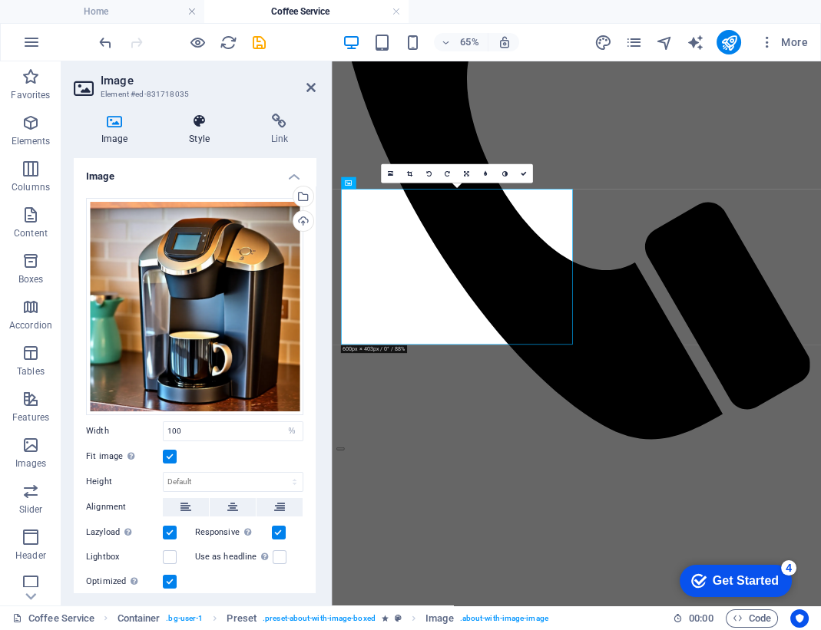
click at [200, 128] on icon at bounding box center [198, 121] width 75 height 15
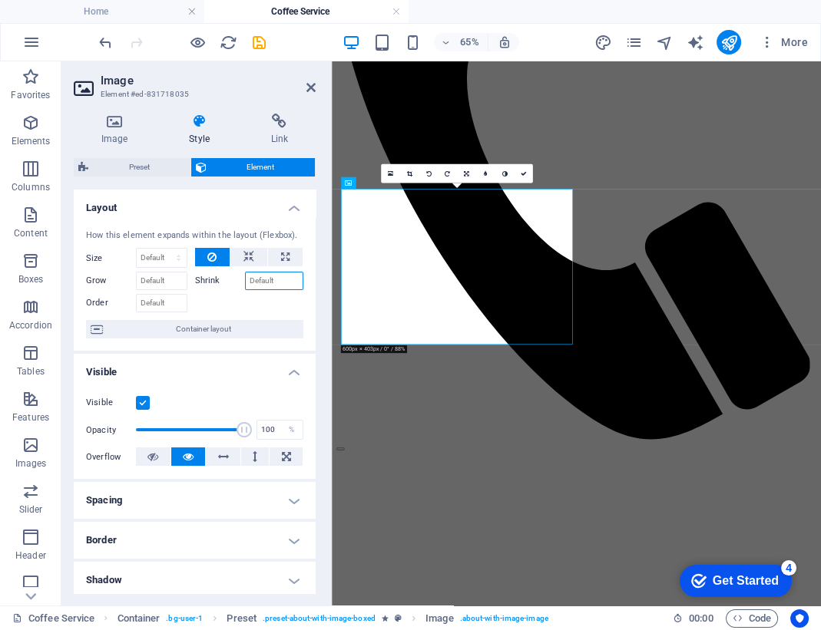
click at [252, 273] on input "Shrink" at bounding box center [274, 281] width 59 height 18
click at [250, 258] on icon at bounding box center [248, 257] width 11 height 18
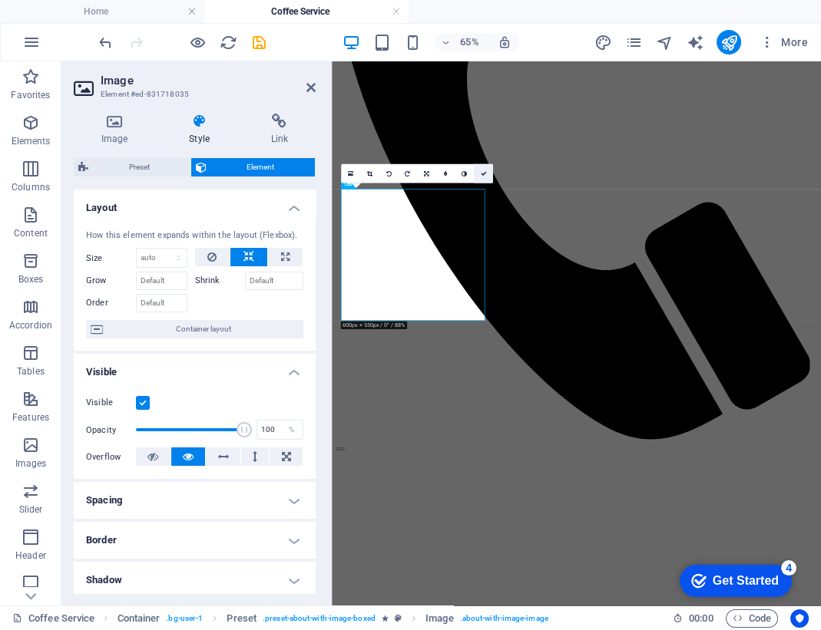
drag, startPoint x: 487, startPoint y: 168, endPoint x: 421, endPoint y: 107, distance: 90.2
click at [487, 168] on link at bounding box center [483, 173] width 19 height 19
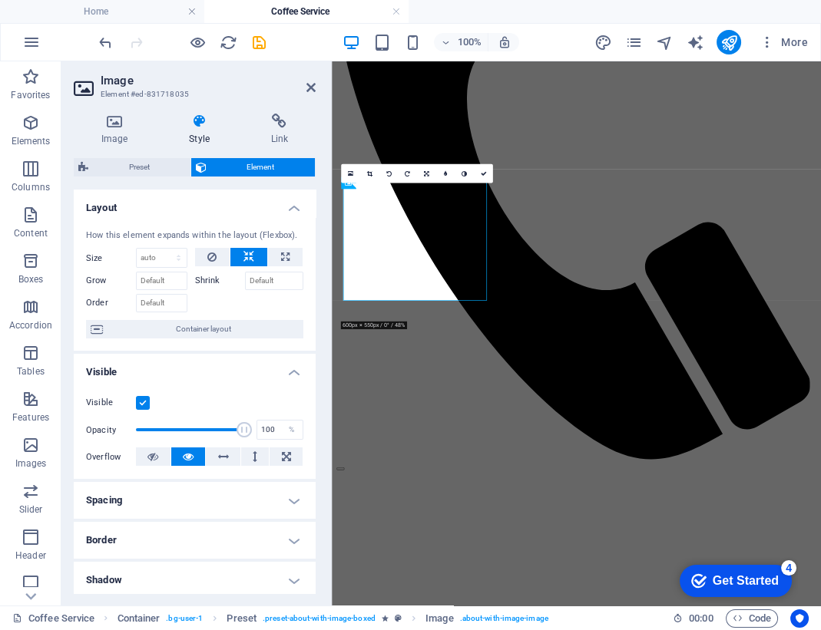
click at [220, 382] on div "Visible Opacity 100 % Overflow" at bounding box center [195, 431] width 242 height 98
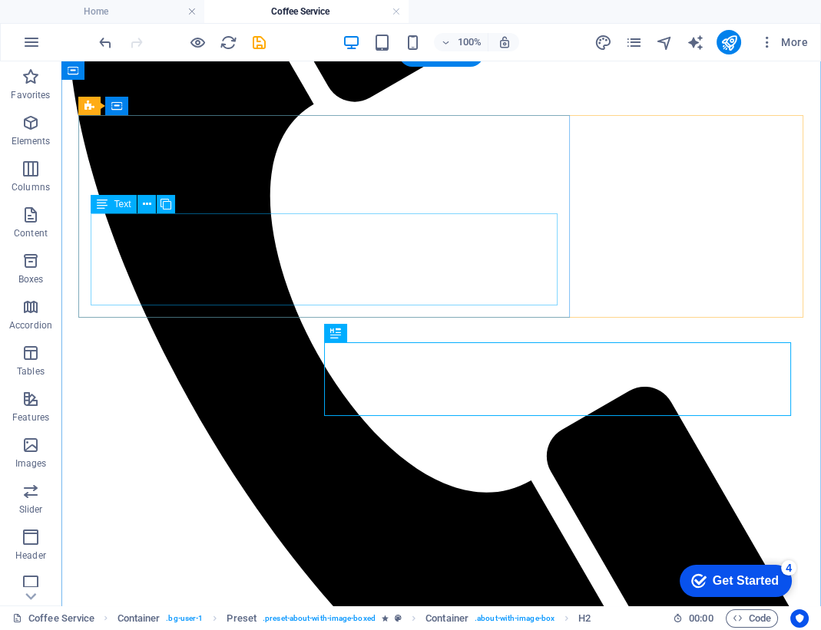
scroll to position [468, 0]
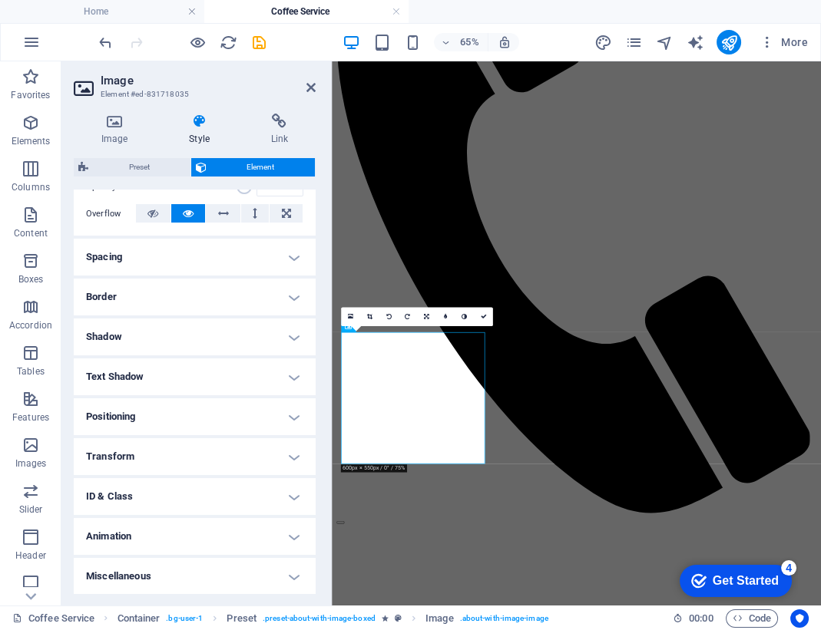
scroll to position [0, 0]
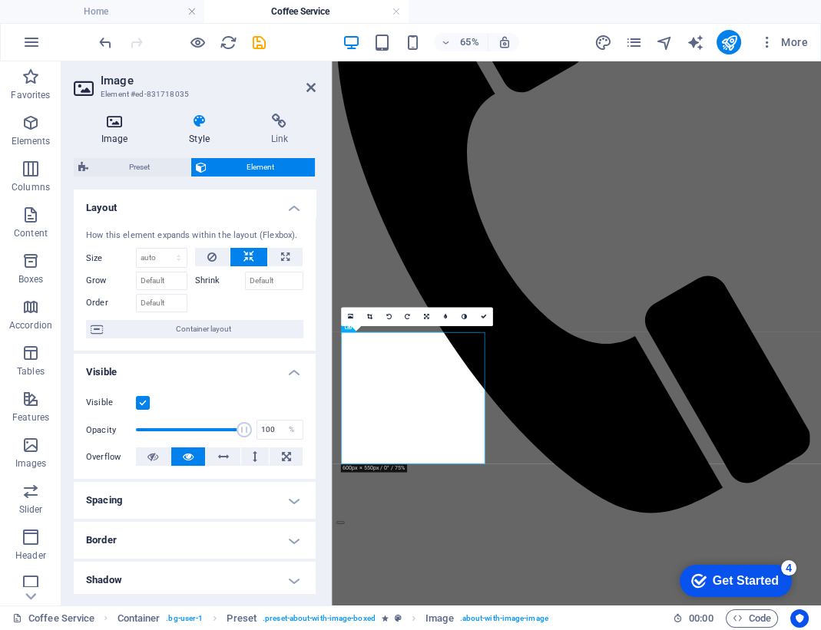
click at [123, 141] on h4 "Image" at bounding box center [118, 130] width 88 height 32
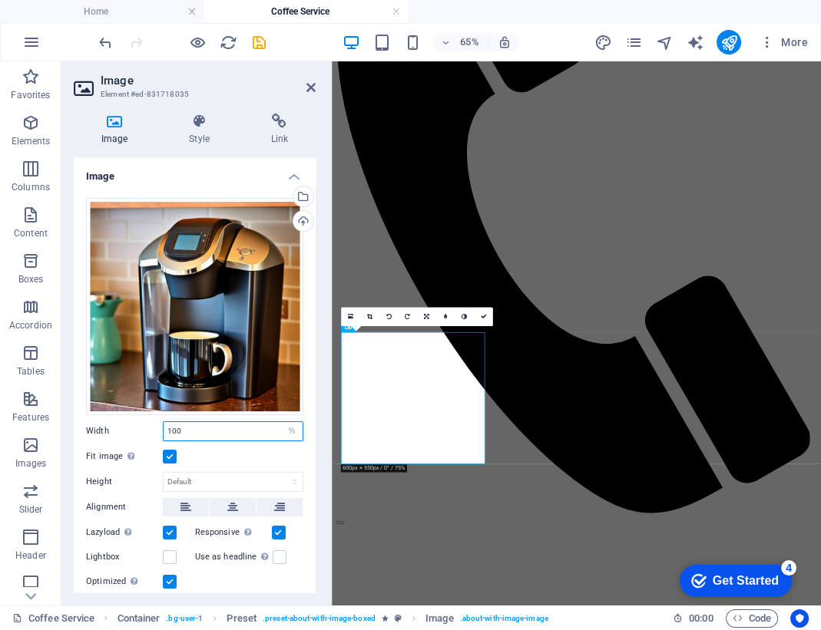
click at [194, 422] on input "100" at bounding box center [233, 431] width 139 height 18
click at [201, 170] on h4 "Image" at bounding box center [195, 172] width 242 height 28
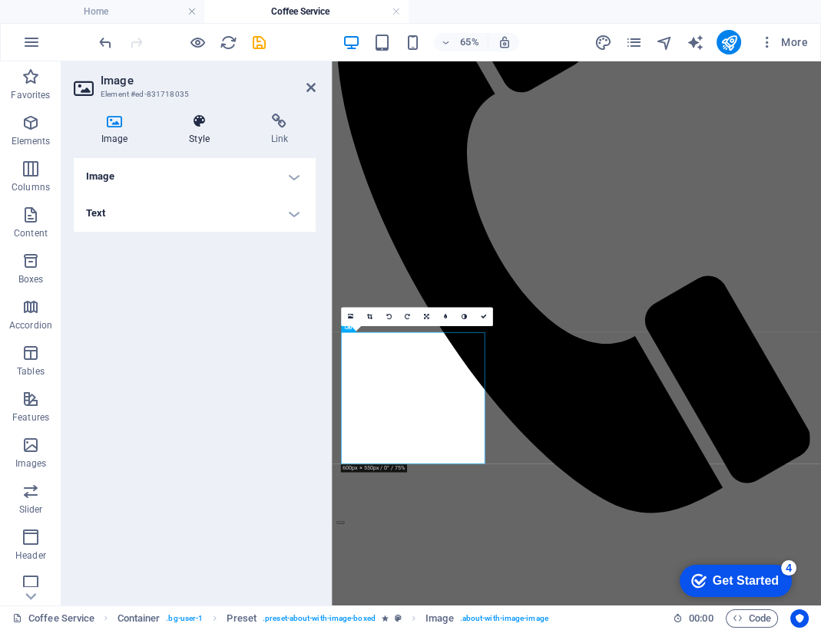
click at [204, 139] on h4 "Style" at bounding box center [201, 130] width 81 height 32
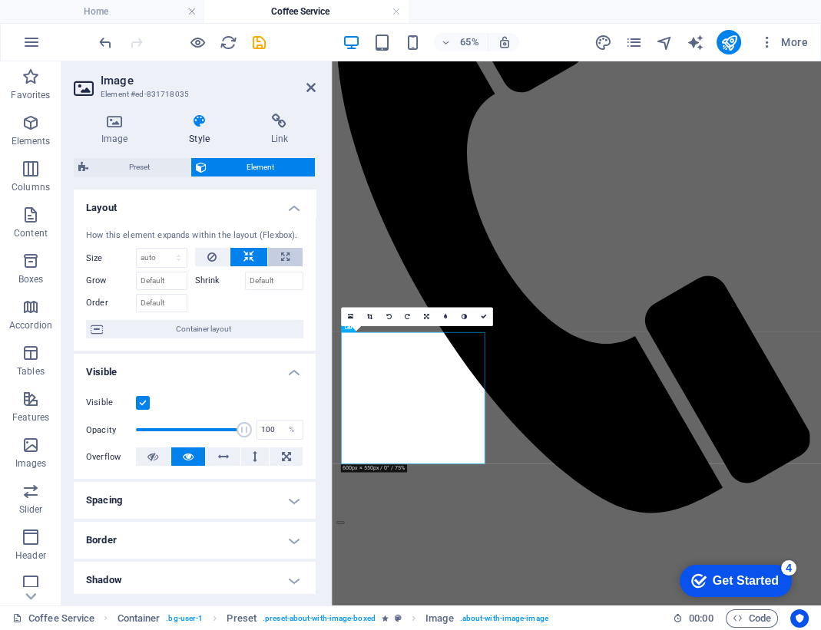
click at [283, 258] on icon at bounding box center [285, 257] width 8 height 18
type input "100"
select select "%"
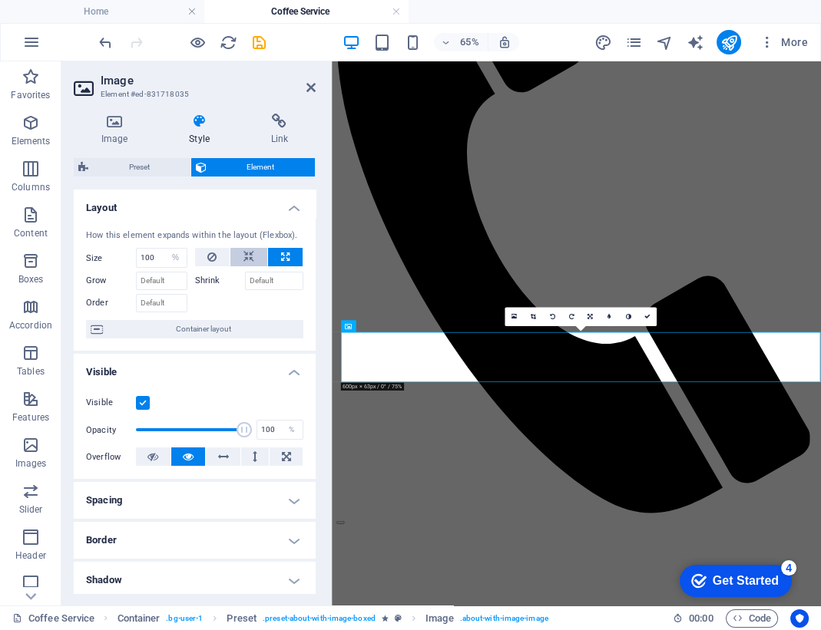
click at [254, 260] on button at bounding box center [248, 257] width 37 height 18
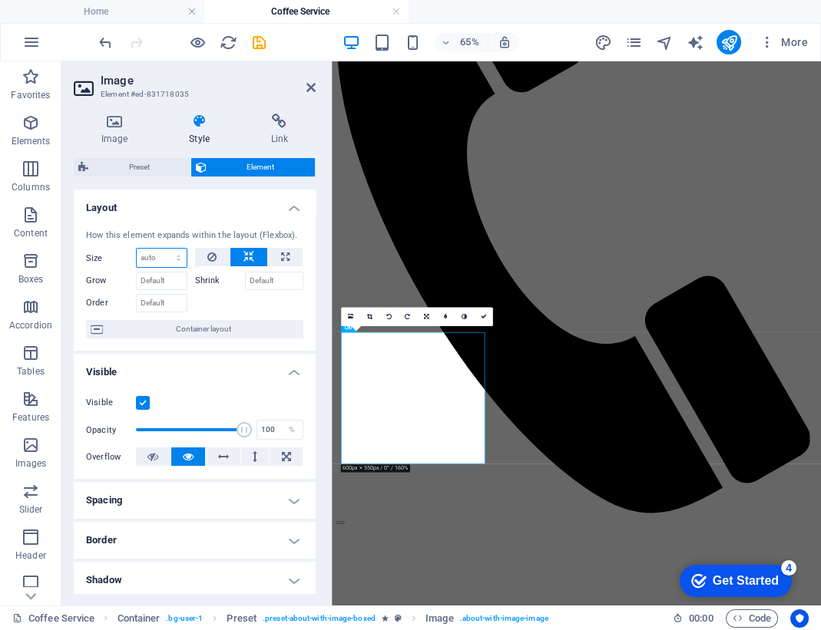
click at [172, 261] on select "Default auto px % 1/1 1/2 1/3 1/4 1/5 1/6 1/7 1/8 1/9 1/10" at bounding box center [162, 258] width 50 height 18
select select "%"
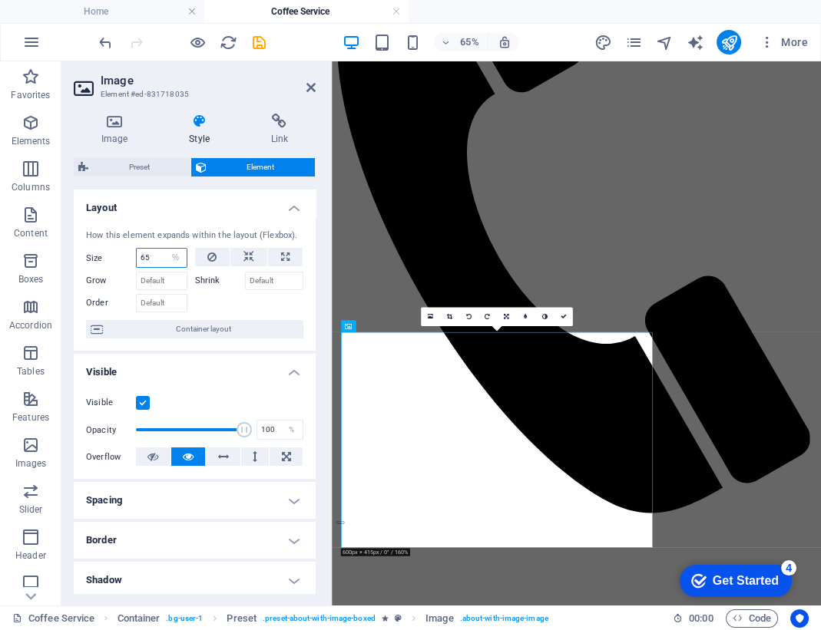
type input "6"
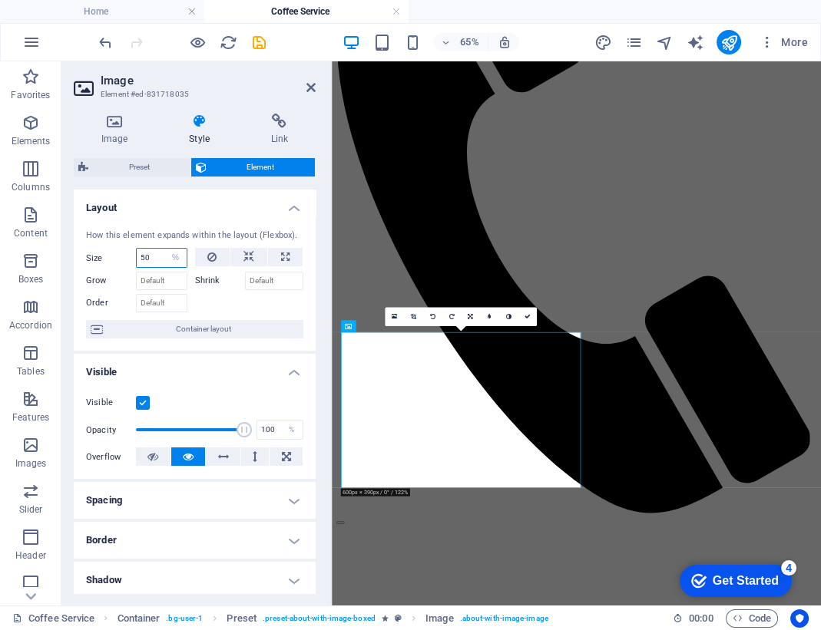
type input "5"
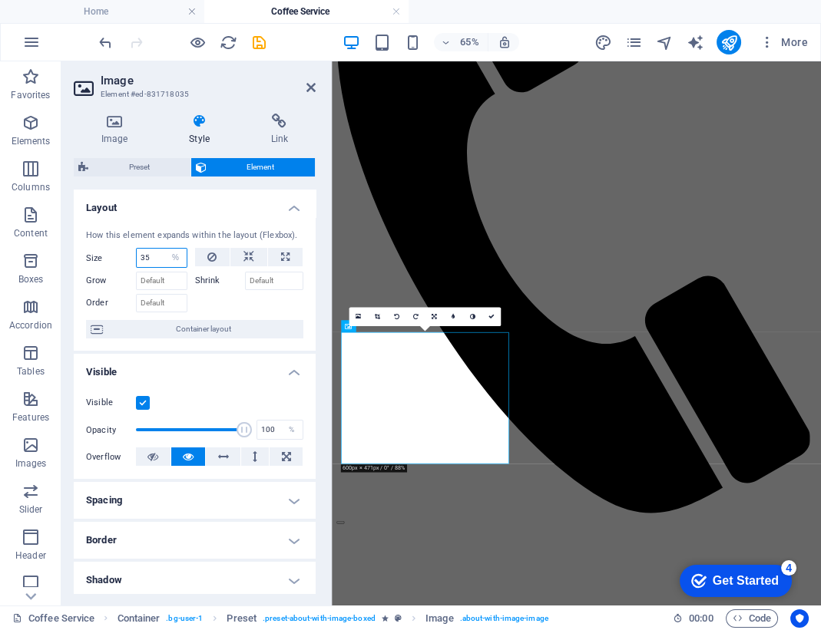
type input "3"
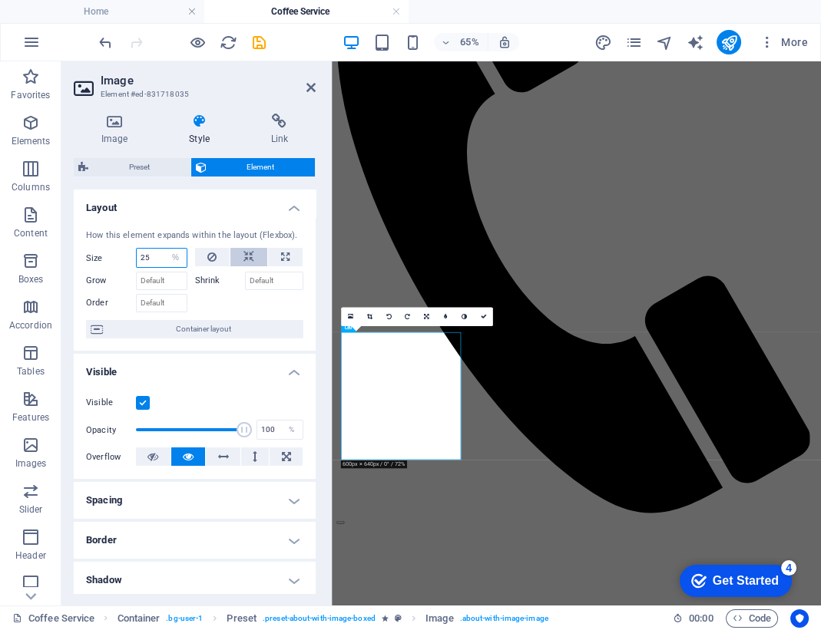
type input "25"
click at [247, 262] on icon at bounding box center [248, 257] width 11 height 18
select select "DISABLED_OPTION_VALUE"
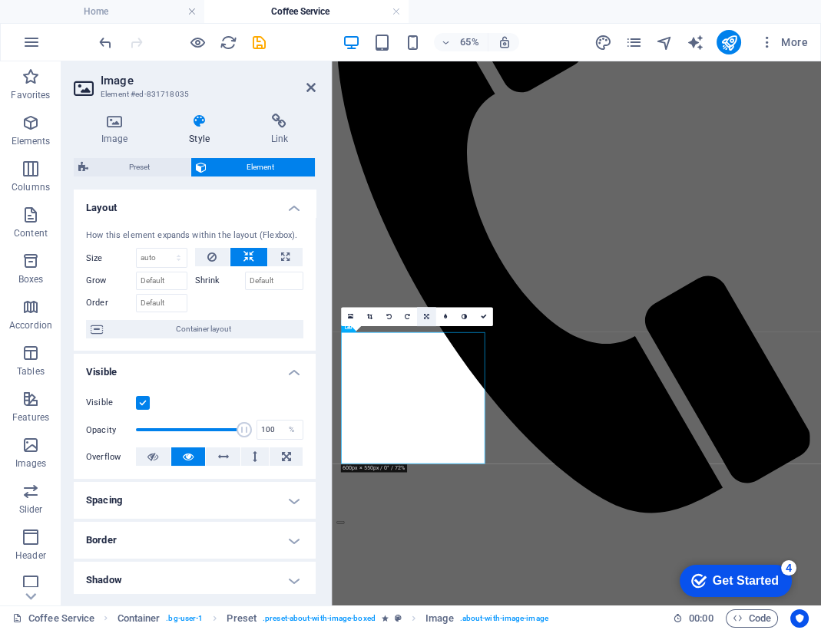
click at [427, 319] on icon at bounding box center [426, 317] width 5 height 6
click at [426, 318] on icon at bounding box center [426, 317] width 5 height 6
click at [430, 300] on link at bounding box center [426, 297] width 19 height 19
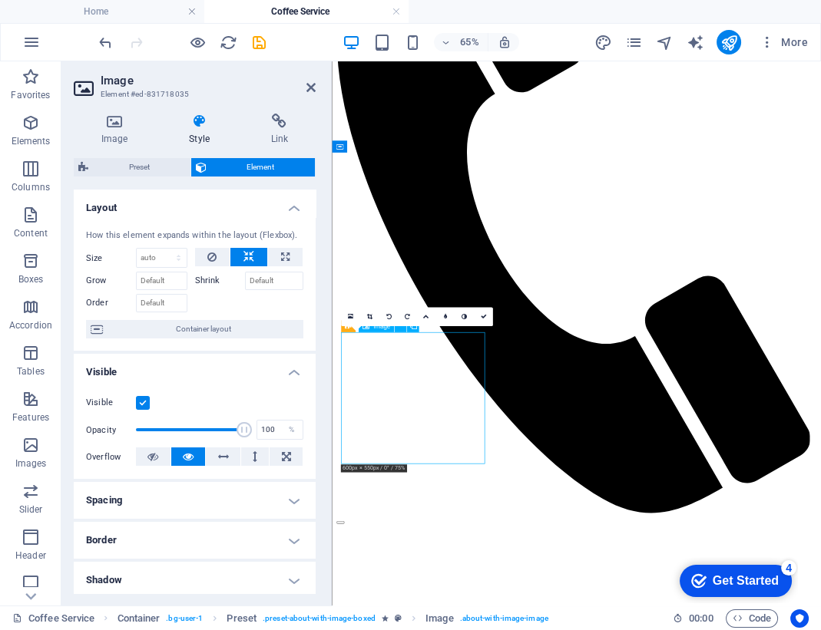
drag, startPoint x: 491, startPoint y: 543, endPoint x: 491, endPoint y: 517, distance: 26.1
click at [482, 317] on icon at bounding box center [483, 317] width 6 height 6
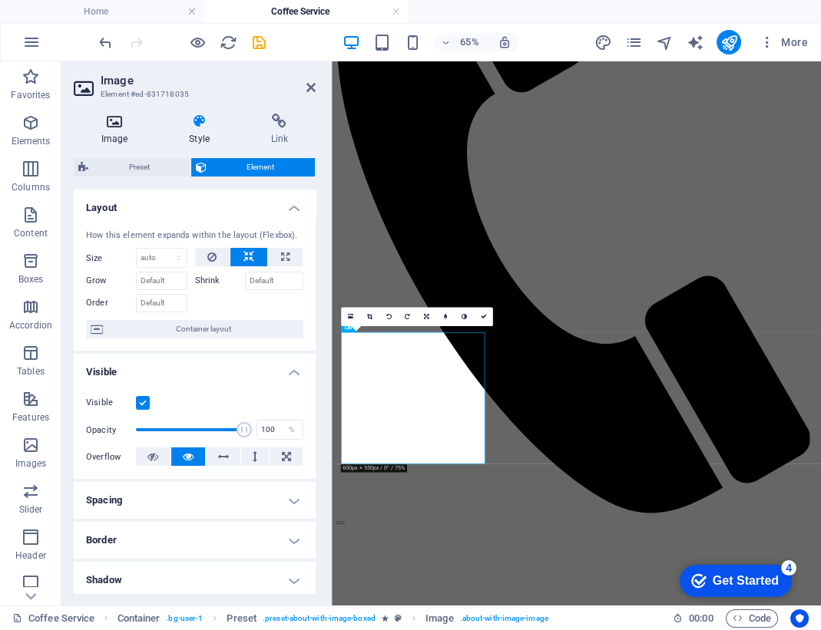
click at [118, 135] on h4 "Image" at bounding box center [118, 130] width 88 height 32
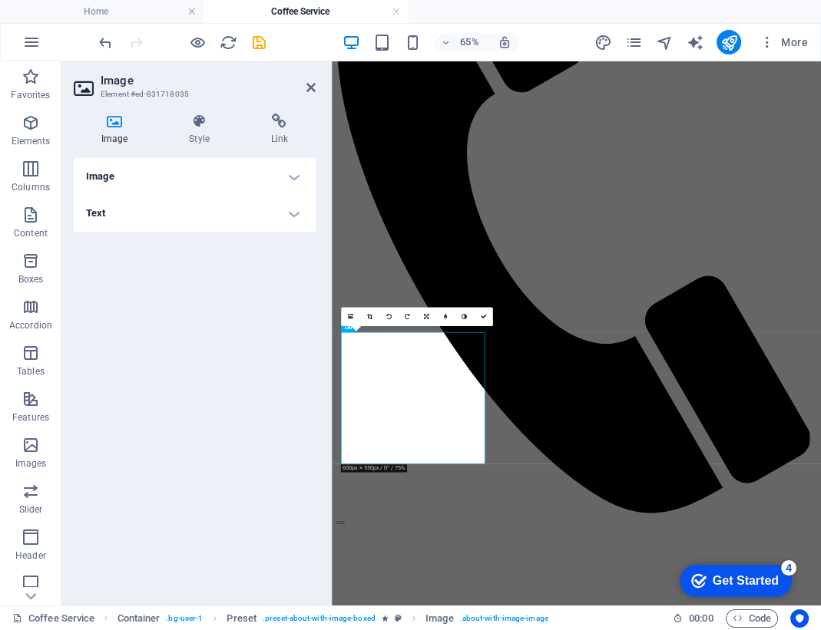
click at [121, 174] on h4 "Image" at bounding box center [195, 176] width 242 height 37
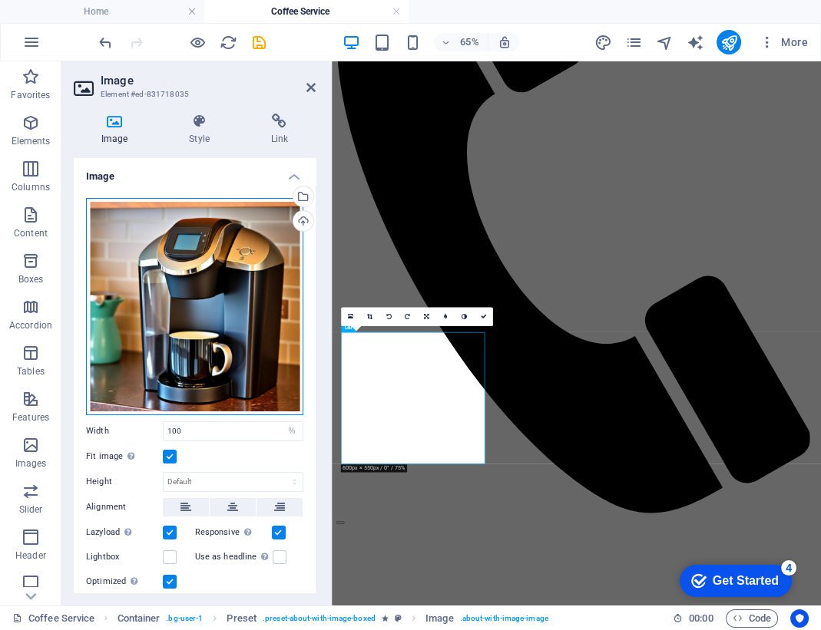
click at [184, 287] on div "Drag files here, click to choose files or select files from Files or our free s…" at bounding box center [194, 306] width 217 height 217
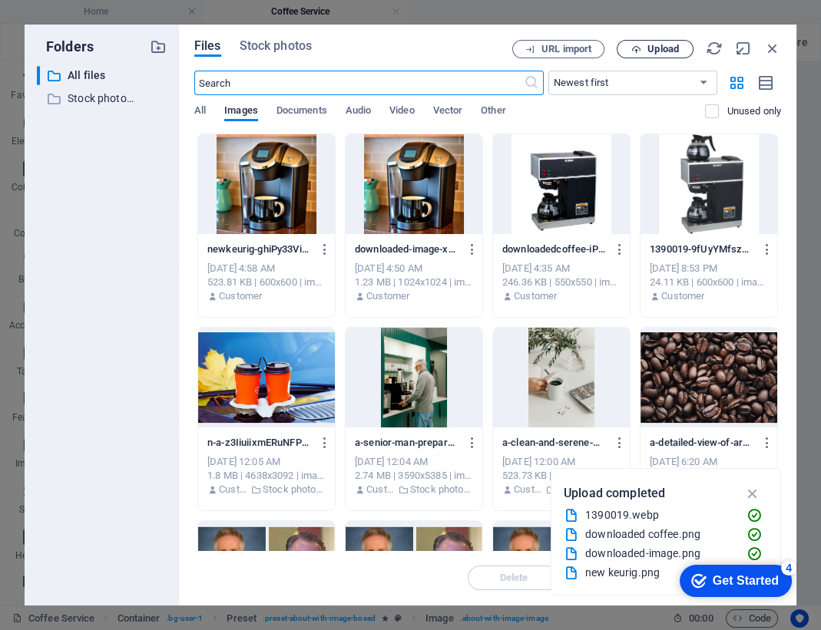
click at [638, 47] on icon "button" at bounding box center [636, 50] width 10 height 10
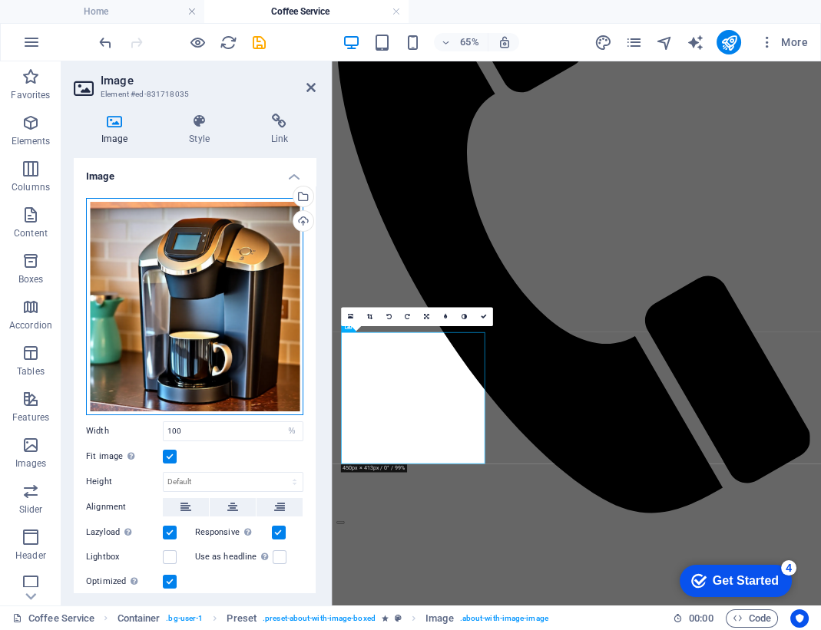
click at [213, 303] on div "Drag files here, click to choose files or select files from Files or our free s…" at bounding box center [194, 306] width 217 height 217
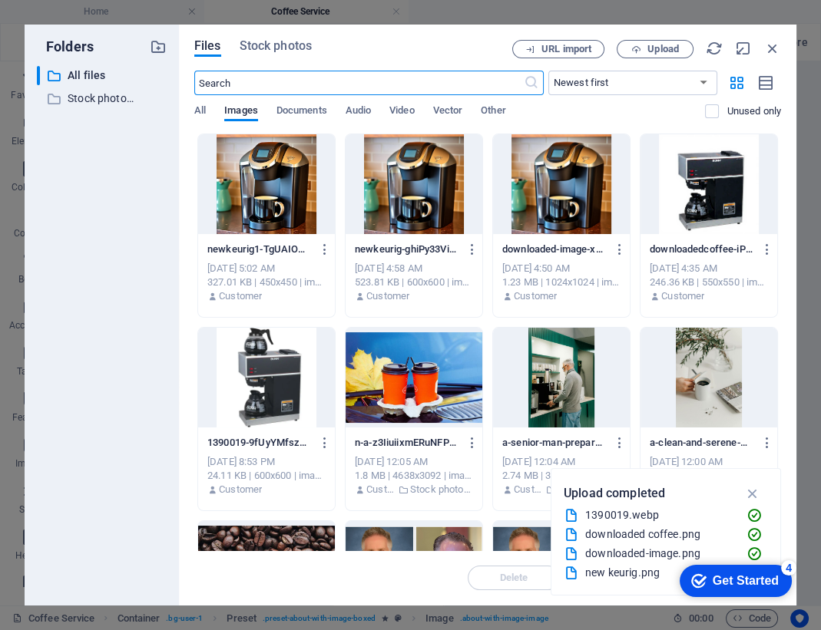
click at [321, 202] on div at bounding box center [266, 184] width 137 height 100
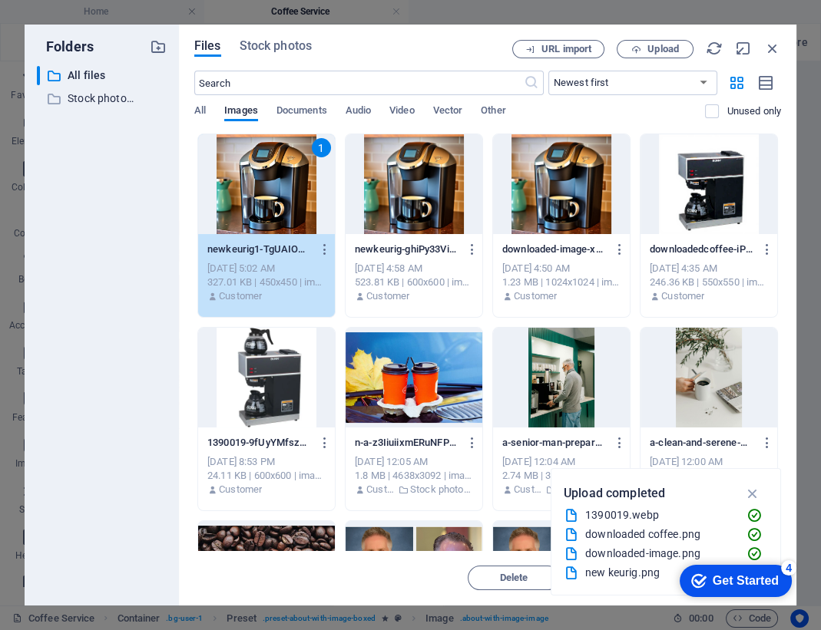
click at [300, 192] on div "1" at bounding box center [266, 184] width 137 height 100
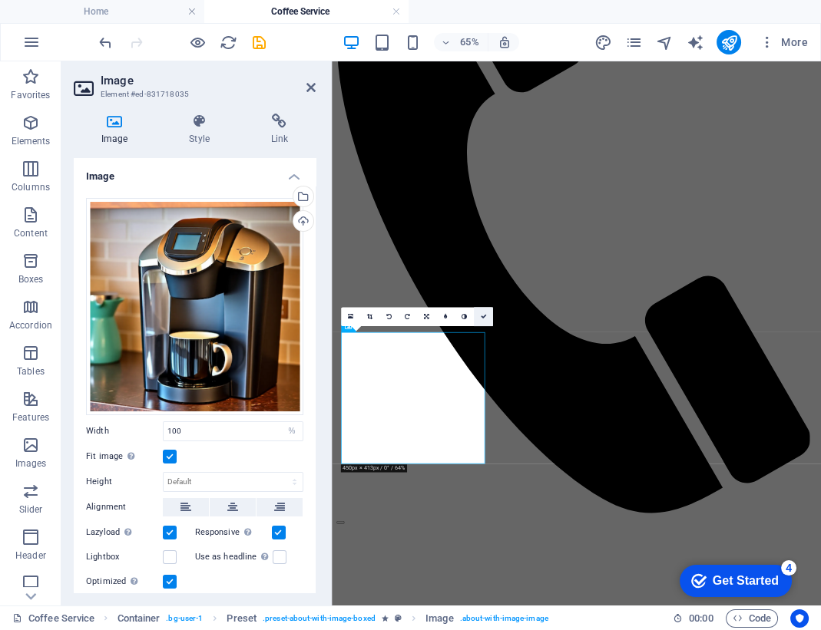
click at [483, 314] on icon at bounding box center [483, 317] width 6 height 6
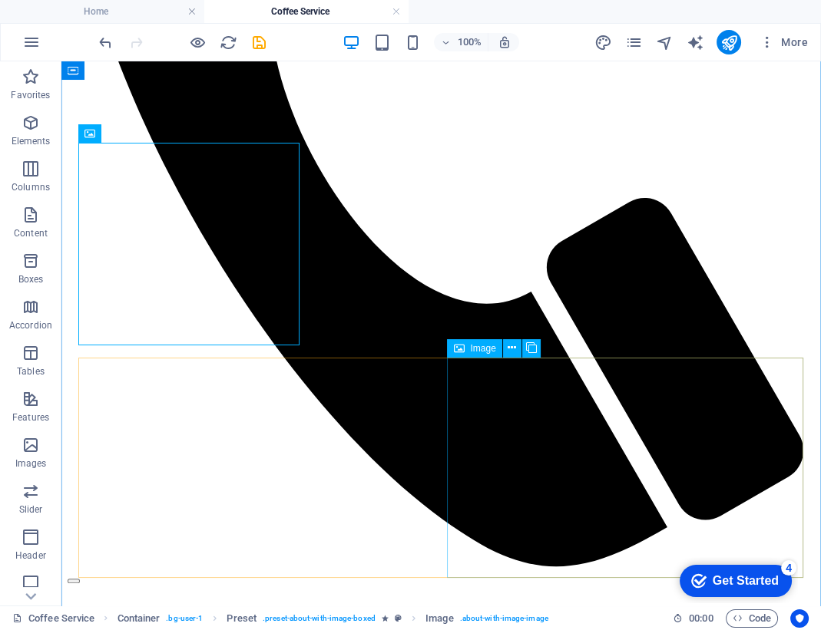
scroll to position [664, 0]
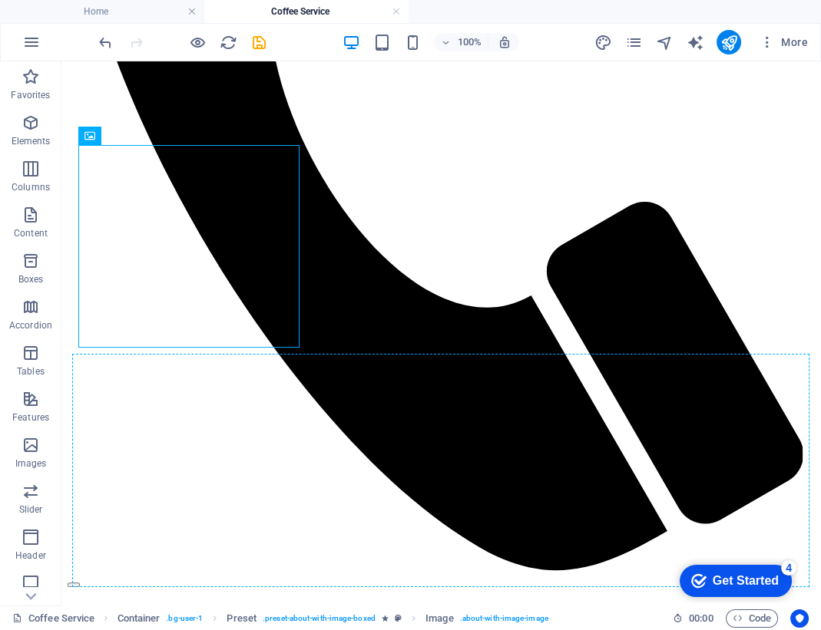
drag, startPoint x: 234, startPoint y: 238, endPoint x: 625, endPoint y: 456, distance: 447.6
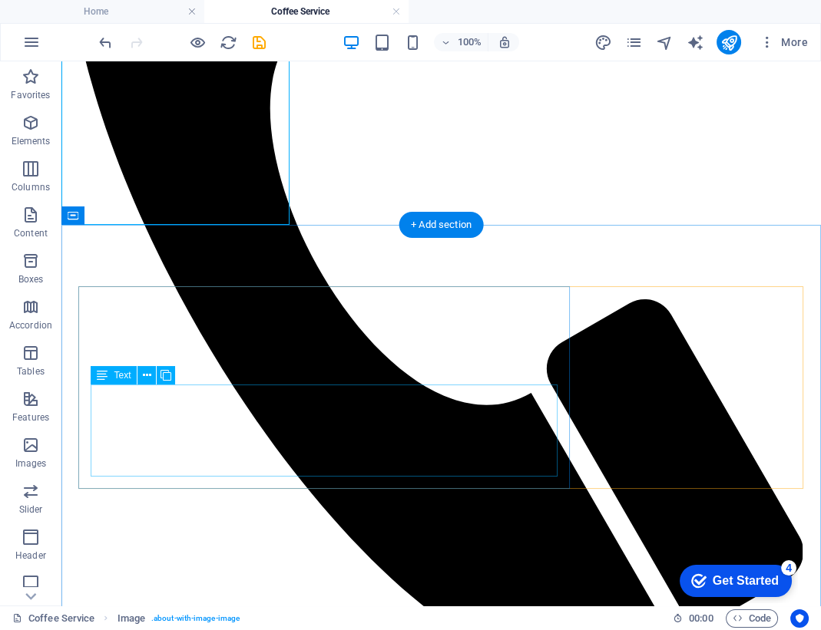
scroll to position [565, 0]
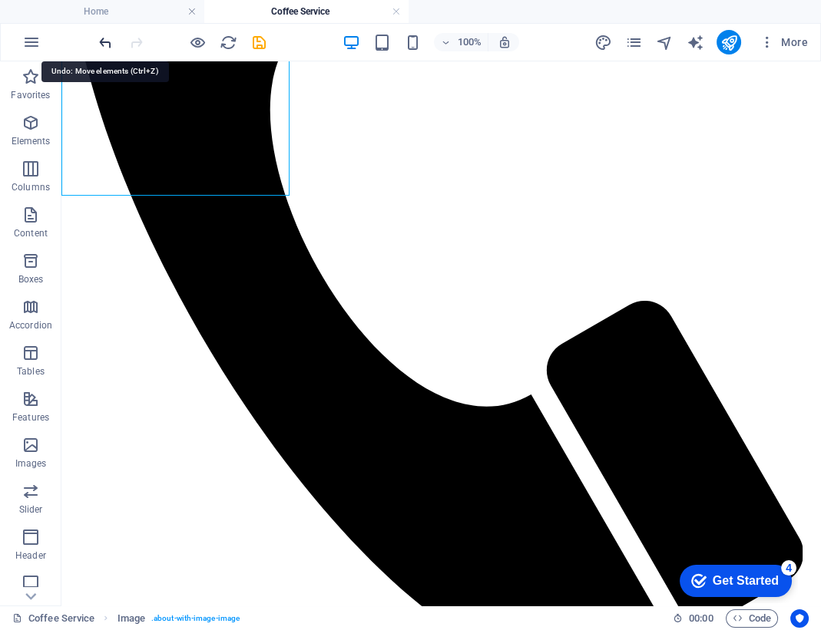
click at [106, 40] on icon "undo" at bounding box center [106, 43] width 18 height 18
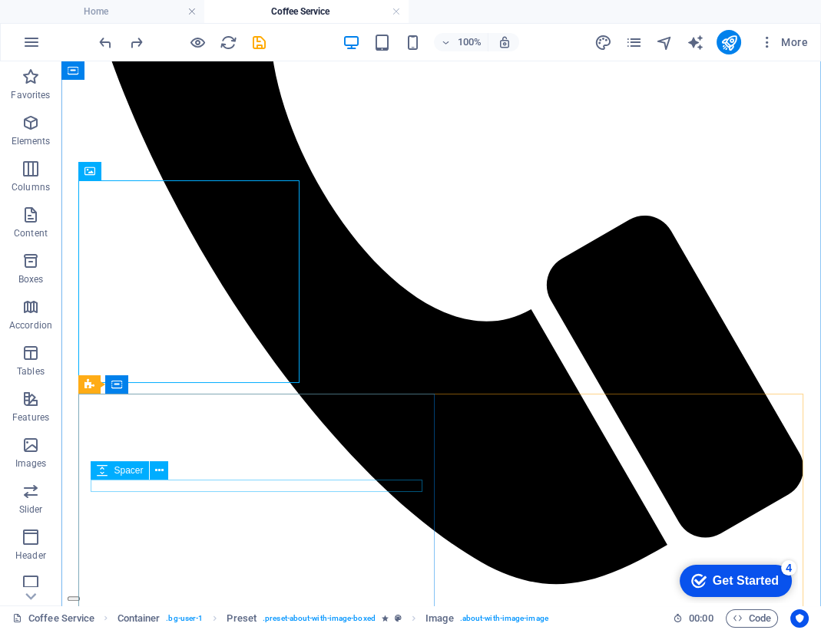
scroll to position [632, 0]
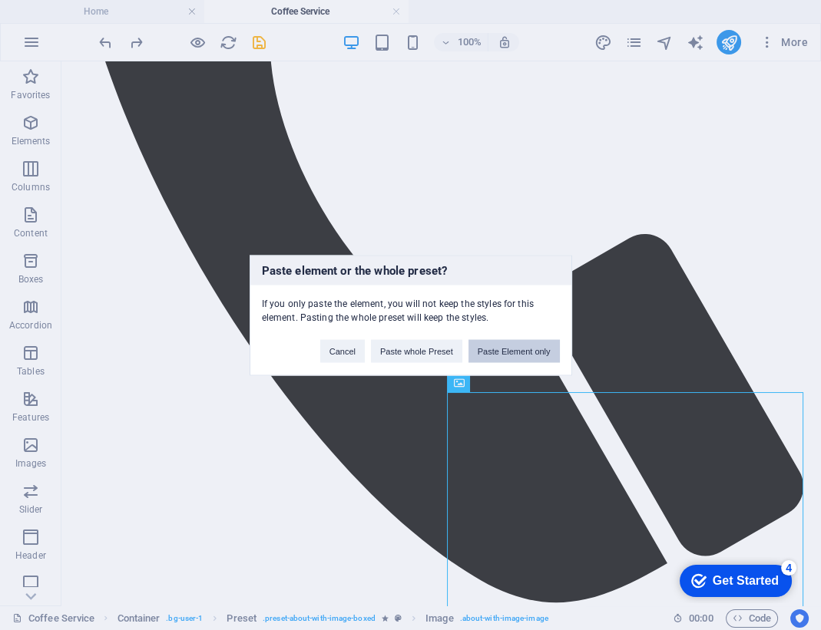
click at [518, 350] on button "Paste Element only" at bounding box center [513, 350] width 91 height 23
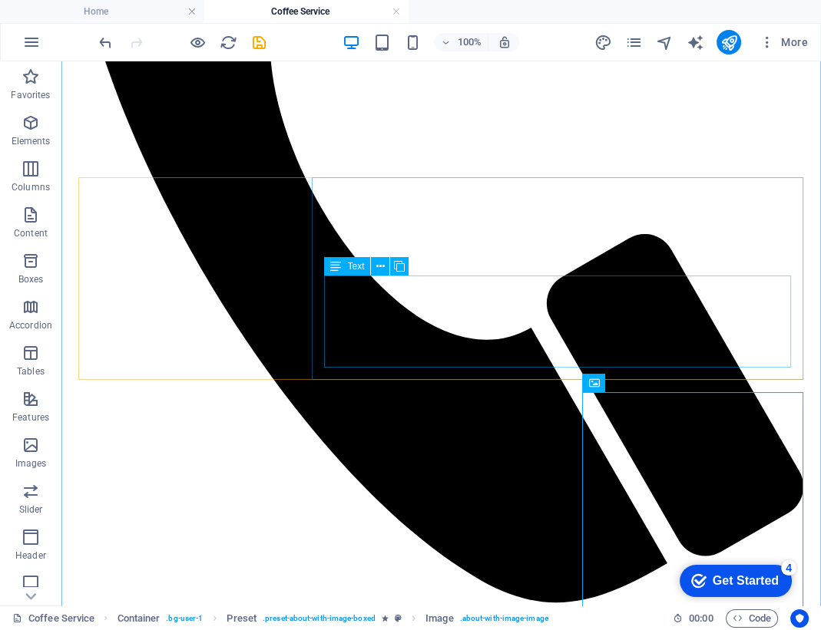
scroll to position [737, 0]
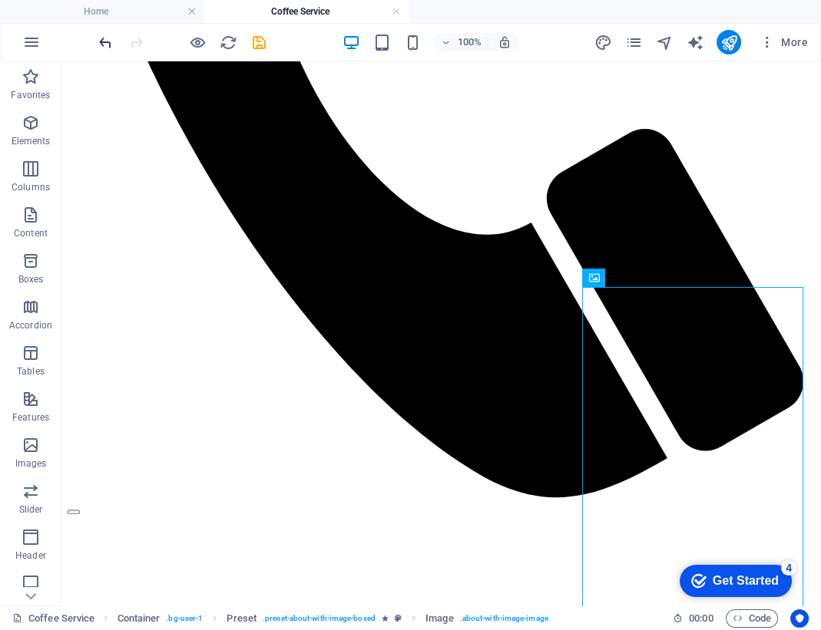
click at [106, 44] on icon "undo" at bounding box center [106, 43] width 18 height 18
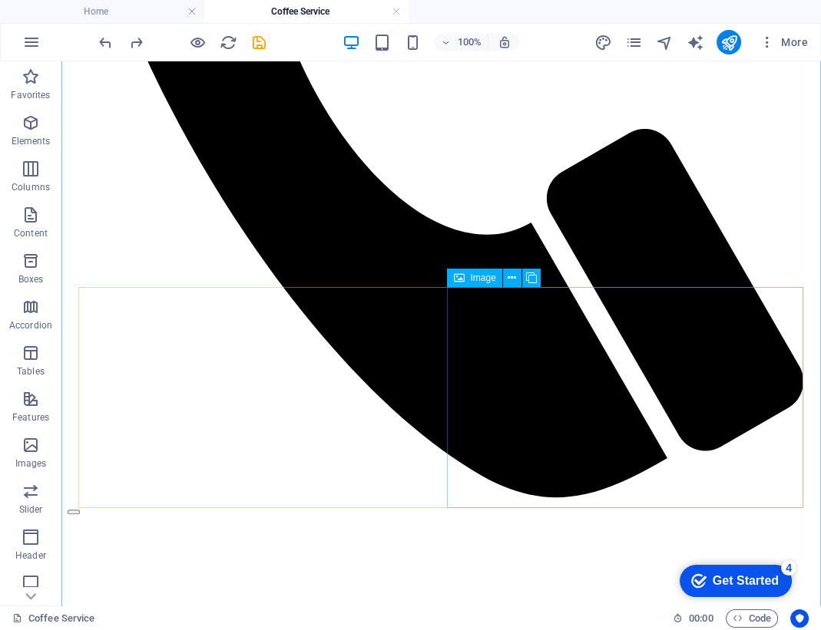
select select "%"
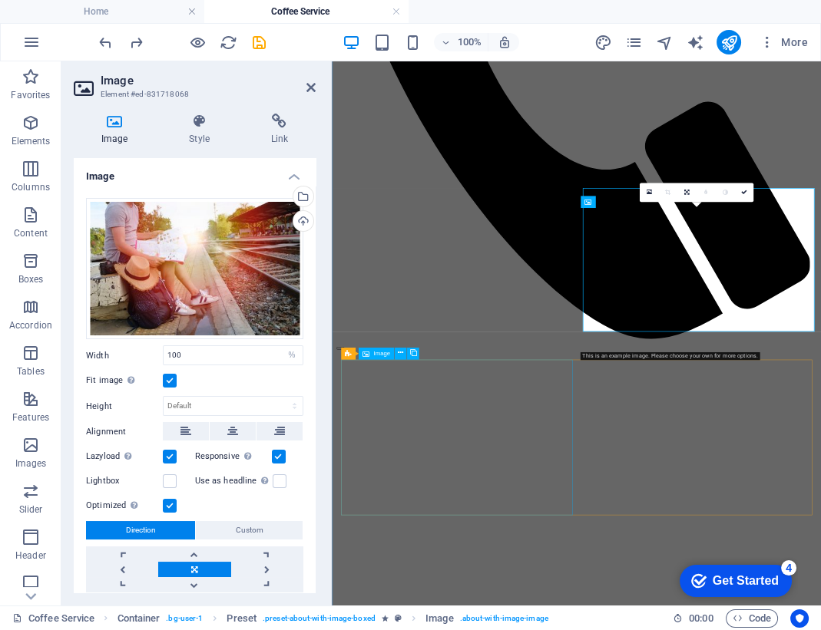
scroll to position [768, 0]
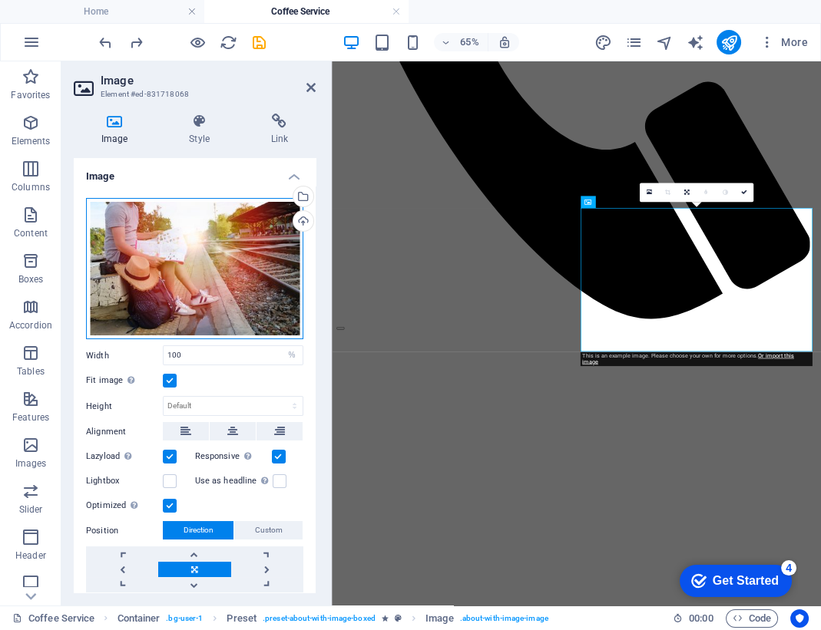
click at [209, 243] on div "Drag files here, click to choose files or select files from Files or our free s…" at bounding box center [194, 268] width 217 height 141
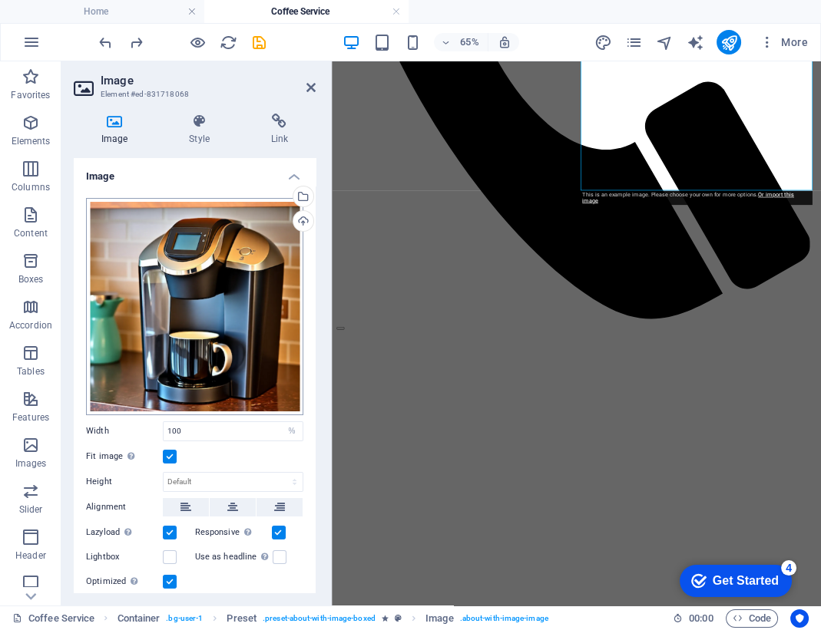
scroll to position [1016, 0]
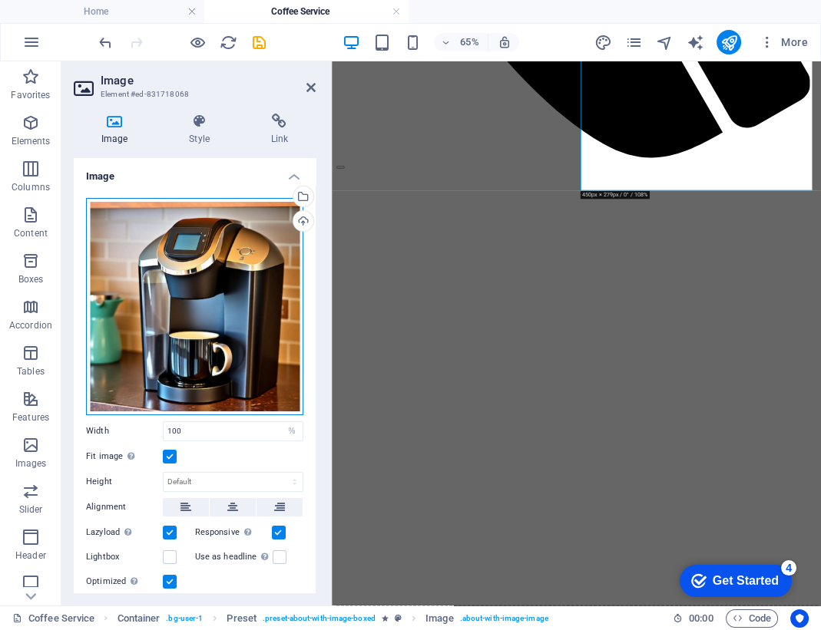
click at [197, 273] on div "Drag files here, click to choose files or select files from Files or our free s…" at bounding box center [194, 306] width 217 height 217
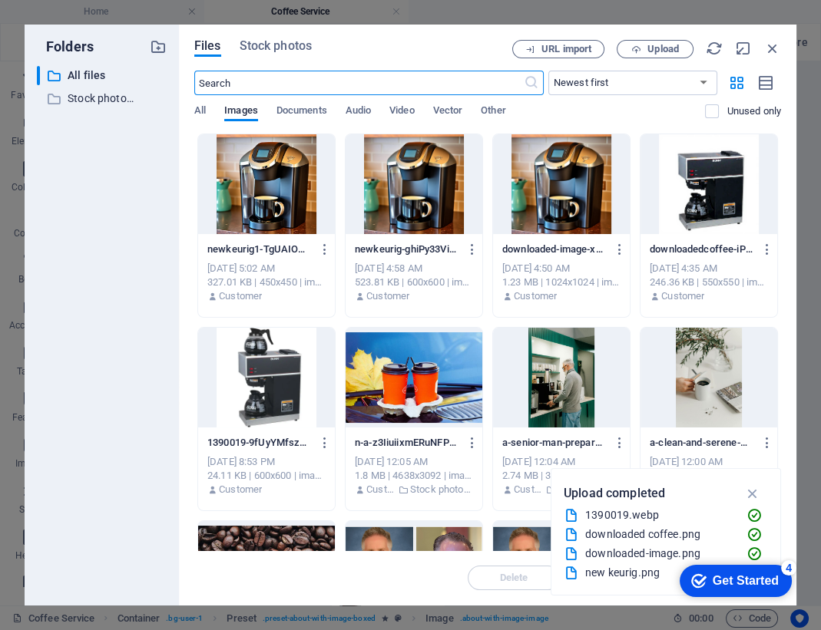
scroll to position [1026, 0]
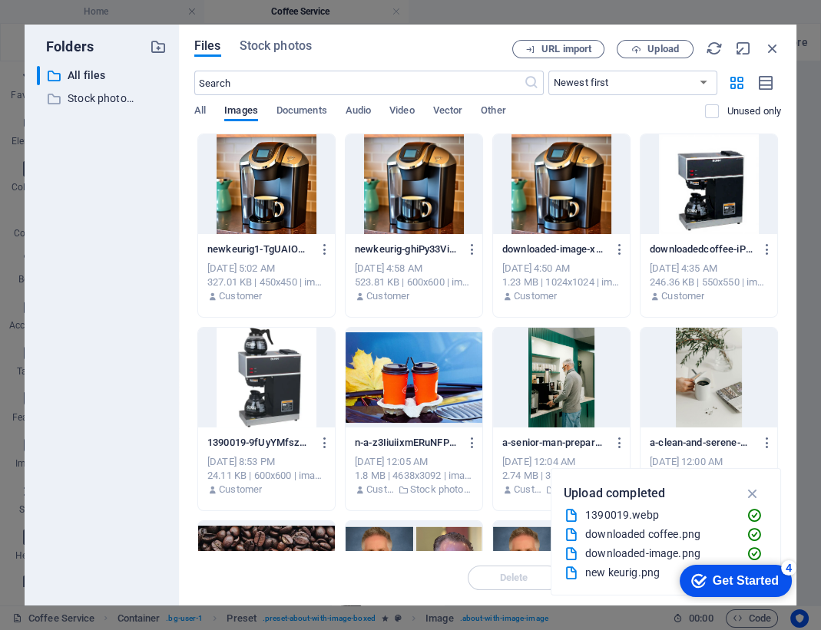
click at [293, 187] on div at bounding box center [266, 184] width 137 height 100
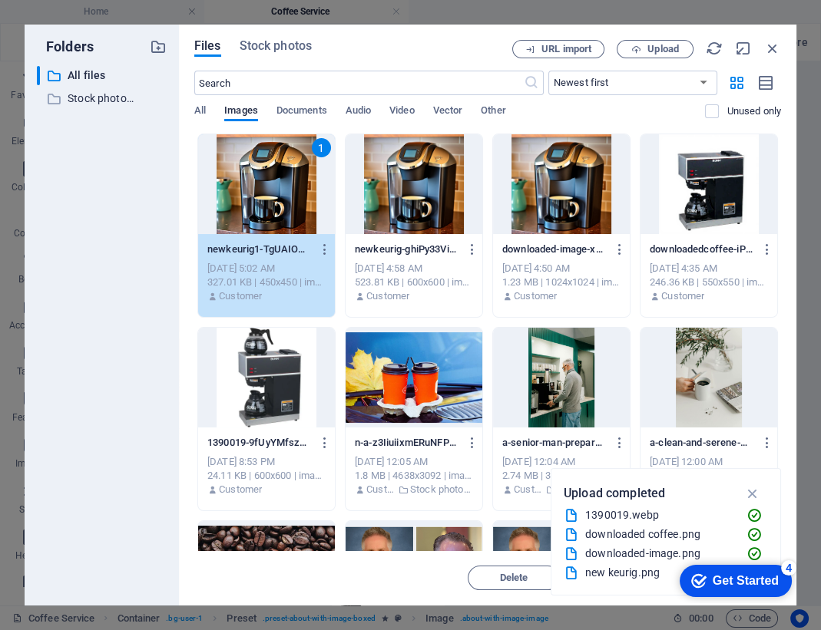
click at [293, 187] on div "1" at bounding box center [266, 184] width 137 height 100
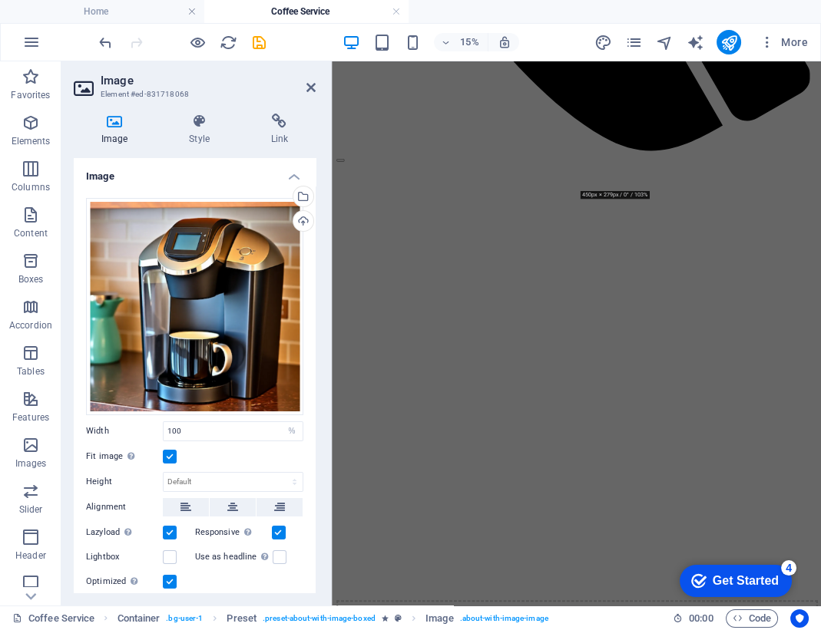
scroll to position [1016, 0]
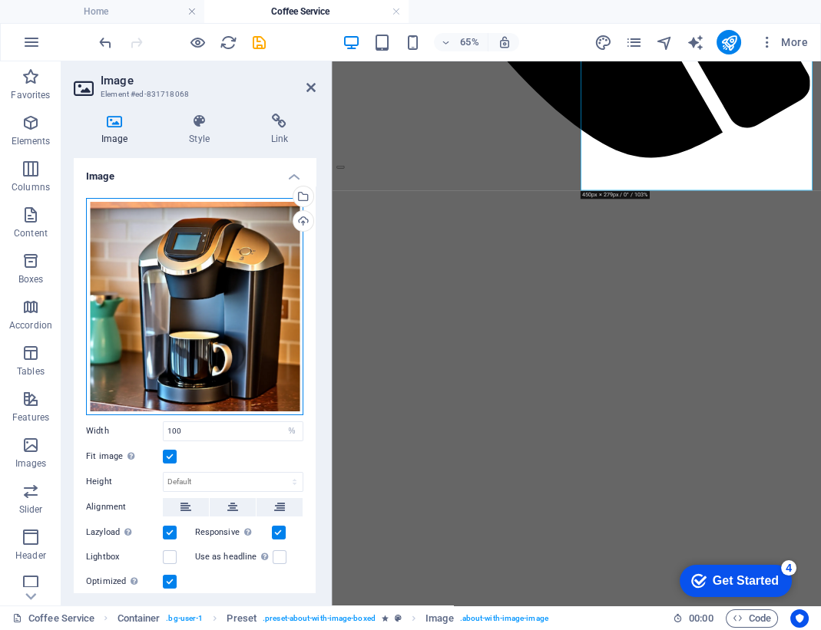
click at [206, 270] on div "Drag files here, click to choose files or select files from Files or our free s…" at bounding box center [194, 306] width 217 height 217
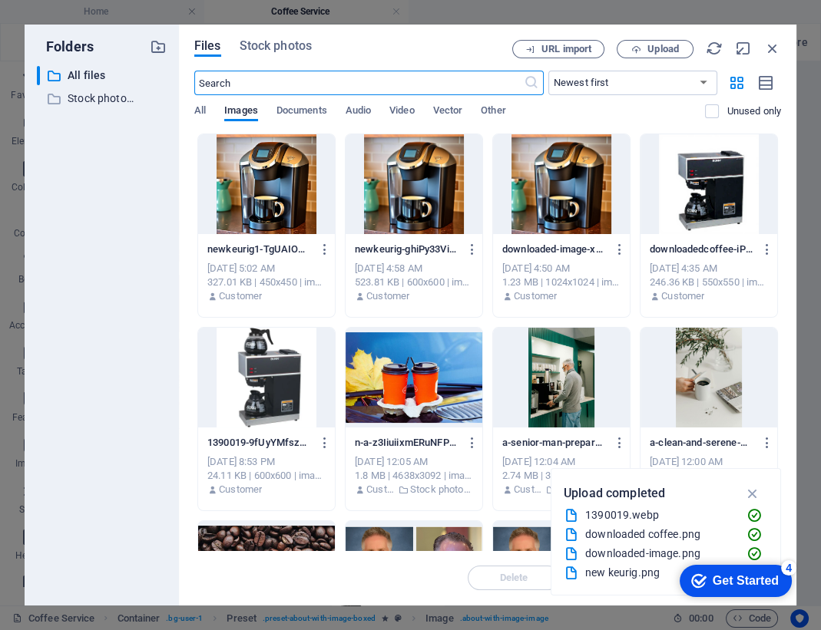
scroll to position [1026, 0]
click at [322, 176] on div at bounding box center [266, 184] width 137 height 100
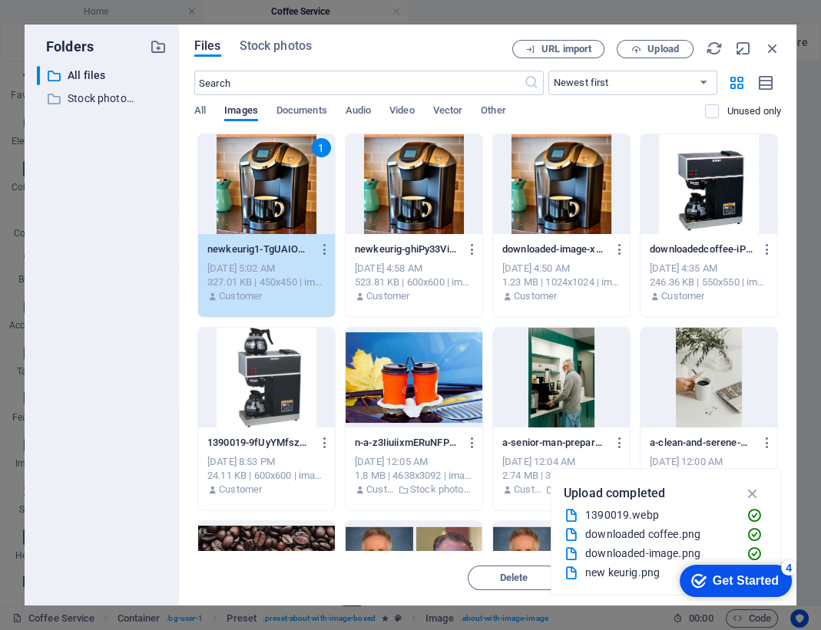
click at [322, 176] on div "1" at bounding box center [266, 184] width 137 height 100
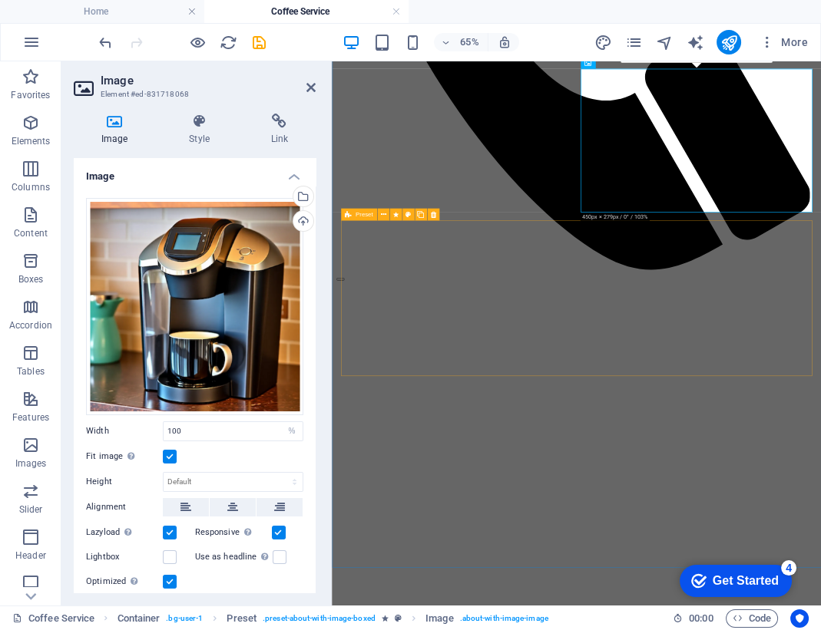
scroll to position [769, 0]
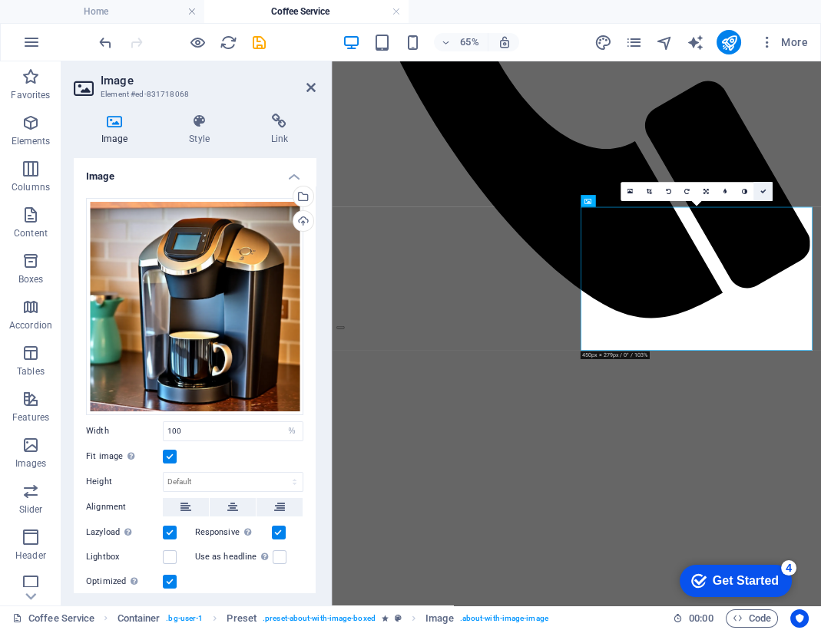
click at [763, 190] on icon at bounding box center [763, 192] width 6 height 6
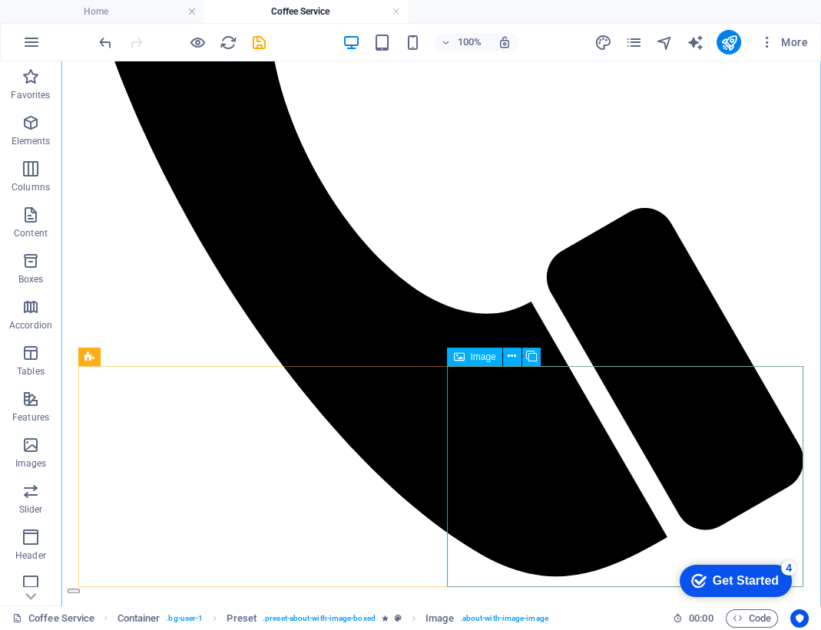
scroll to position [716, 0]
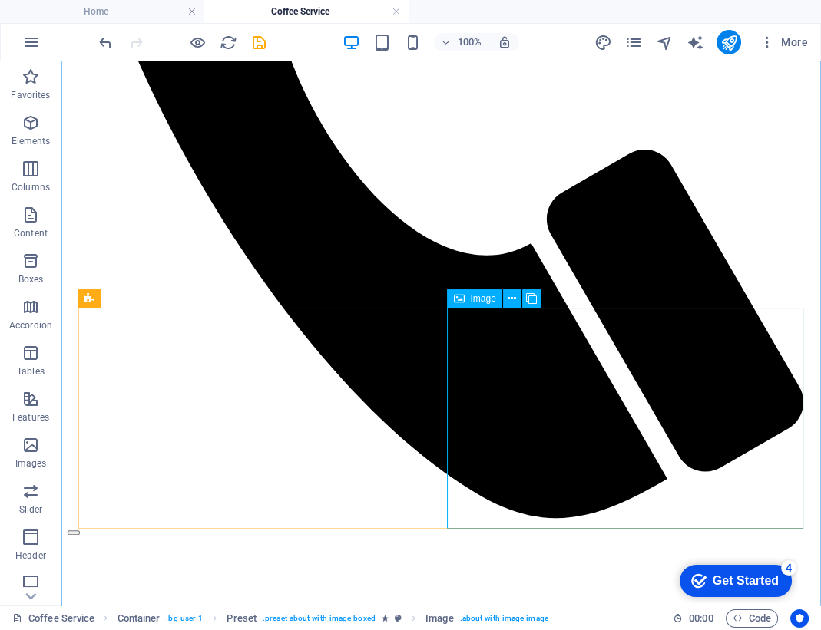
select select "%"
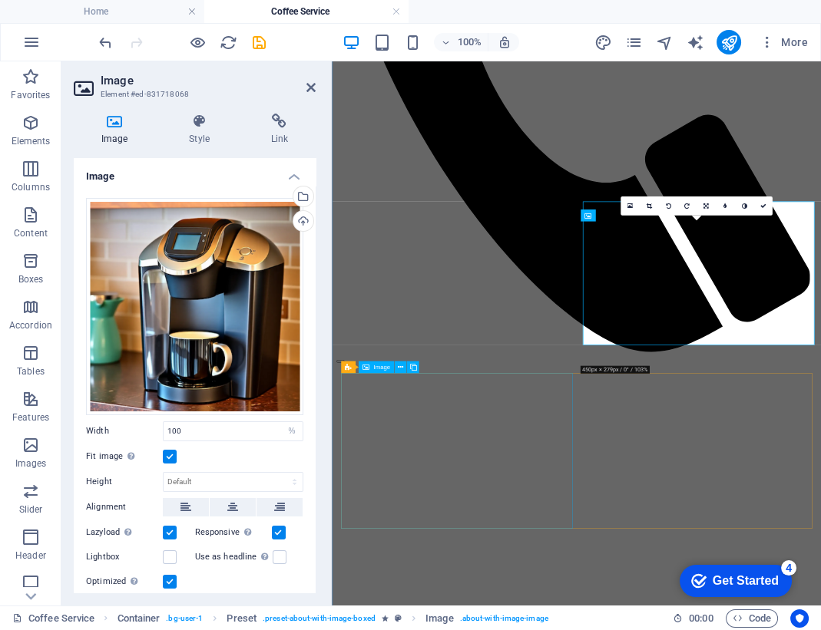
scroll to position [747, 0]
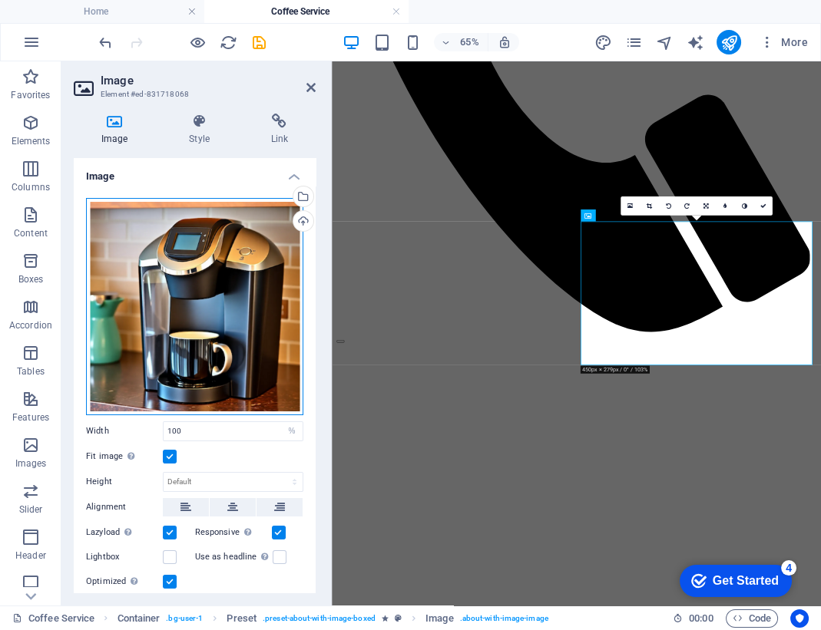
click at [118, 329] on div "Drag files here, click to choose files or select files from Files or our free s…" at bounding box center [194, 306] width 217 height 217
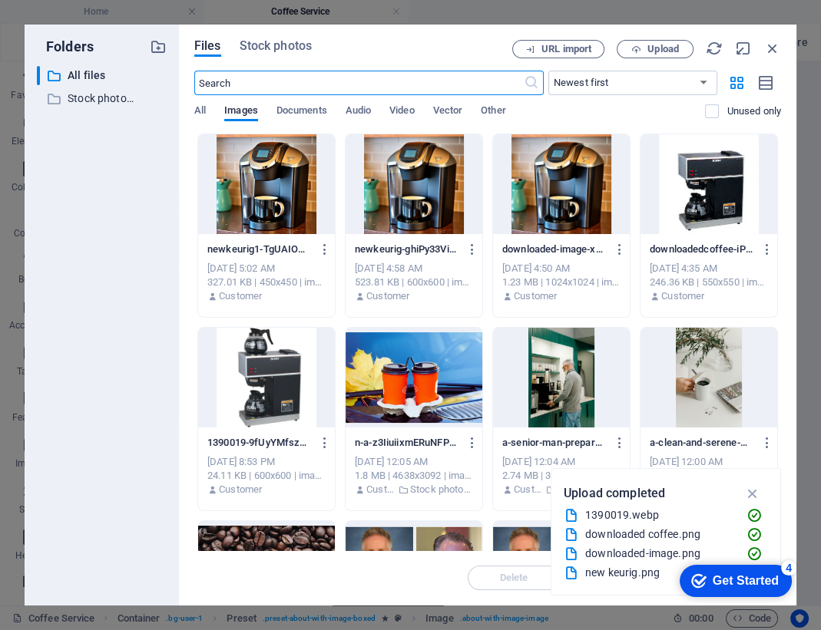
scroll to position [1026, 0]
click at [639, 50] on icon "button" at bounding box center [636, 50] width 10 height 10
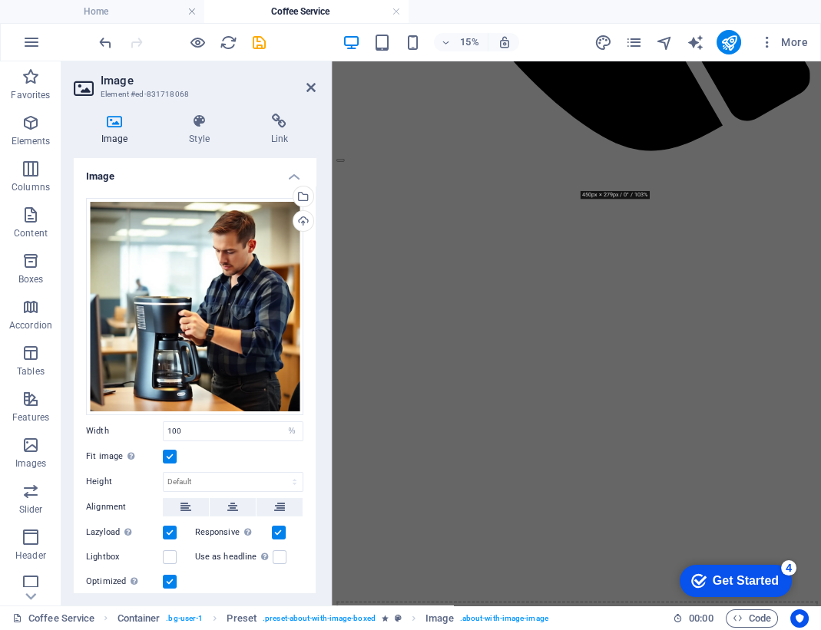
scroll to position [1016, 0]
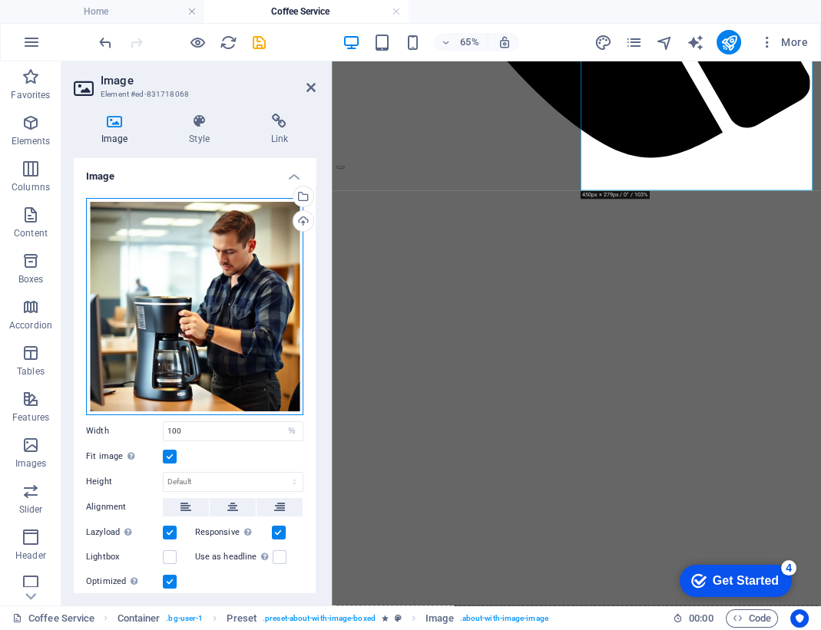
click at [167, 245] on div "Drag files here, click to choose files or select files from Files or our free s…" at bounding box center [194, 306] width 217 height 217
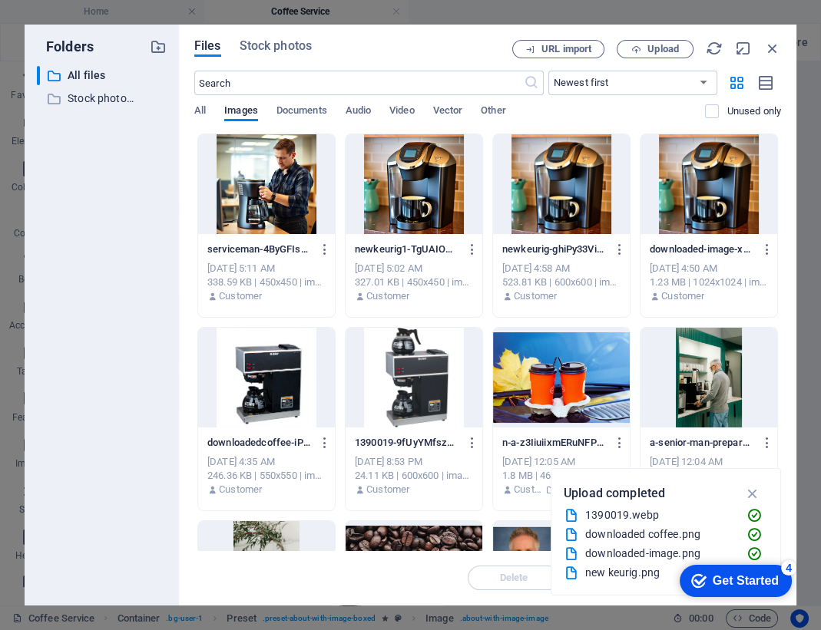
scroll to position [1026, 0]
click at [297, 177] on div at bounding box center [266, 184] width 137 height 100
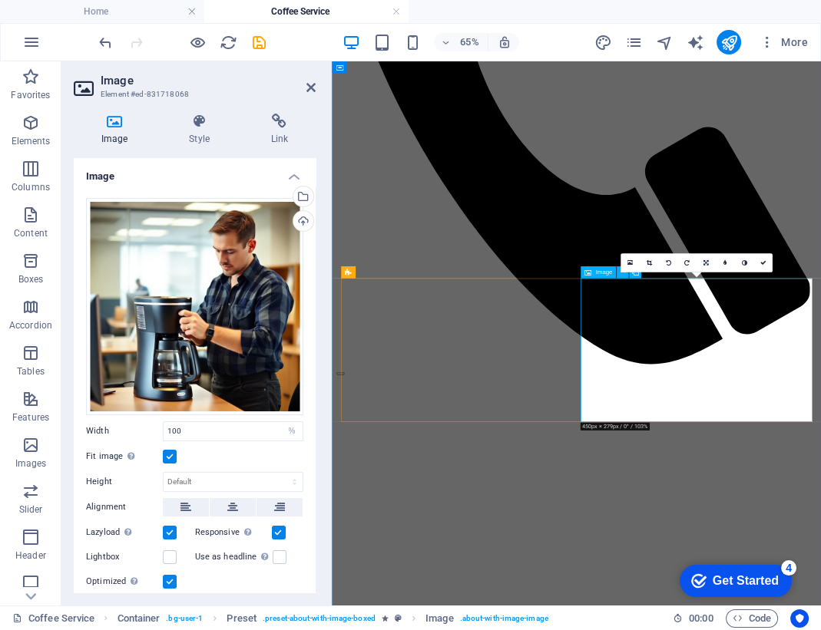
scroll to position [660, 0]
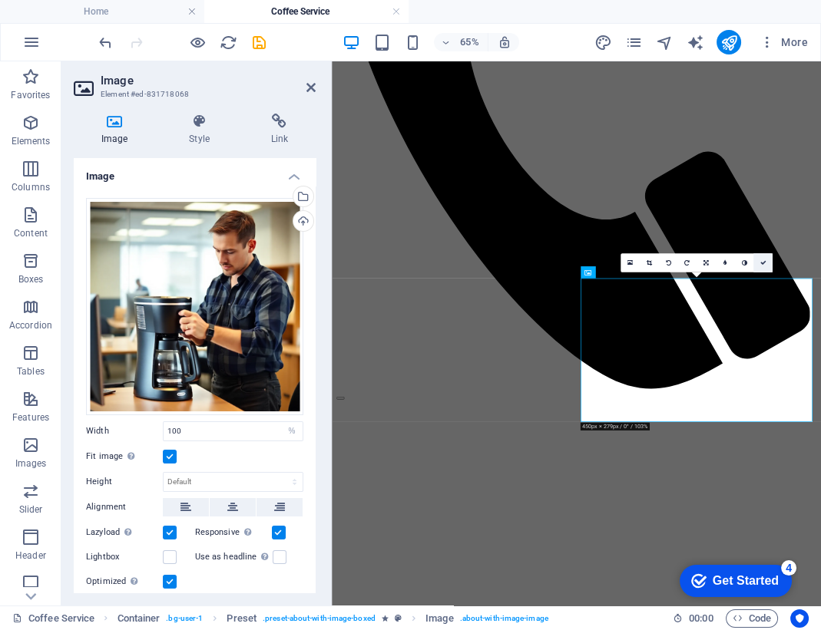
click at [764, 260] on icon at bounding box center [763, 263] width 6 height 6
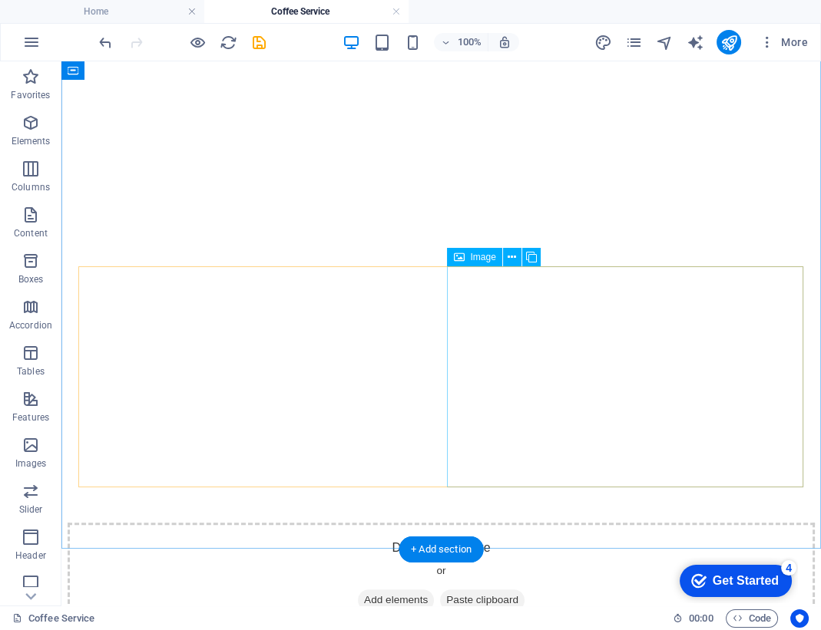
scroll to position [1247, 0]
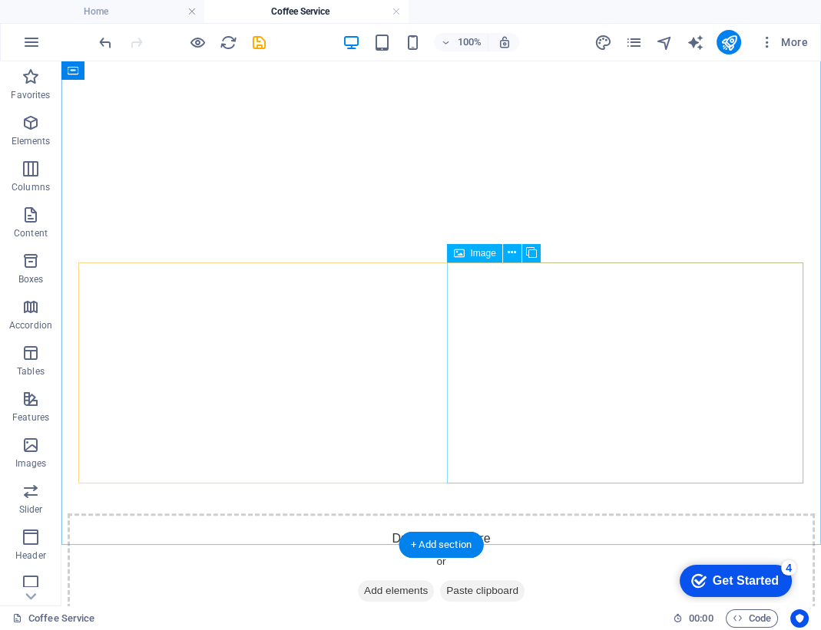
select select "%"
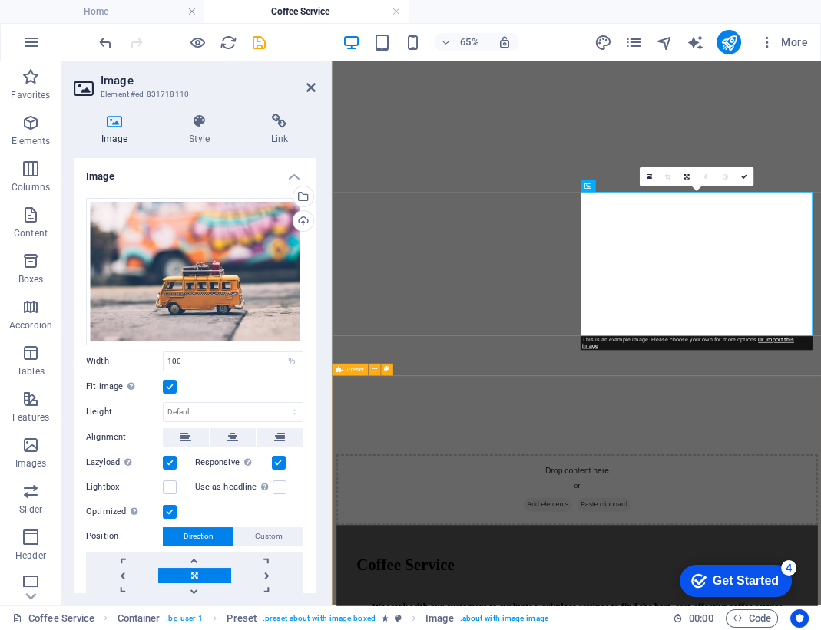
scroll to position [1278, 0]
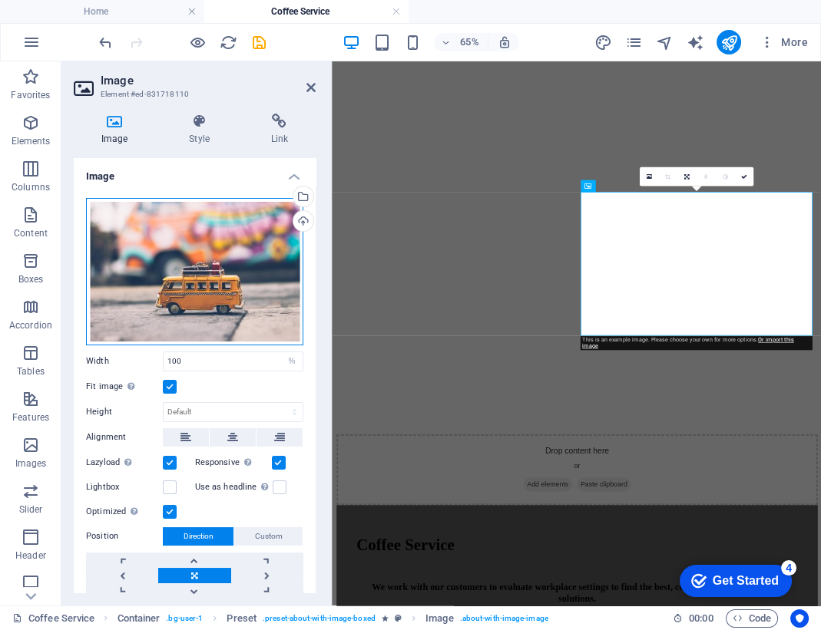
click at [223, 260] on div "Drag files here, click to choose files or select files from Files or our free s…" at bounding box center [194, 271] width 217 height 147
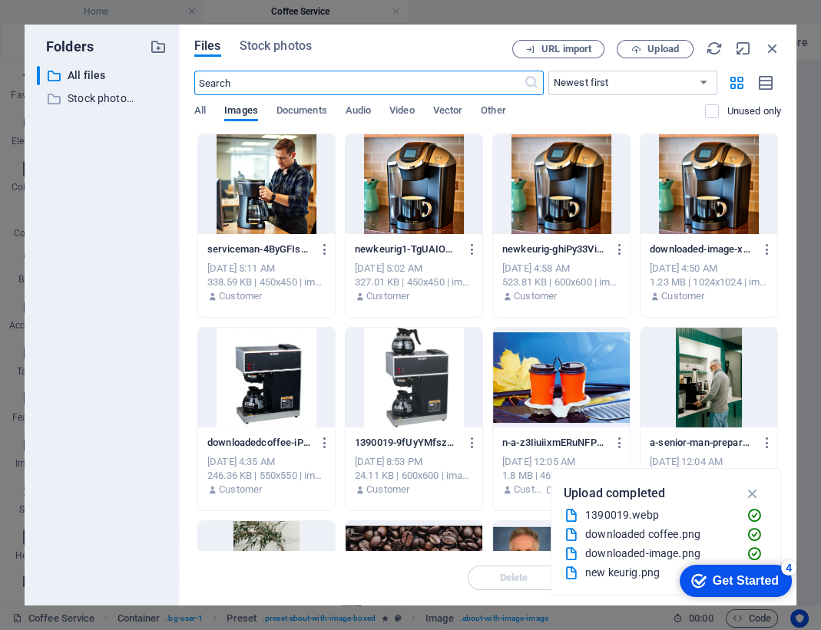
scroll to position [1026, 0]
click at [632, 55] on button "Upload" at bounding box center [655, 49] width 77 height 18
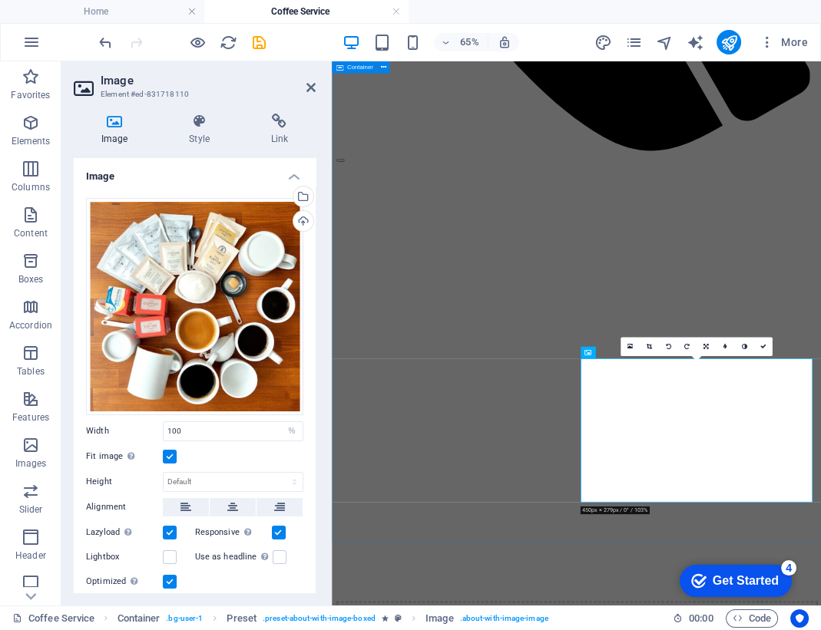
scroll to position [1016, 0]
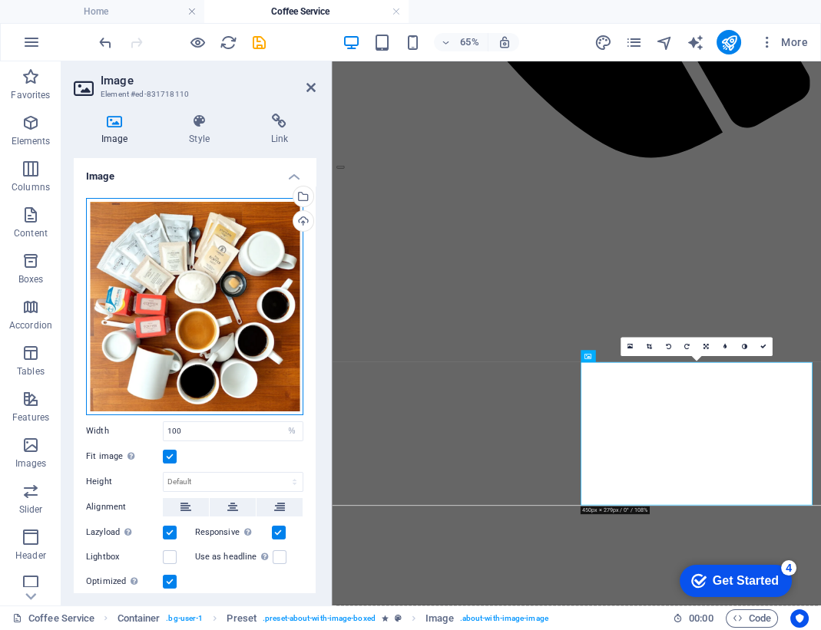
click at [212, 284] on div "Drag files here, click to choose files or select files from Files or our free s…" at bounding box center [194, 306] width 217 height 217
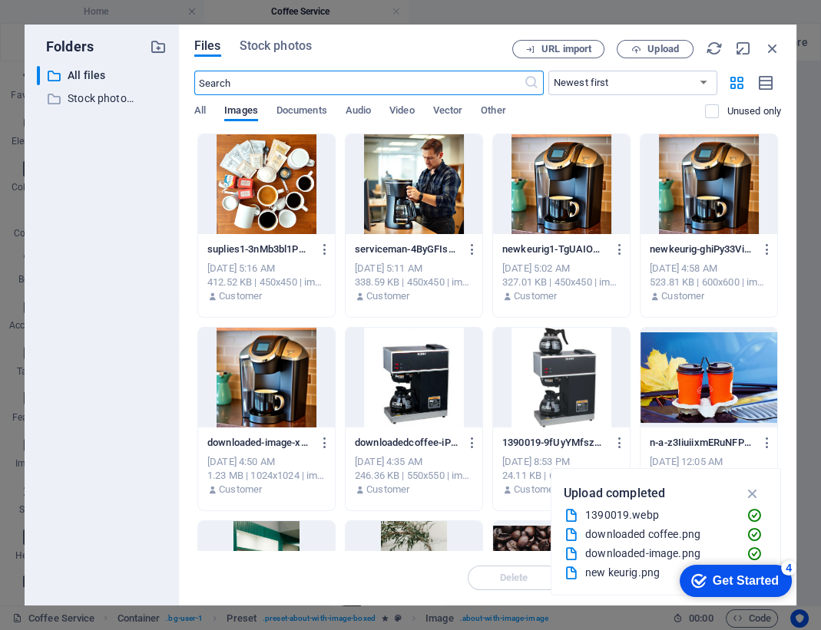
scroll to position [1026, 0]
click at [769, 42] on icon "button" at bounding box center [772, 48] width 17 height 17
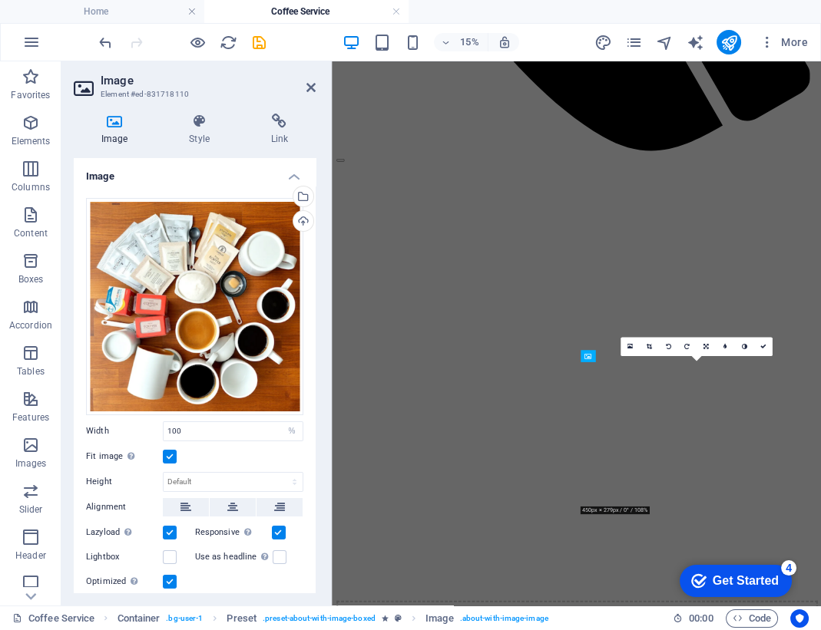
scroll to position [1016, 0]
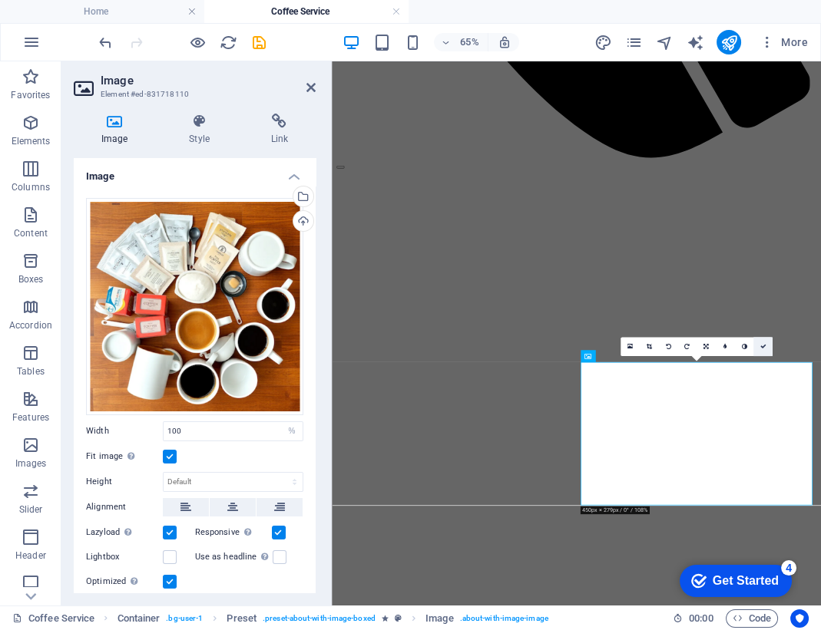
click at [761, 347] on icon at bounding box center [763, 347] width 6 height 6
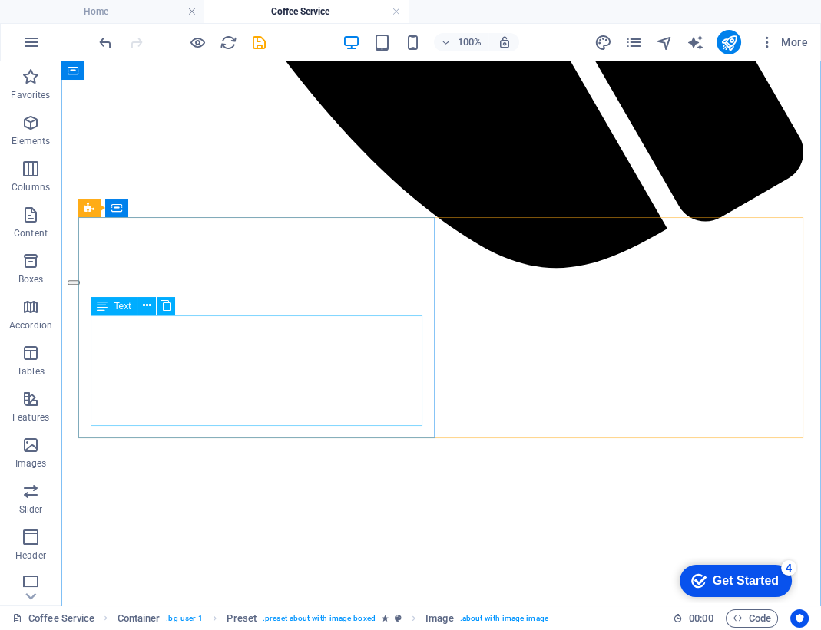
scroll to position [1002, 0]
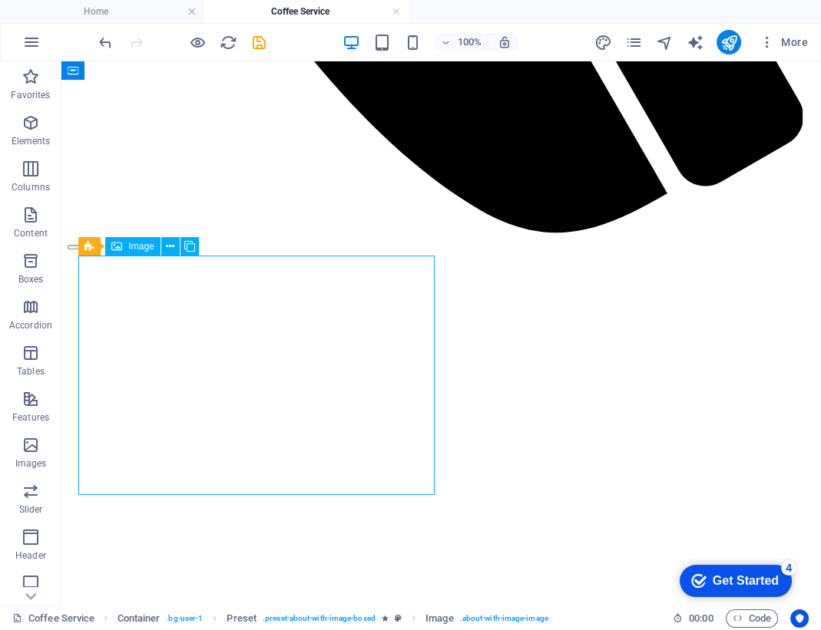
select select "%"
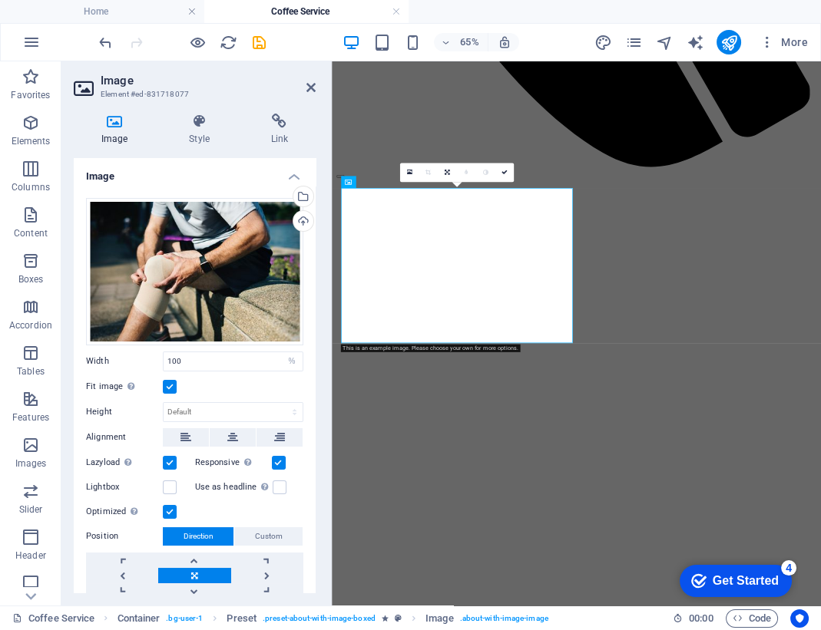
scroll to position [1033, 0]
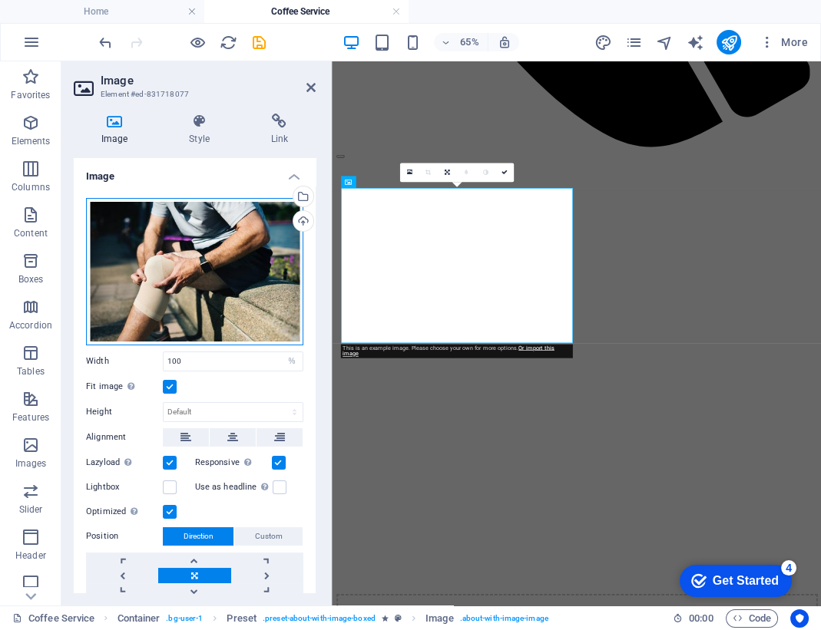
click at [223, 258] on div "Drag files here, click to choose files or select files from Files or our free s…" at bounding box center [194, 271] width 217 height 147
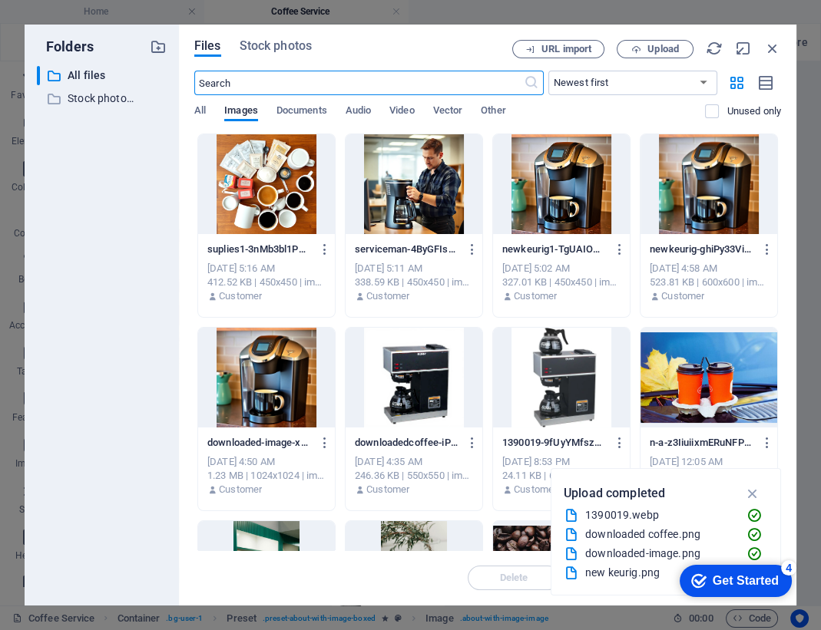
scroll to position [1026, 0]
click at [677, 45] on span "Upload" at bounding box center [662, 49] width 31 height 9
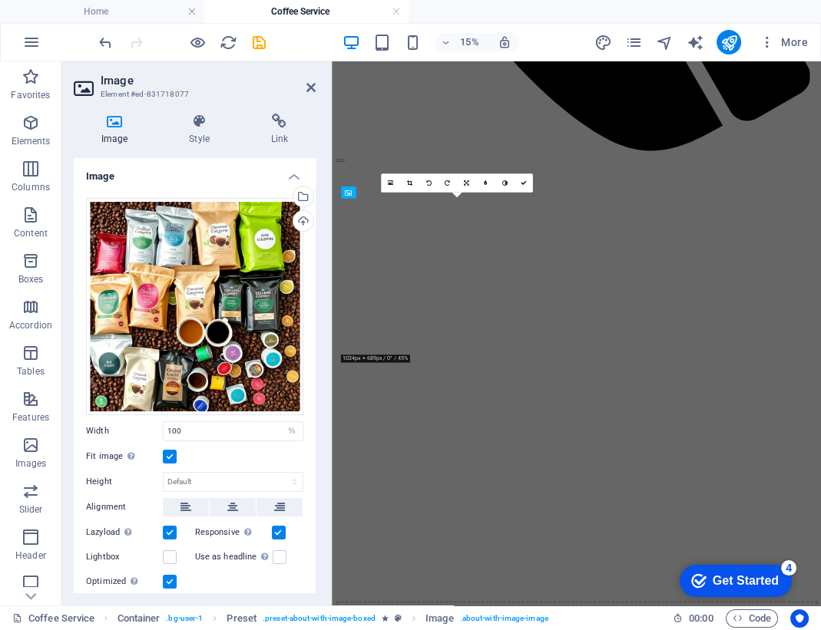
scroll to position [1016, 0]
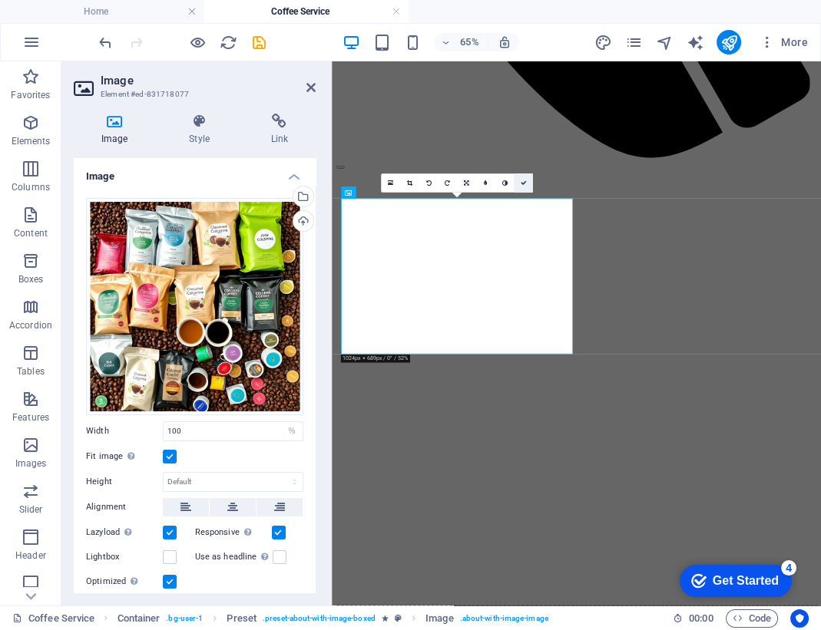
click at [526, 180] on link at bounding box center [523, 183] width 19 height 19
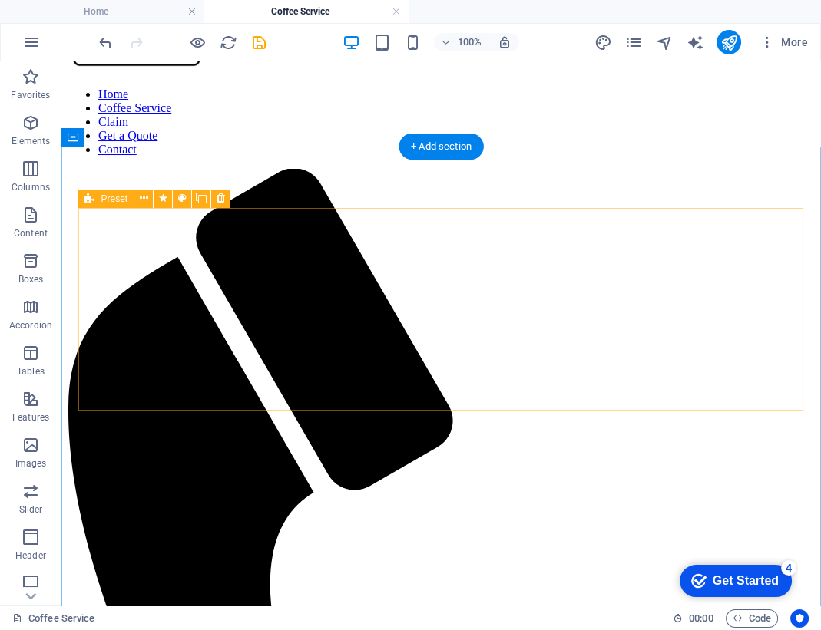
scroll to position [0, 0]
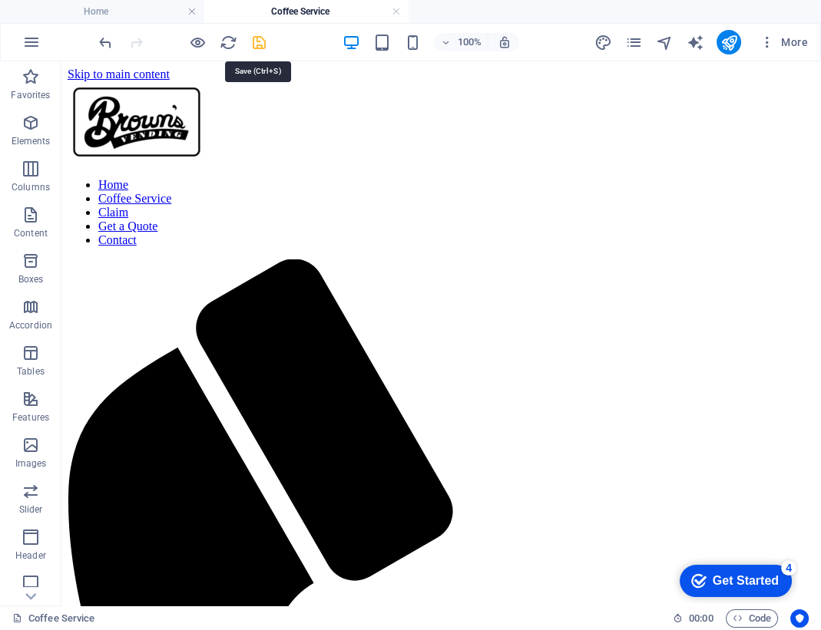
click at [258, 45] on icon "save" at bounding box center [259, 43] width 18 height 18
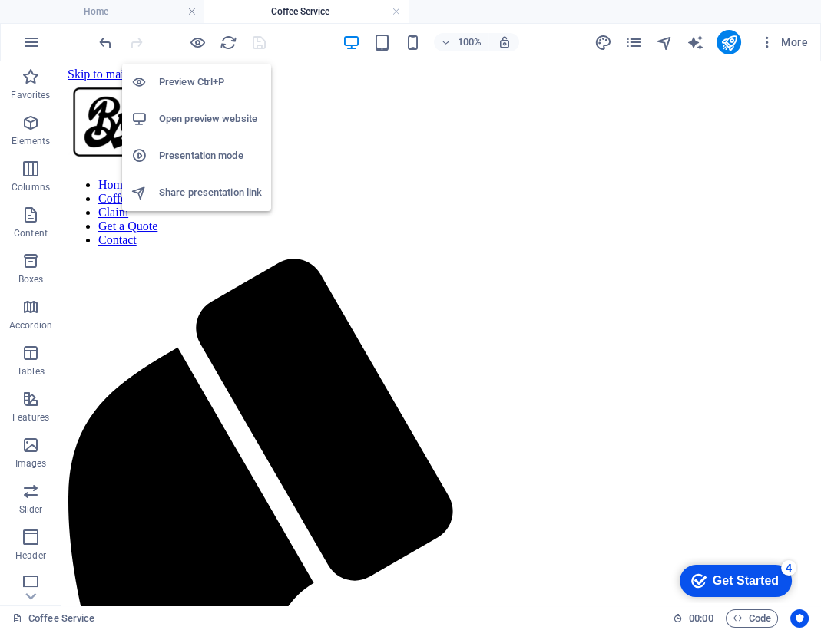
click at [201, 124] on h6 "Open preview website" at bounding box center [210, 119] width 103 height 18
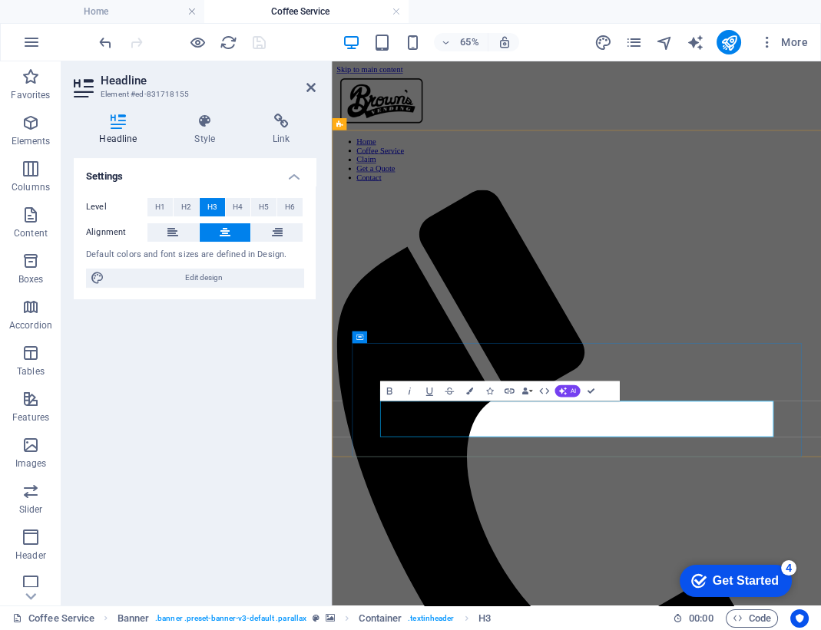
drag, startPoint x: 719, startPoint y: 598, endPoint x: 989, endPoint y: 600, distance: 270.3
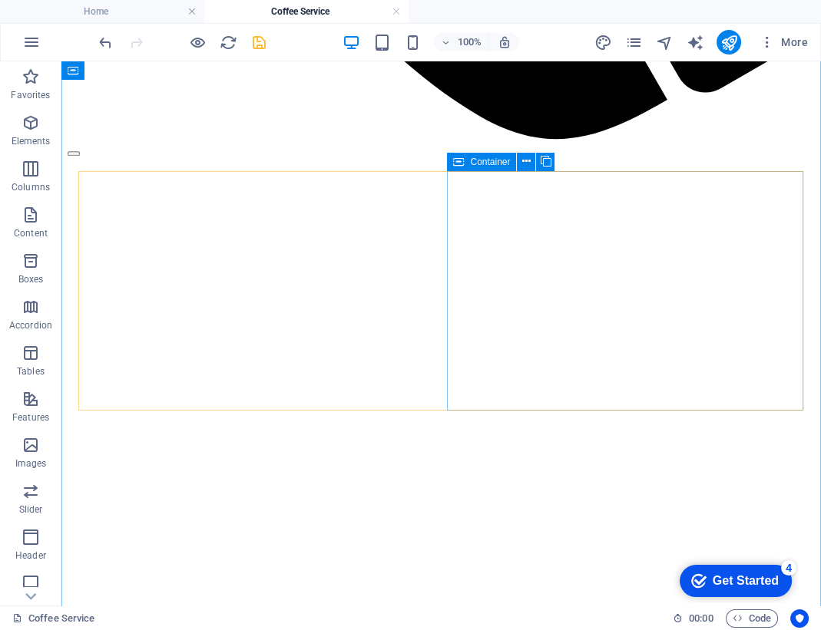
scroll to position [1099, 0]
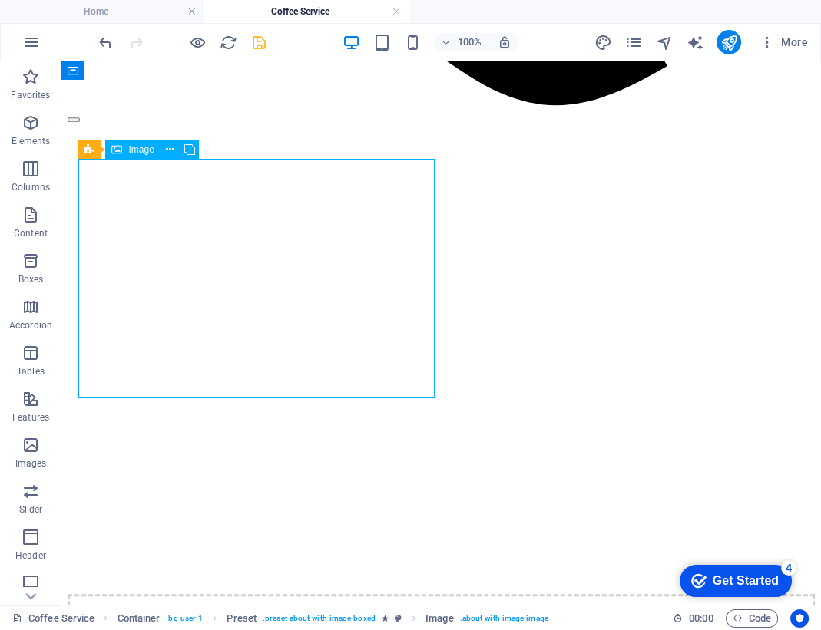
select select "%"
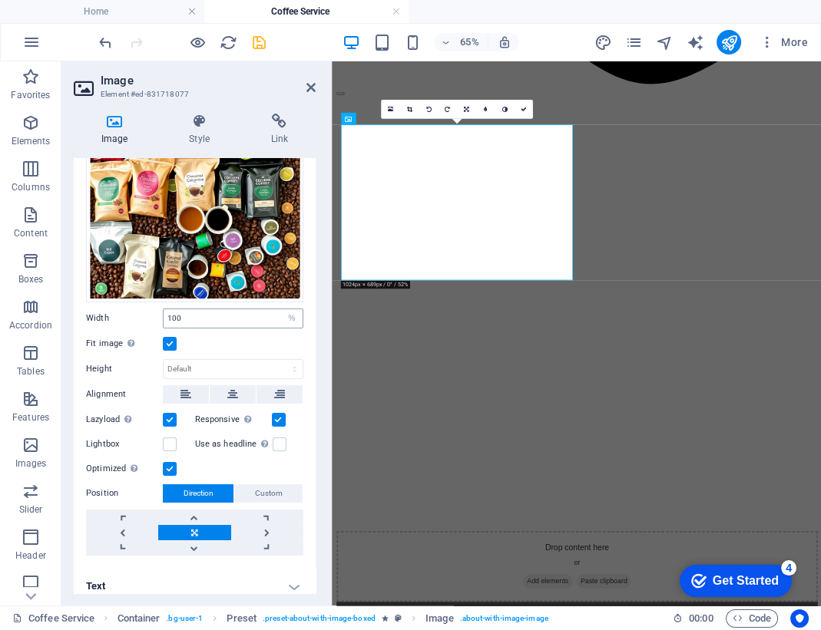
scroll to position [120, 0]
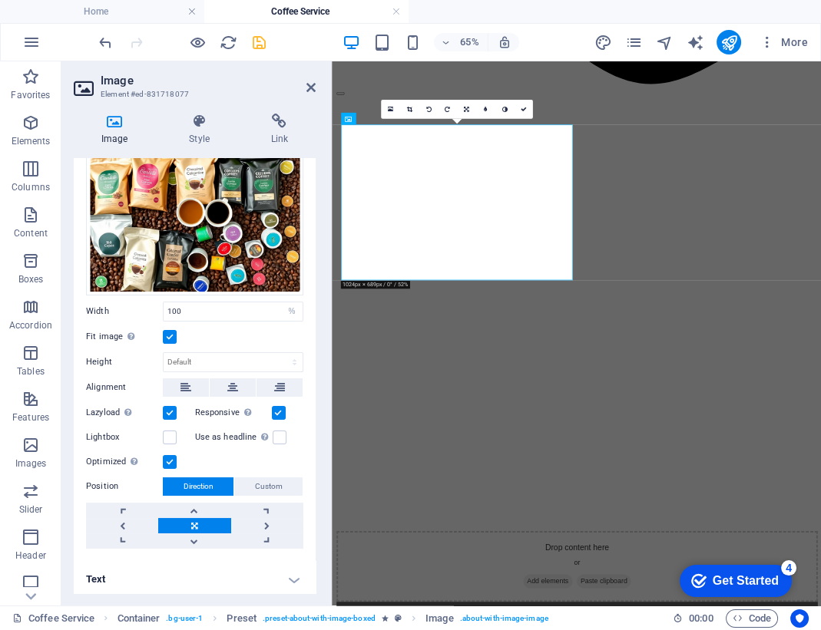
click at [297, 574] on h4 "Text" at bounding box center [195, 579] width 242 height 37
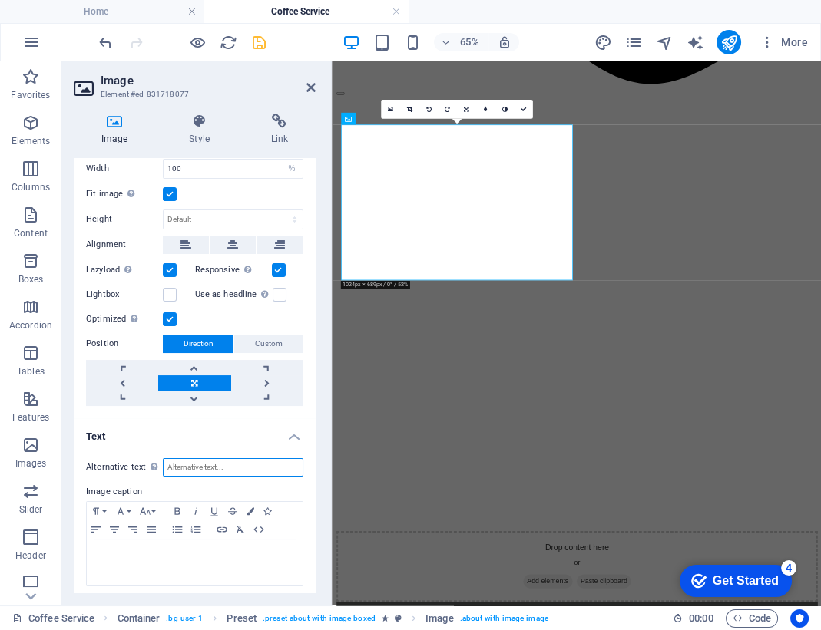
click at [223, 468] on input "Alternative text The alternative text is used by devices that cannot display im…" at bounding box center [233, 467] width 141 height 18
type input "B"
type input "Different types of coffee"
click at [207, 137] on h4 "Style" at bounding box center [201, 130] width 81 height 32
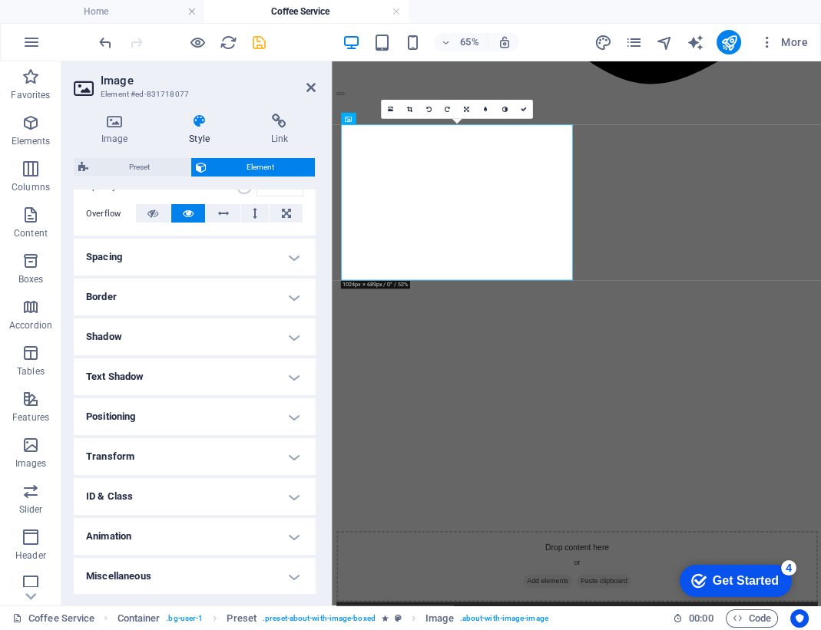
scroll to position [0, 0]
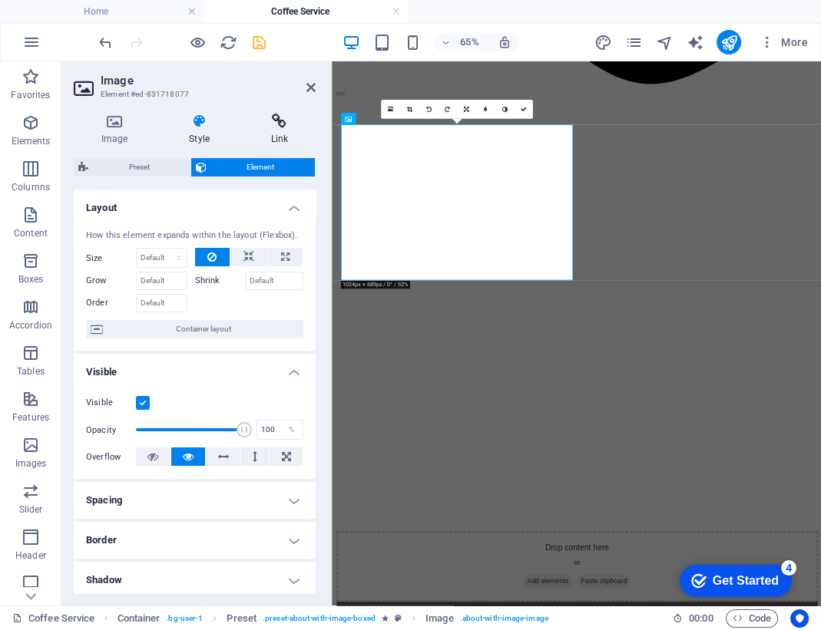
click at [284, 124] on icon at bounding box center [279, 121] width 72 height 15
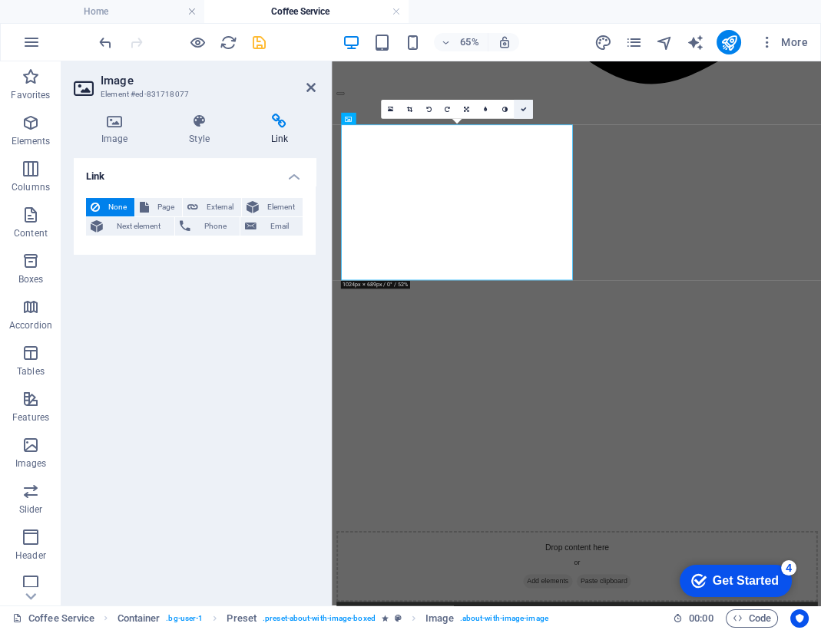
click at [524, 107] on icon at bounding box center [523, 109] width 6 height 6
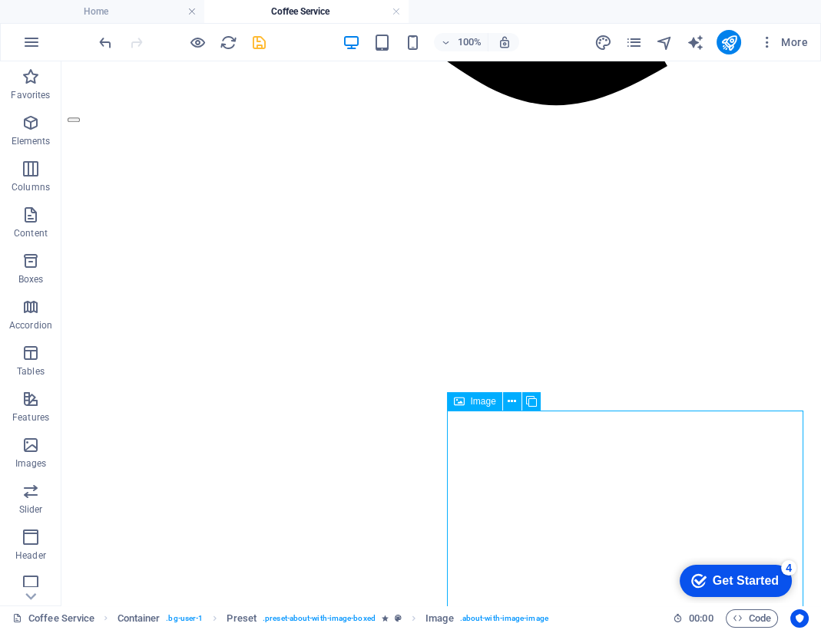
select select "%"
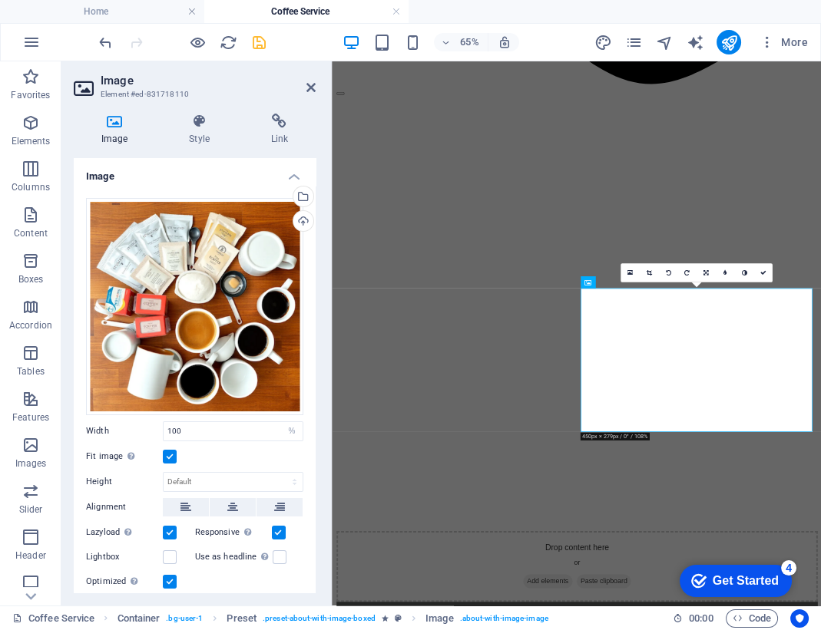
scroll to position [120, 0]
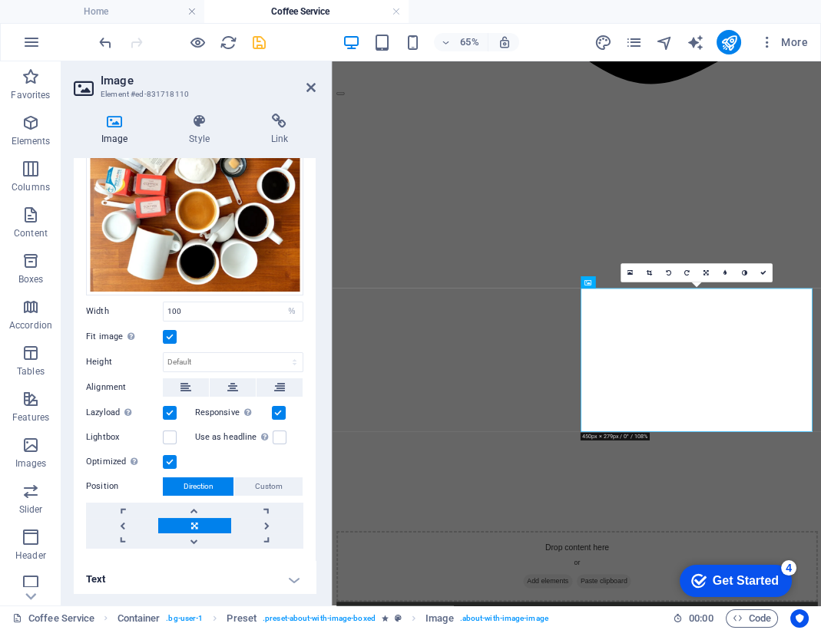
click at [290, 574] on h4 "Text" at bounding box center [195, 579] width 242 height 37
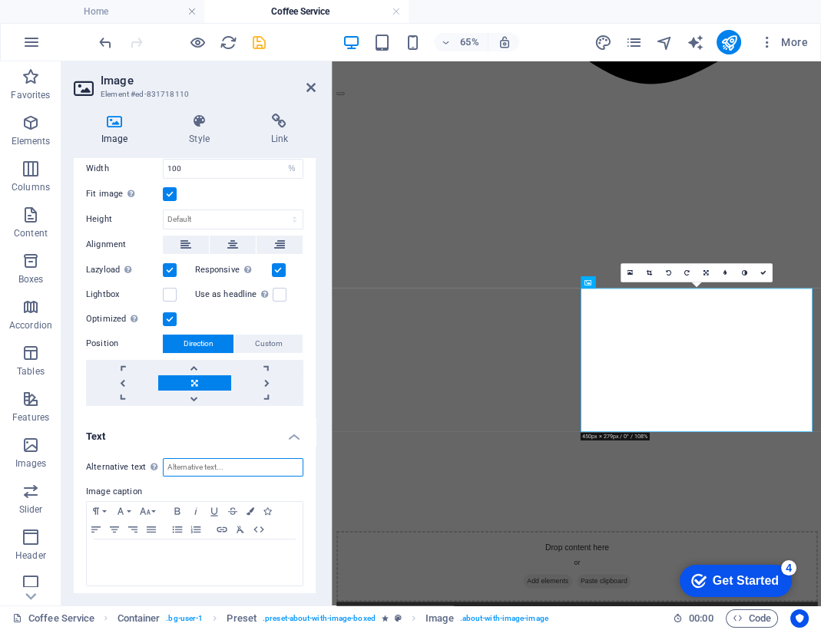
click at [219, 462] on input "Alternative text The alternative text is used by devices that cannot display im…" at bounding box center [233, 467] width 141 height 18
type input "Coffee supplies such as stirrers, sugars and creamers"
click at [763, 276] on link at bounding box center [762, 272] width 19 height 19
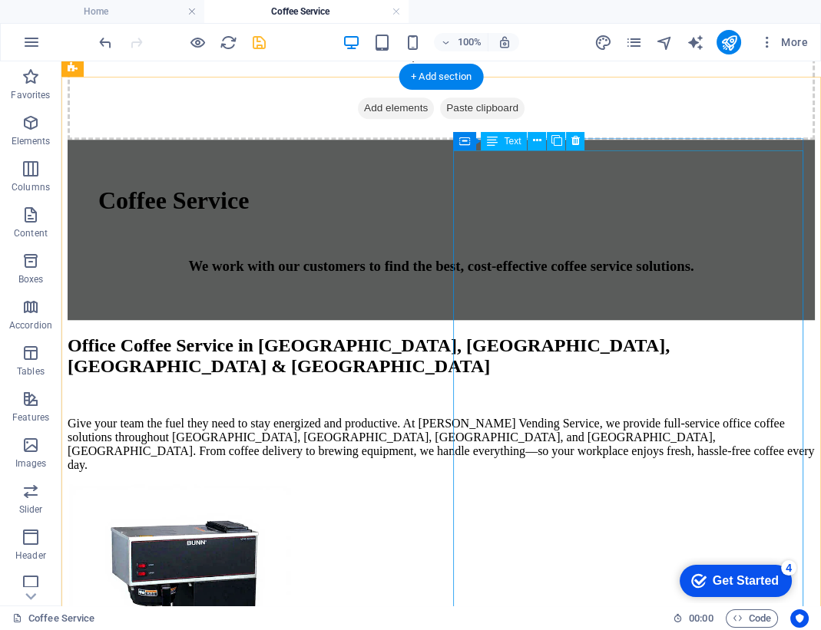
scroll to position [1716, 0]
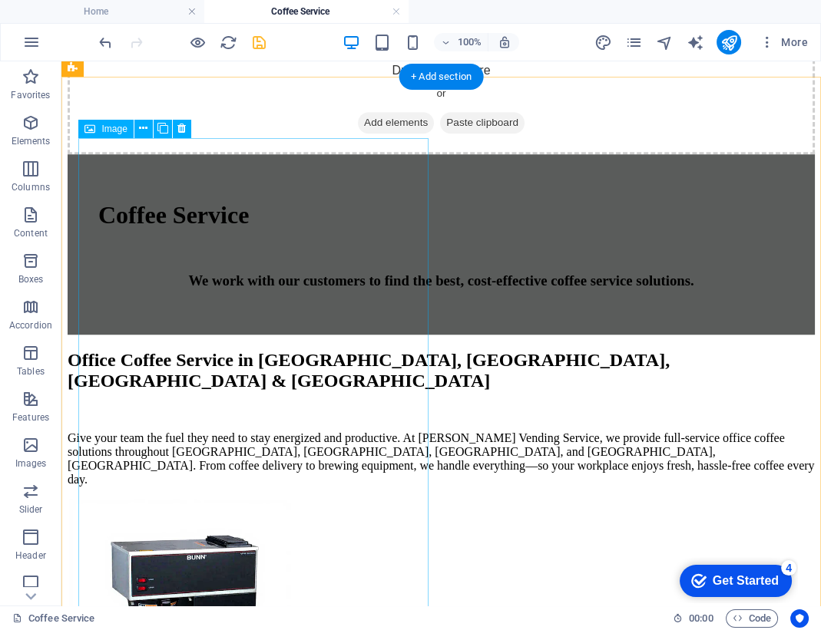
select select "%"
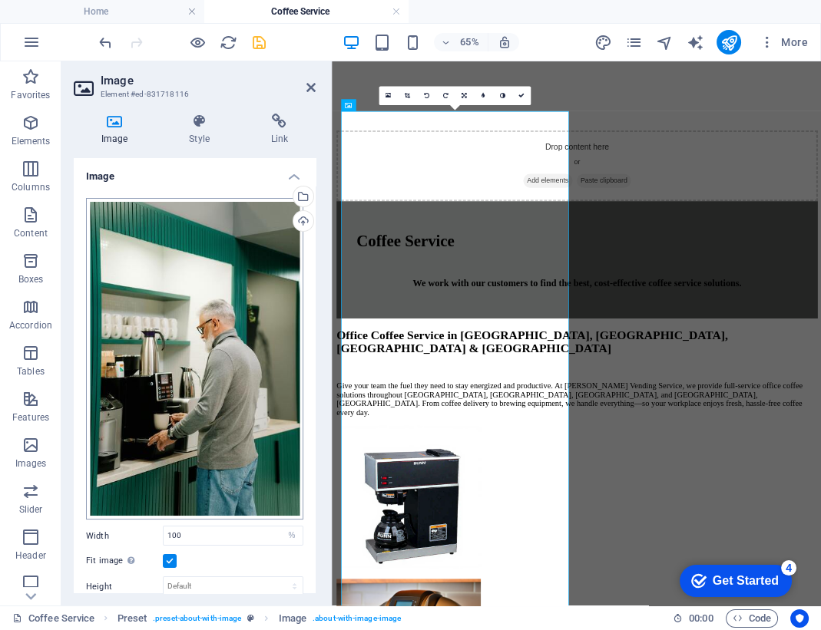
scroll to position [223, 0]
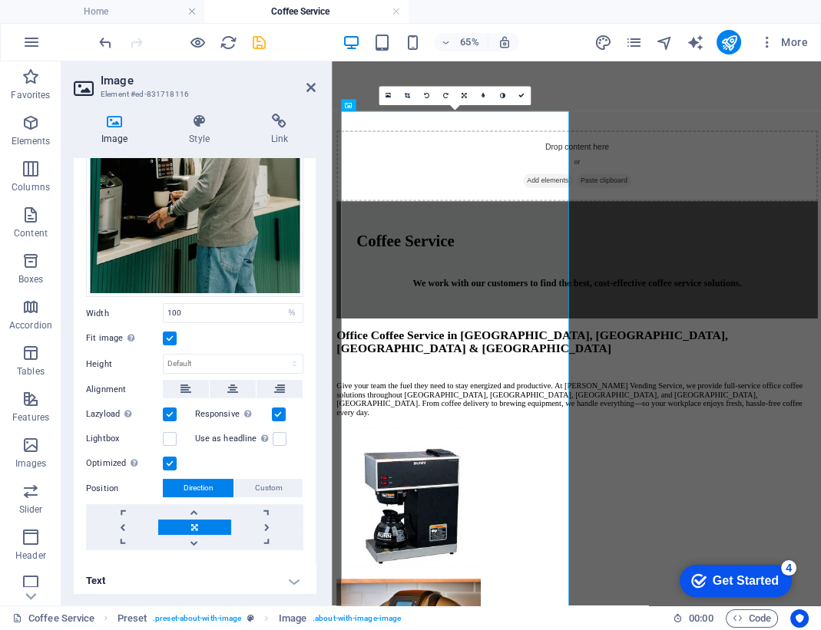
click at [294, 573] on h4 "Text" at bounding box center [195, 581] width 242 height 37
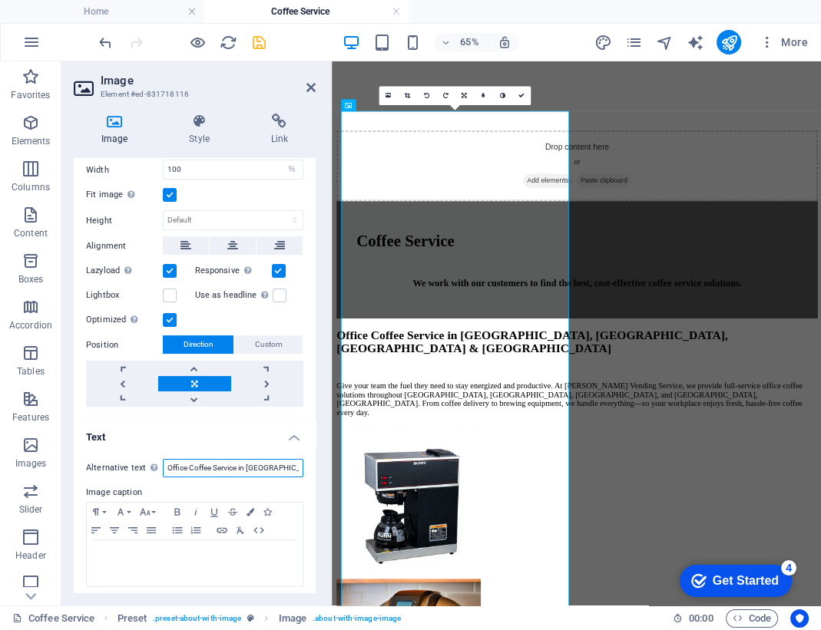
click at [221, 464] on input "Office Coffee Service in [GEOGRAPHIC_DATA], [GEOGRAPHIC_DATA]. [GEOGRAPHIC_DATA…" at bounding box center [233, 468] width 141 height 18
click at [519, 94] on icon at bounding box center [521, 96] width 6 height 6
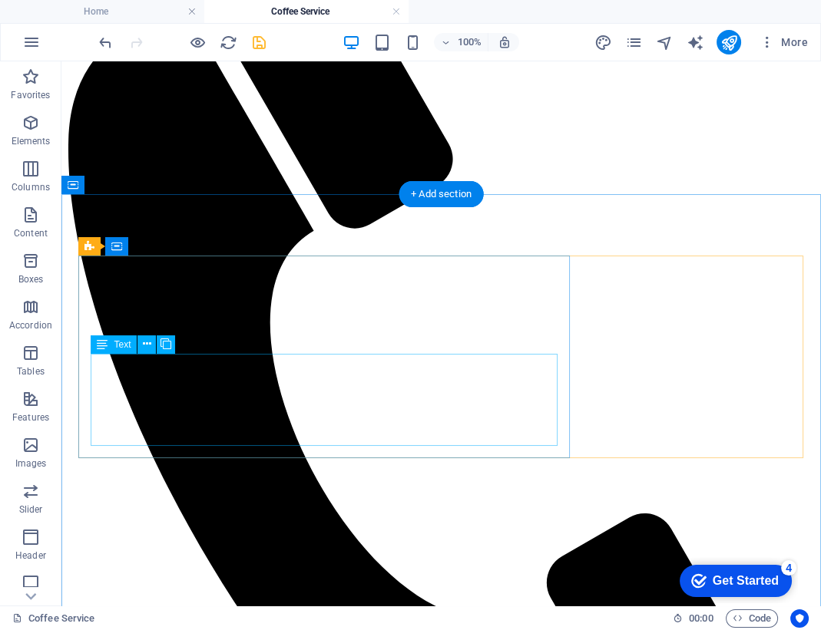
scroll to position [370, 0]
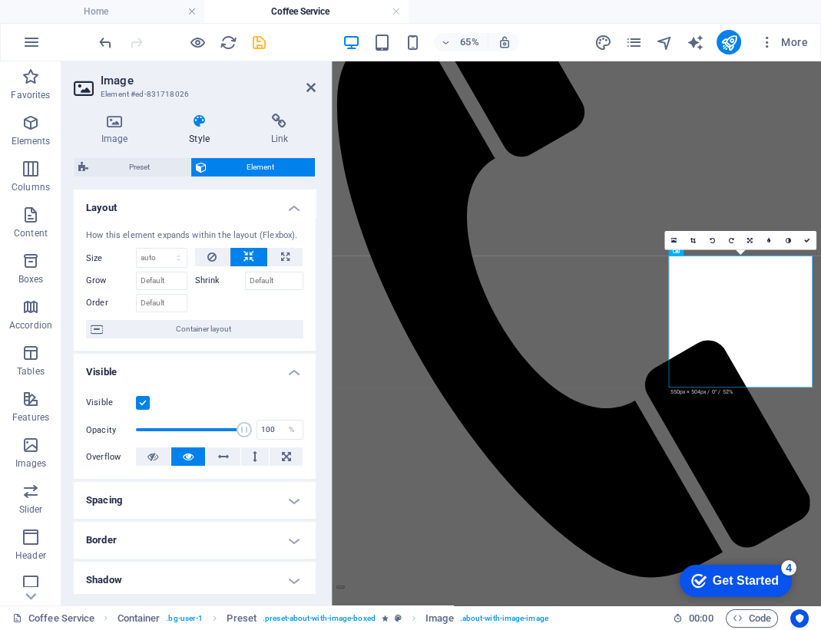
scroll to position [243, 0]
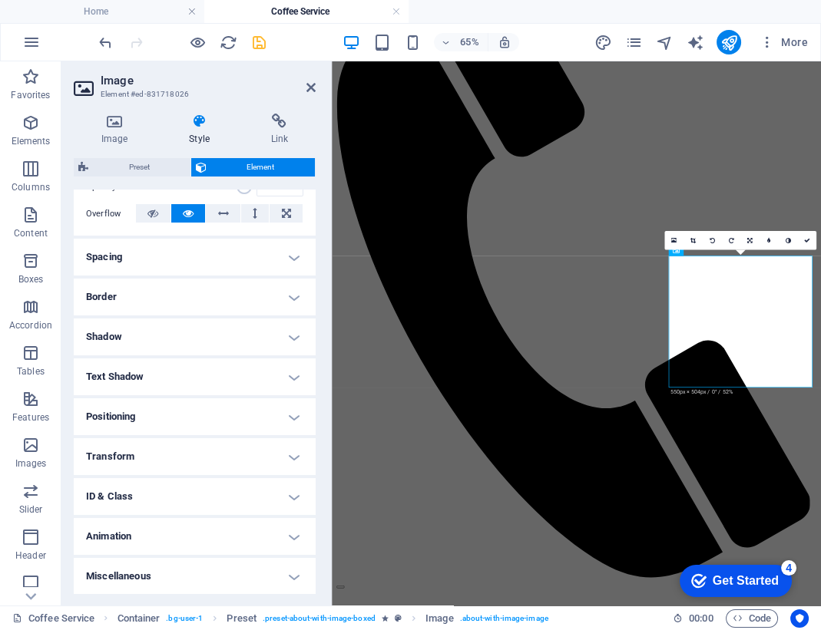
click at [290, 574] on h4 "Miscellaneous" at bounding box center [195, 576] width 242 height 37
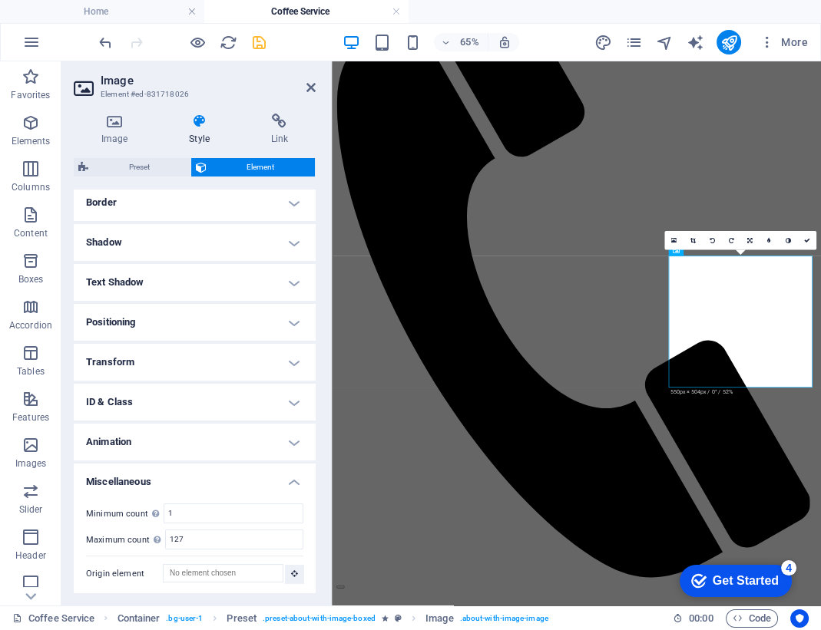
click at [292, 482] on h4 "Miscellaneous" at bounding box center [195, 478] width 242 height 28
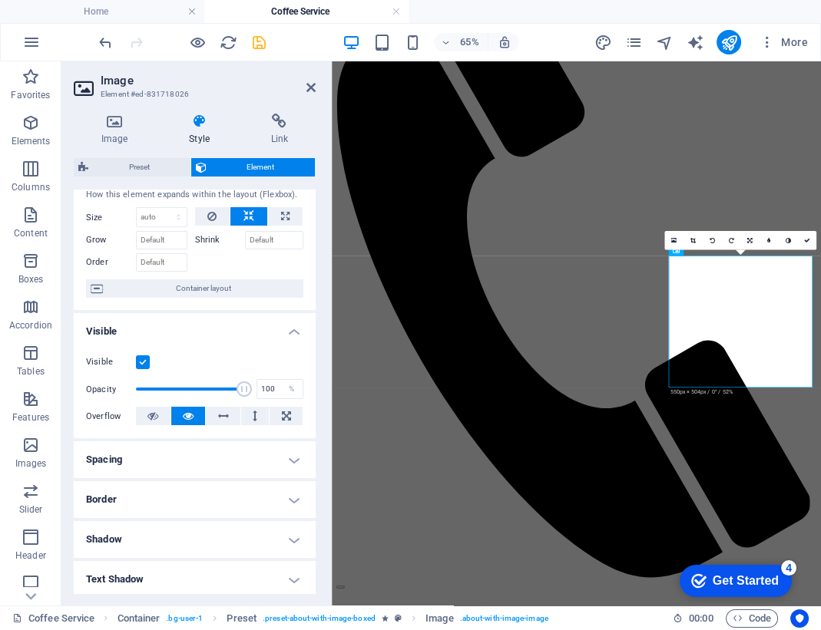
scroll to position [0, 0]
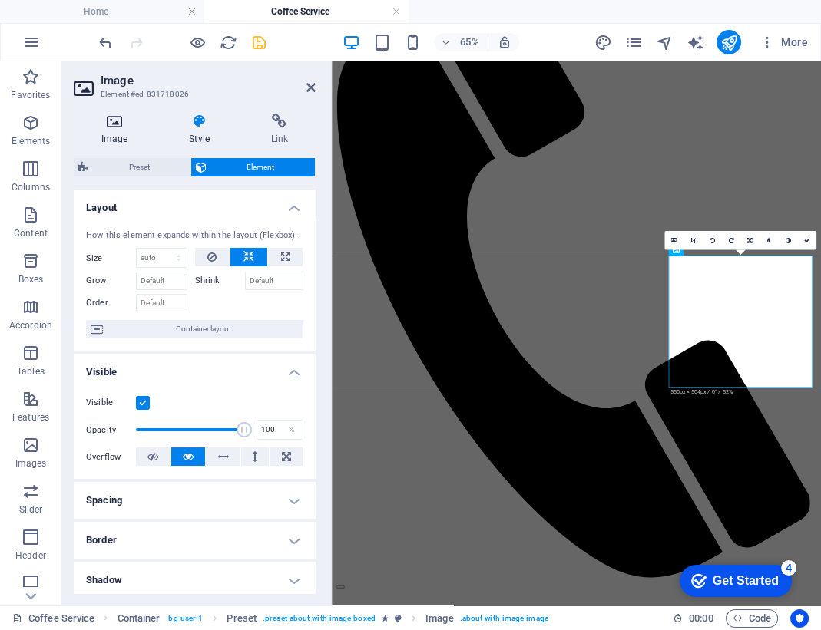
click at [116, 129] on h4 "Image" at bounding box center [118, 130] width 88 height 32
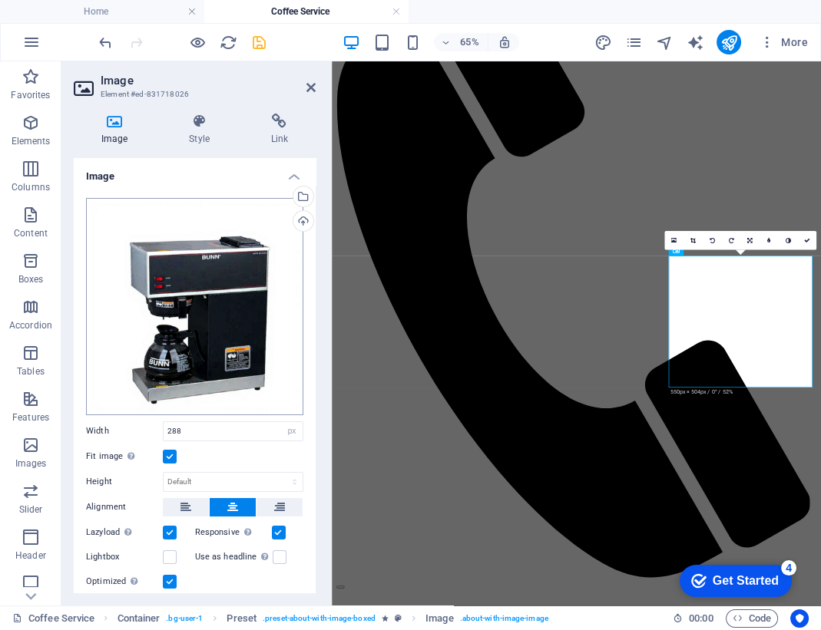
scroll to position [120, 0]
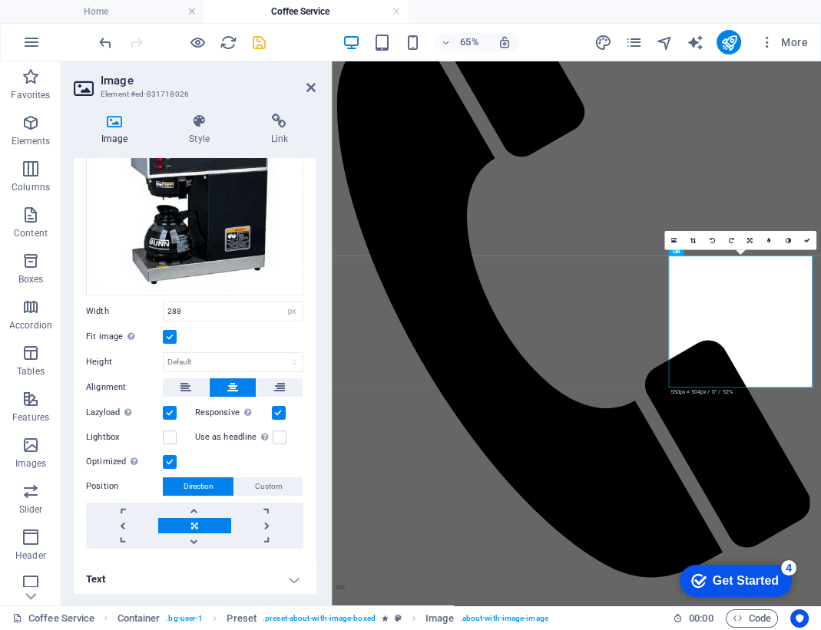
click at [291, 574] on h4 "Text" at bounding box center [195, 579] width 242 height 37
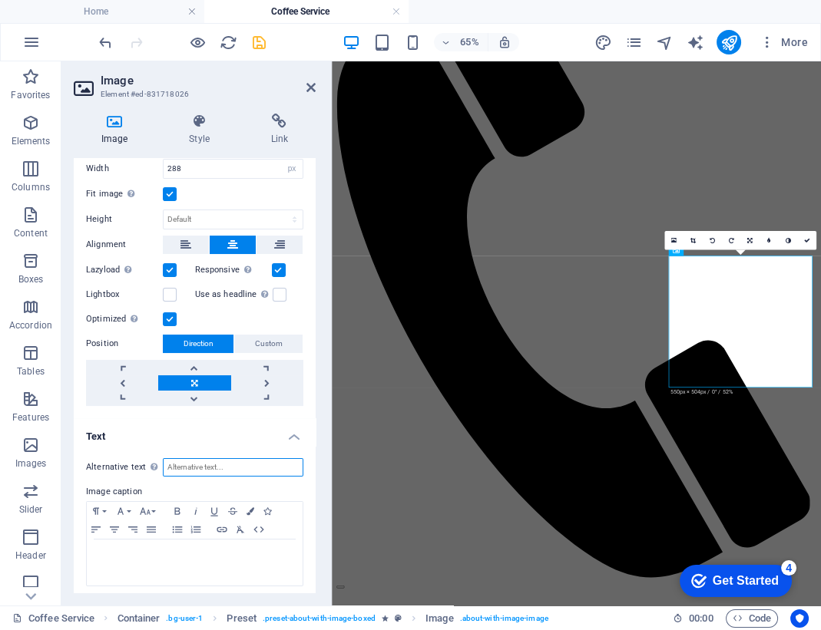
click at [208, 458] on input "Alternative text The alternative text is used by devices that cannot display im…" at bounding box center [233, 467] width 141 height 18
type input "C"
type input "Different coffee machines"
click at [808, 243] on icon at bounding box center [806, 240] width 6 height 6
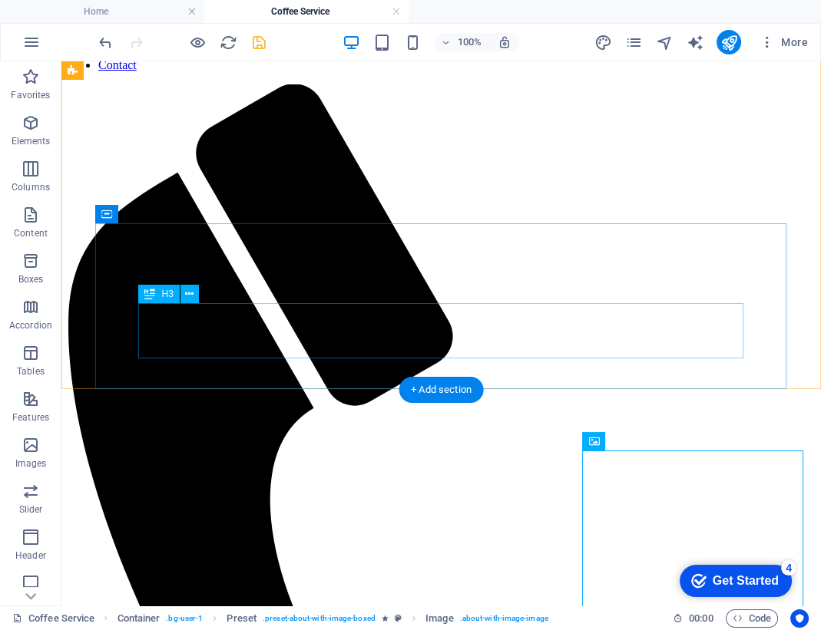
scroll to position [0, 0]
